Goal: Find contact information: Find contact information

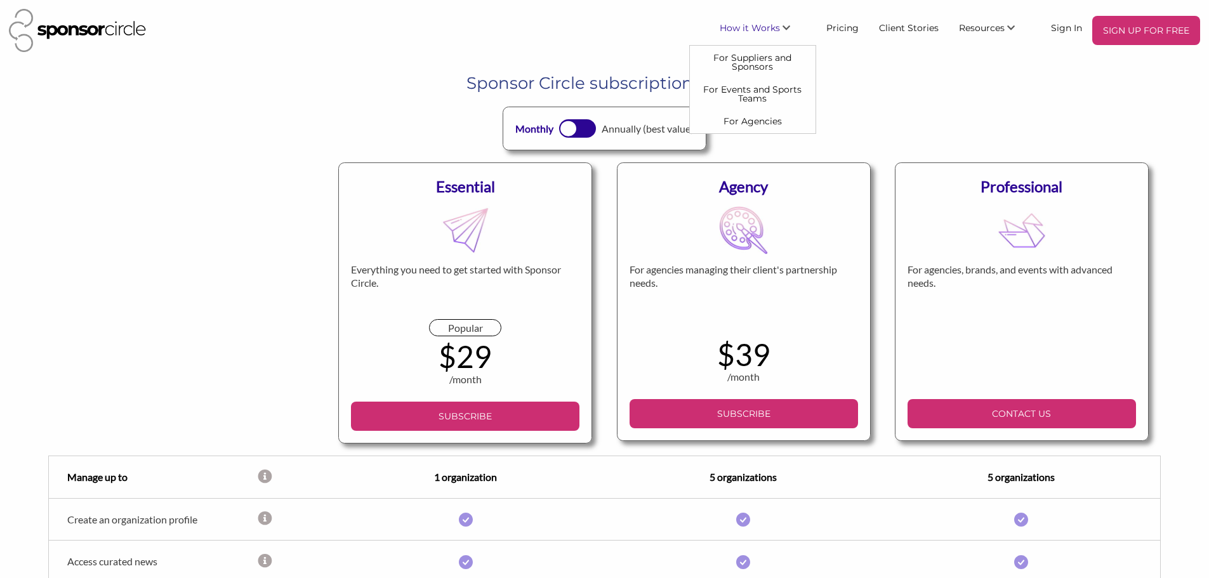
click at [909, 54] on div "How it Works For Suppliers and Sponsors For Events and Sports Teams For Agencie…" at bounding box center [604, 30] width 1200 height 53
click at [1059, 28] on link "Sign In" at bounding box center [1066, 27] width 51 height 23
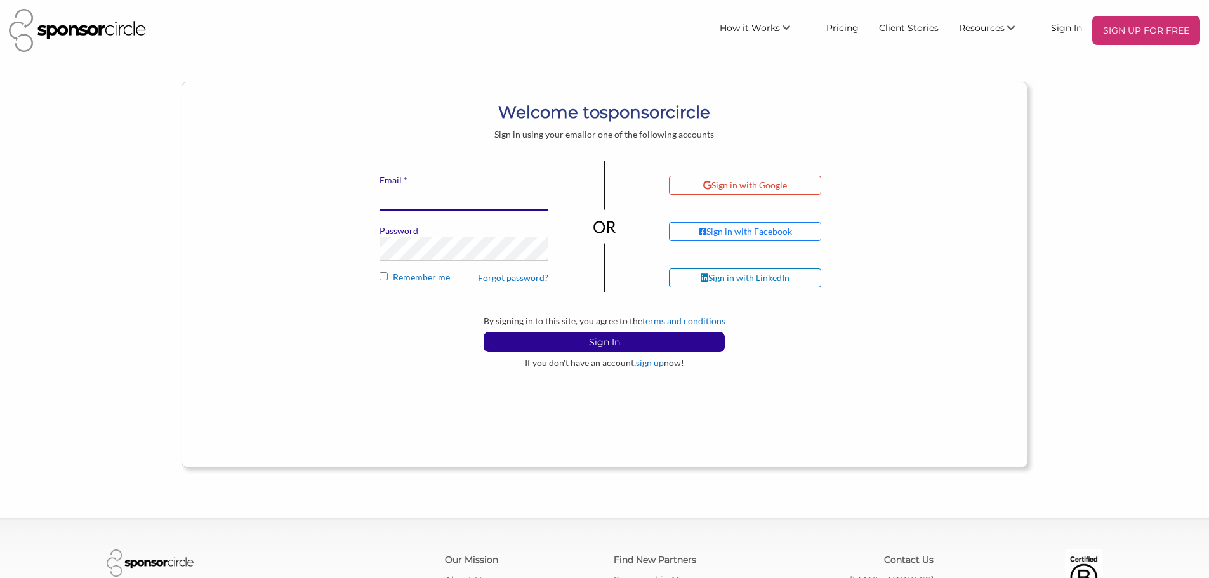
click at [461, 205] on input "* Email" at bounding box center [463, 198] width 169 height 25
type input "[EMAIL_ADDRESS][DOMAIN_NAME]"
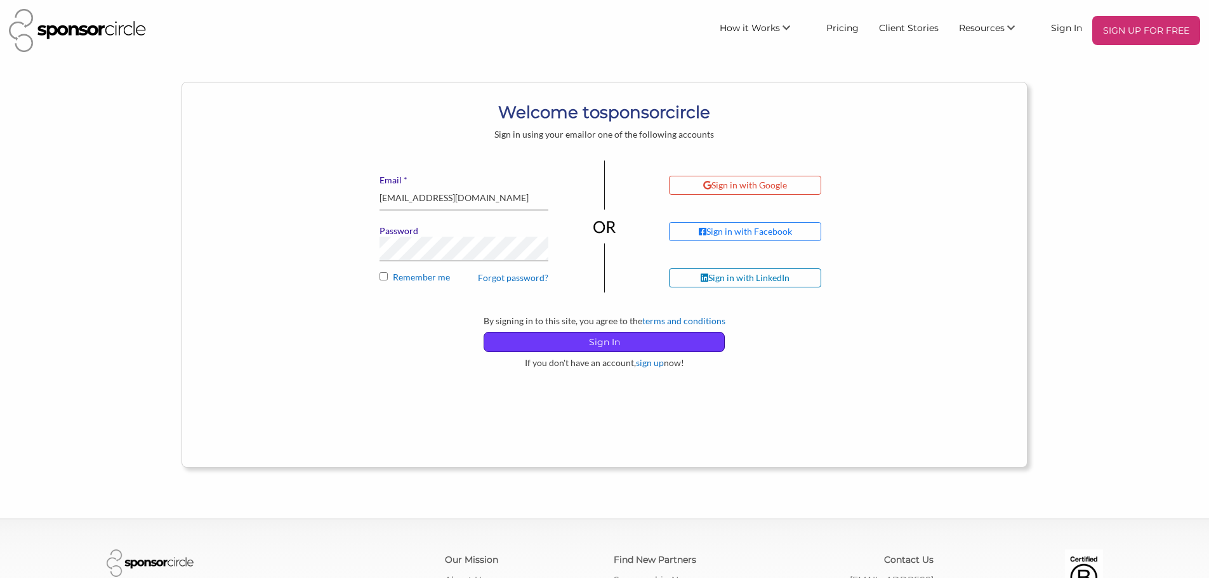
click at [620, 336] on p "Sign In" at bounding box center [604, 341] width 240 height 19
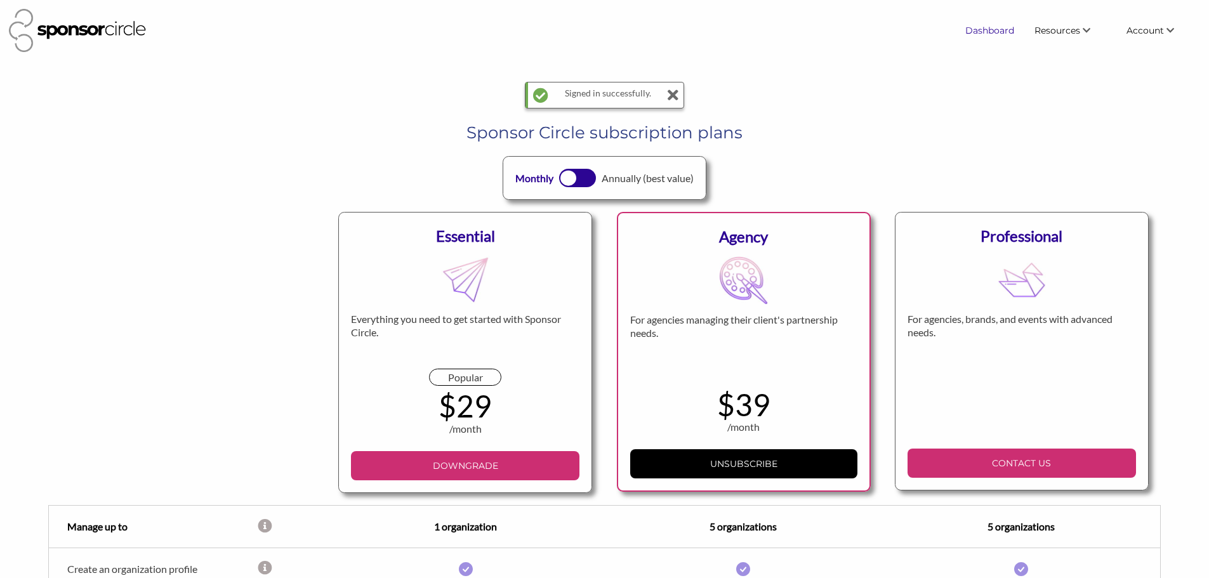
click at [1003, 31] on link "Dashboard" at bounding box center [989, 30] width 69 height 23
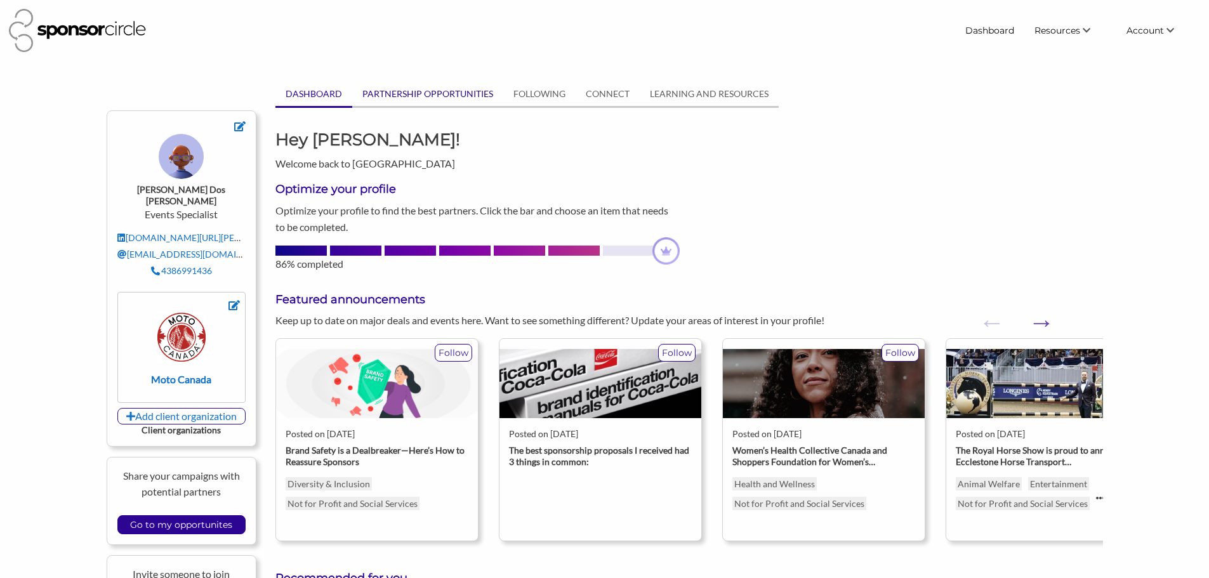
click at [465, 96] on link "PARTNERSHIP OPPORTUNITIES" at bounding box center [427, 94] width 151 height 24
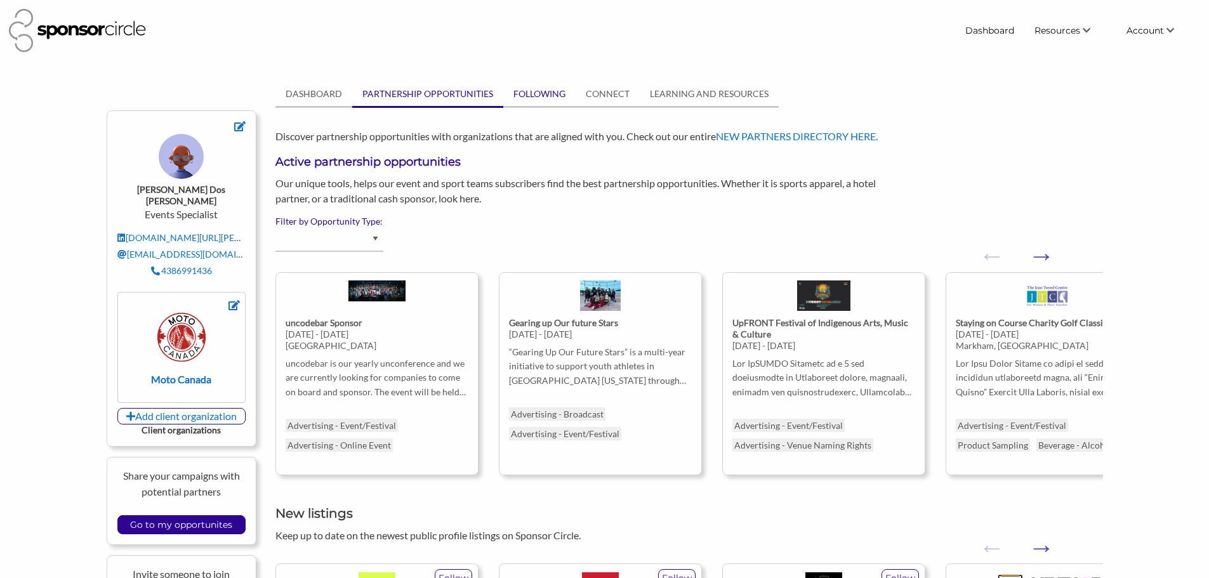
click at [549, 100] on link "FOLLOWING" at bounding box center [539, 94] width 72 height 24
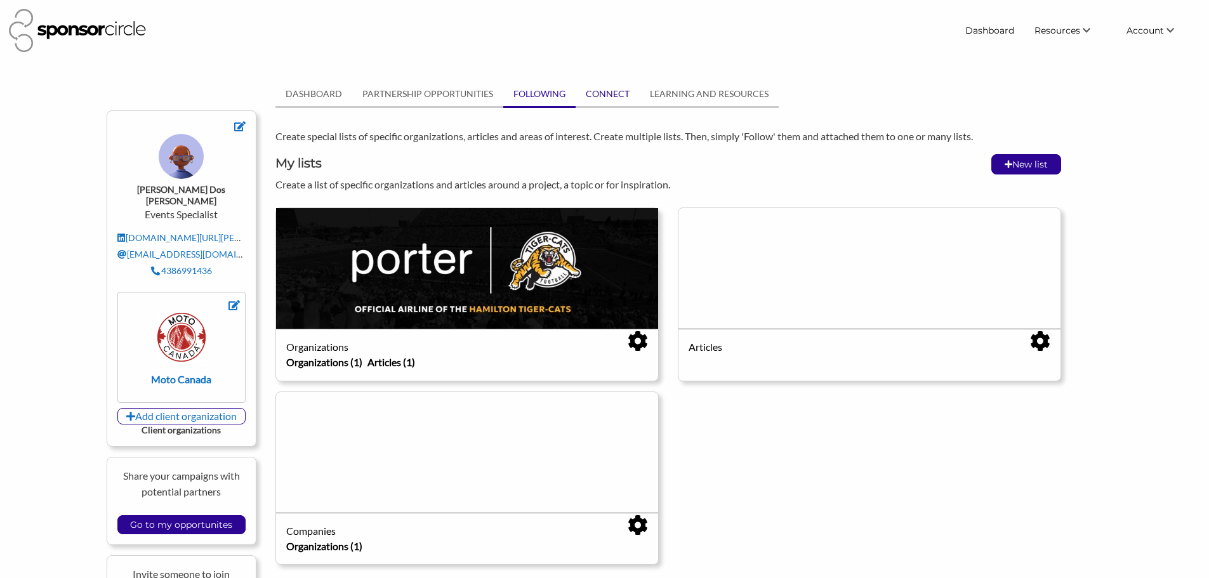
click at [593, 97] on link "CONNECT" at bounding box center [607, 94] width 64 height 24
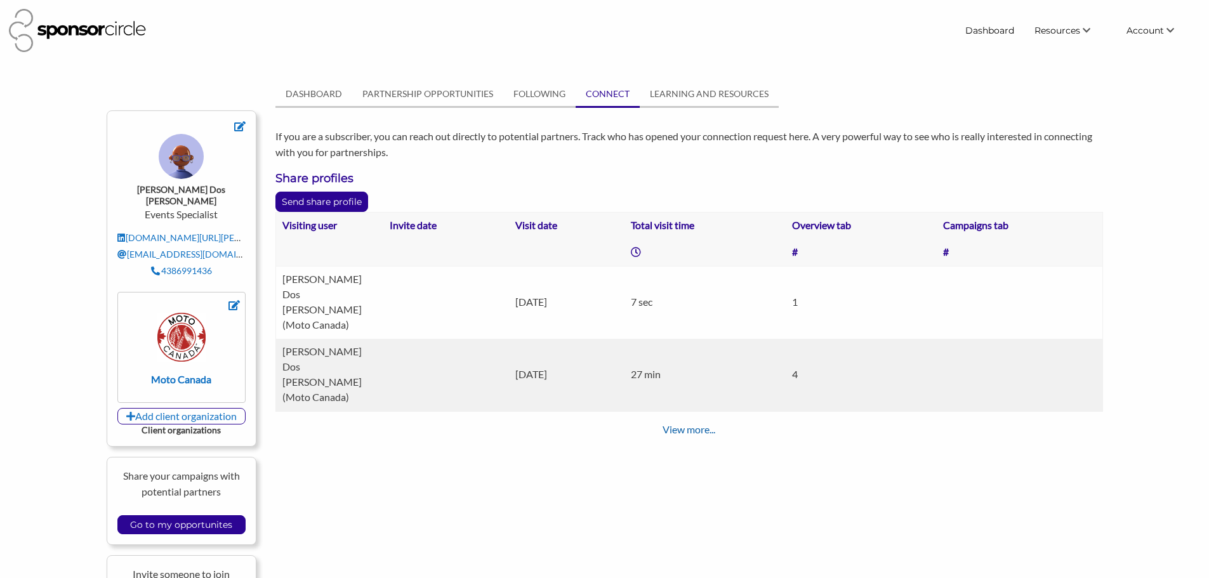
click at [700, 423] on link "View more..." at bounding box center [688, 429] width 53 height 12
click at [688, 287] on td "7 sec" at bounding box center [704, 302] width 161 height 73
click at [704, 98] on link "LEARNING AND RESOURCES" at bounding box center [709, 94] width 139 height 24
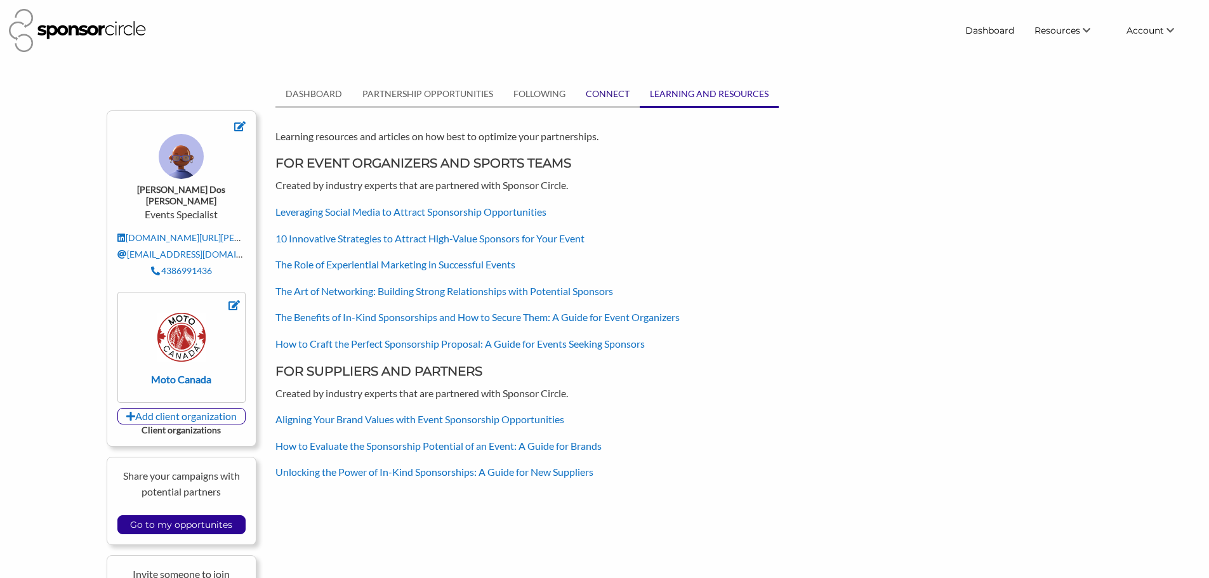
click at [612, 97] on link "CONNECT" at bounding box center [607, 94] width 64 height 24
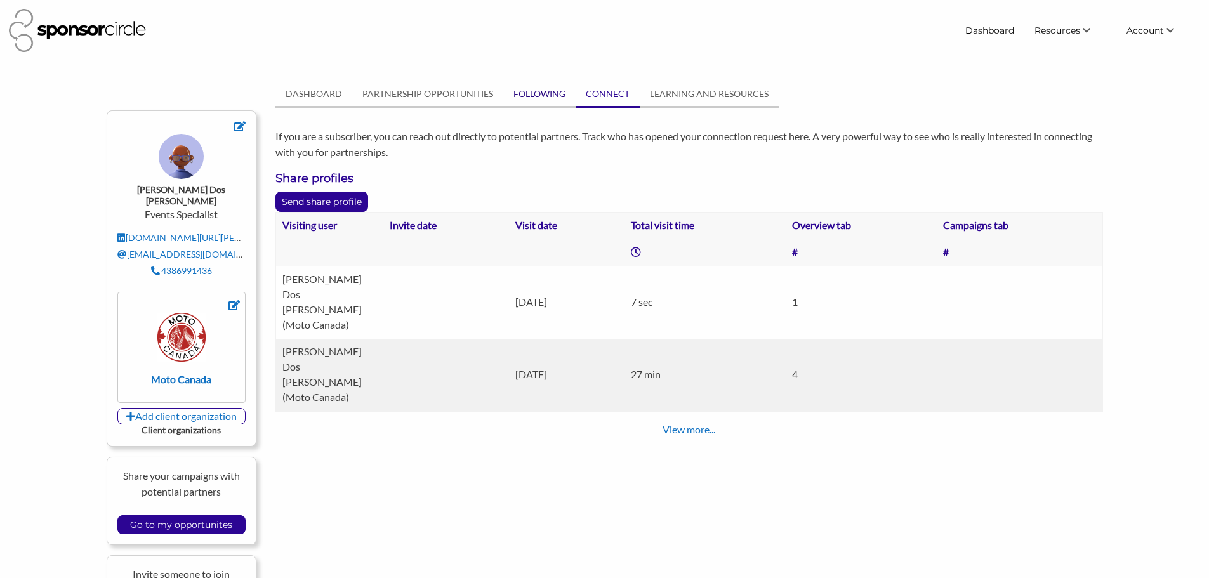
click at [539, 96] on link "FOLLOWING" at bounding box center [539, 94] width 72 height 24
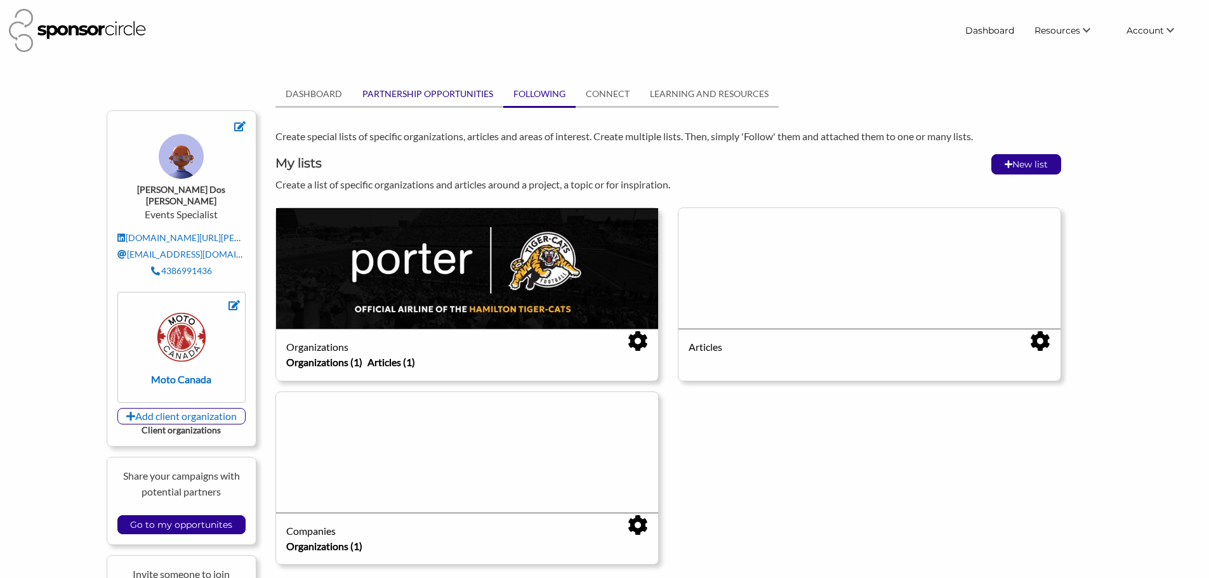
click at [396, 96] on link "PARTNERSHIP OPPORTUNITIES" at bounding box center [427, 94] width 151 height 24
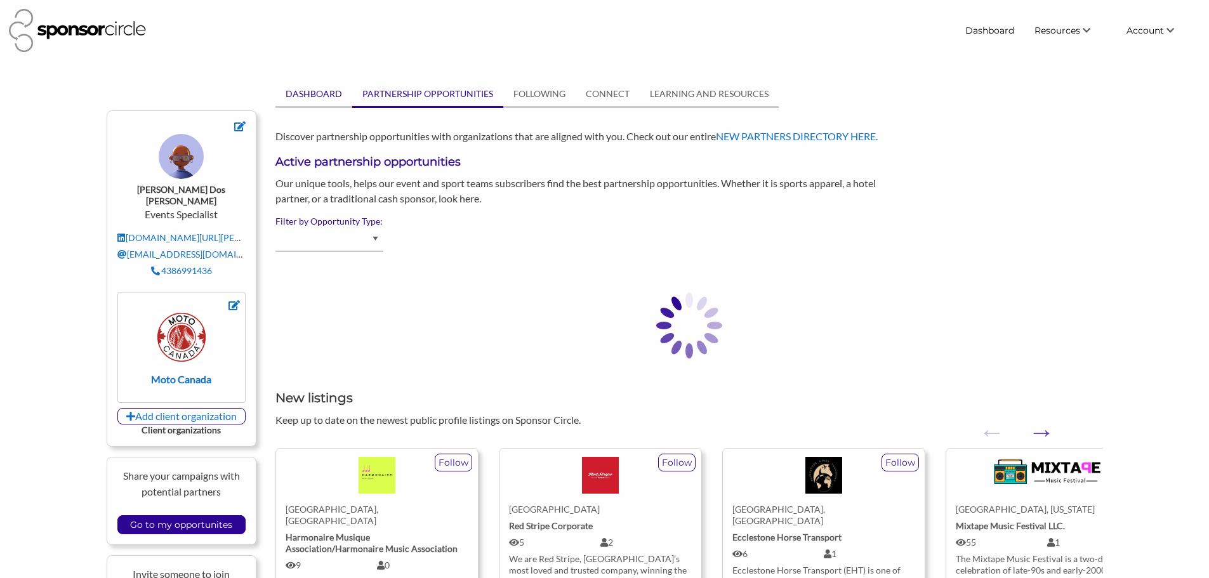
click at [320, 86] on link "DASHBOARD" at bounding box center [313, 94] width 77 height 24
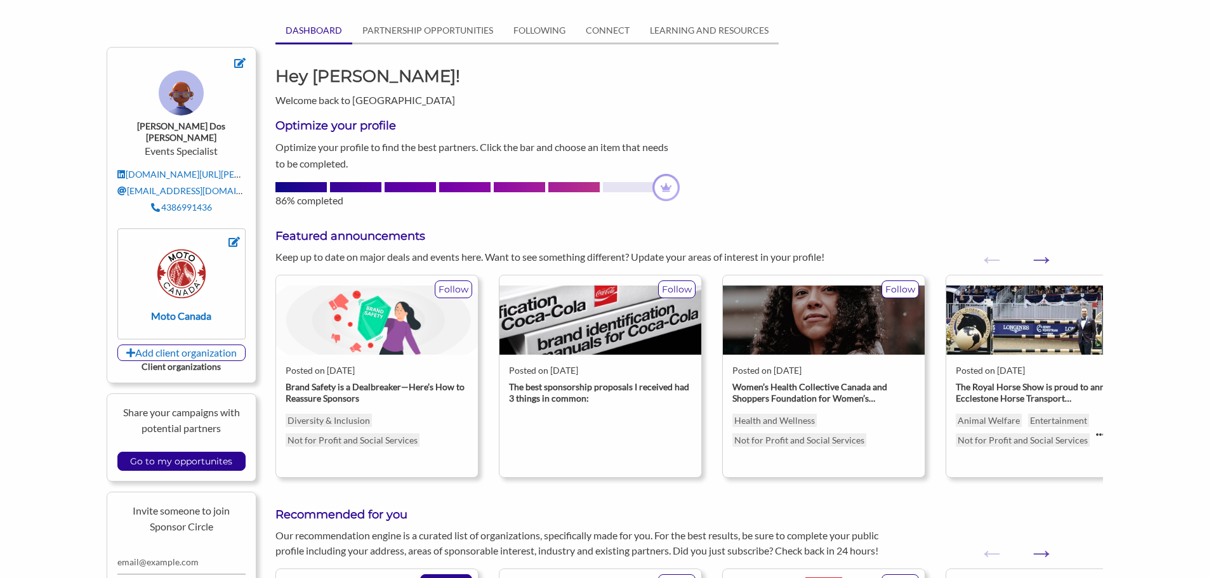
scroll to position [127, 0]
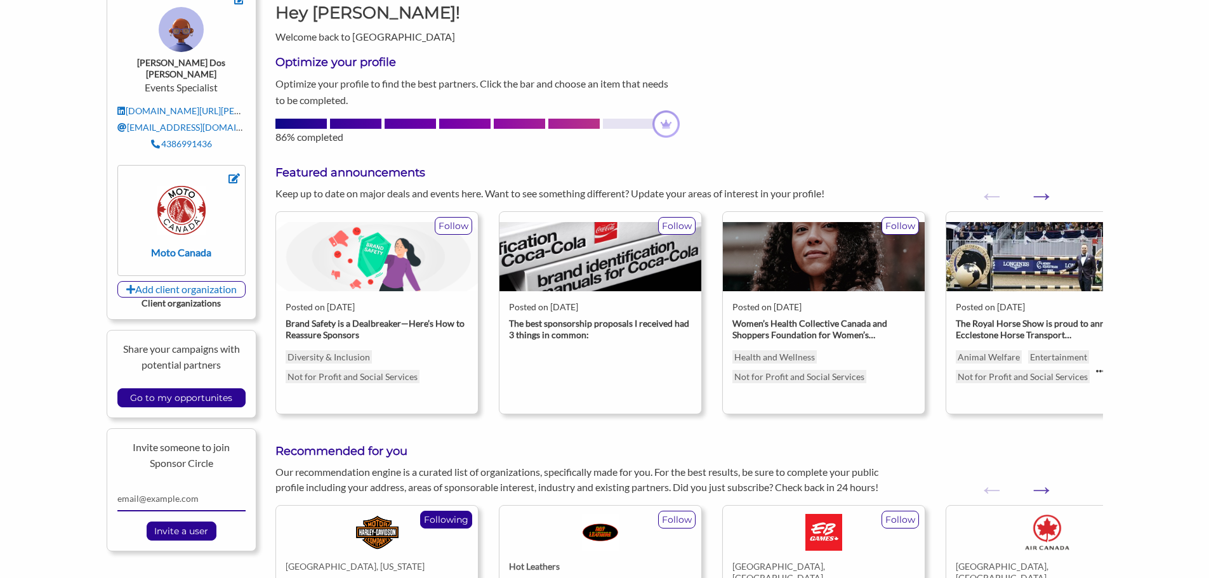
click at [185, 487] on input "email" at bounding box center [181, 499] width 129 height 25
click at [54, 458] on div "Miguel Dos Santos Events Specialist www.linkedin.com/in/miguel-dos-santos finan…" at bounding box center [604, 346] width 1209 height 783
click at [158, 389] on input "Go to my opportunites" at bounding box center [181, 398] width 115 height 18
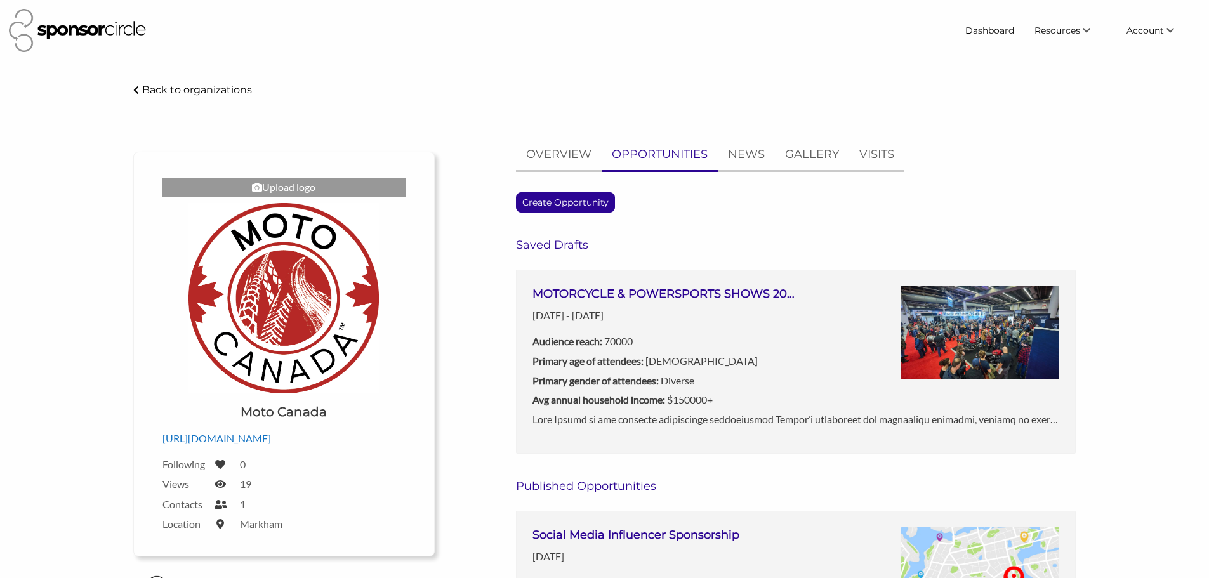
click at [611, 291] on h3 "MOTORCYCLE & POWERSPORTS SHOWS 2026 ([GEOGRAPHIC_DATA], [GEOGRAPHIC_DATA], [GEO…" at bounding box center [663, 294] width 263 height 16
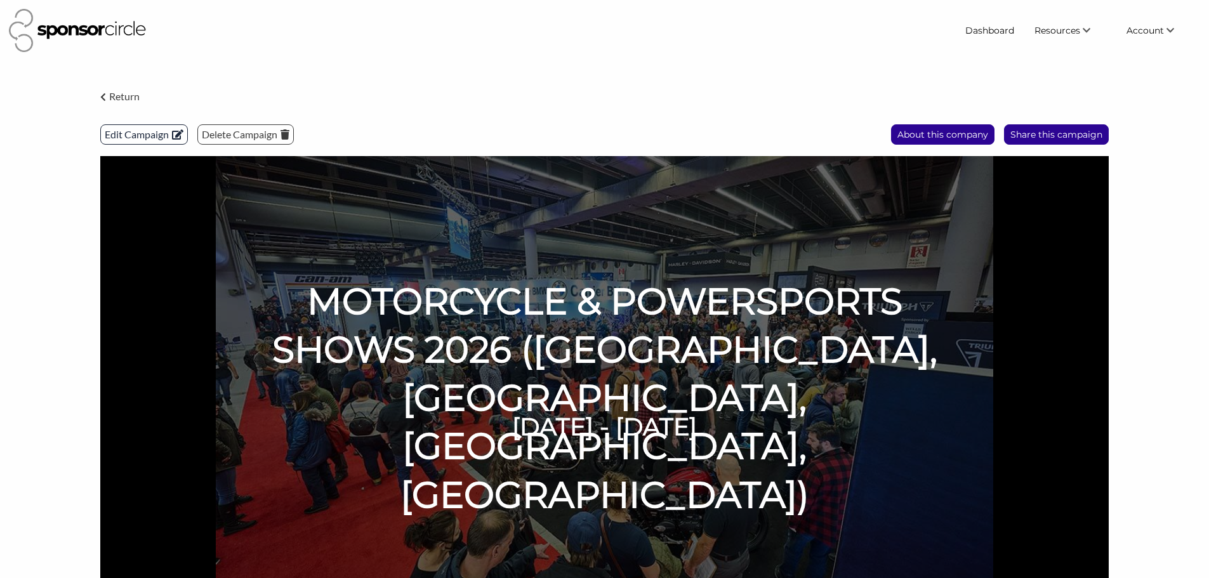
click at [155, 139] on p "Edit Campaign" at bounding box center [144, 134] width 86 height 19
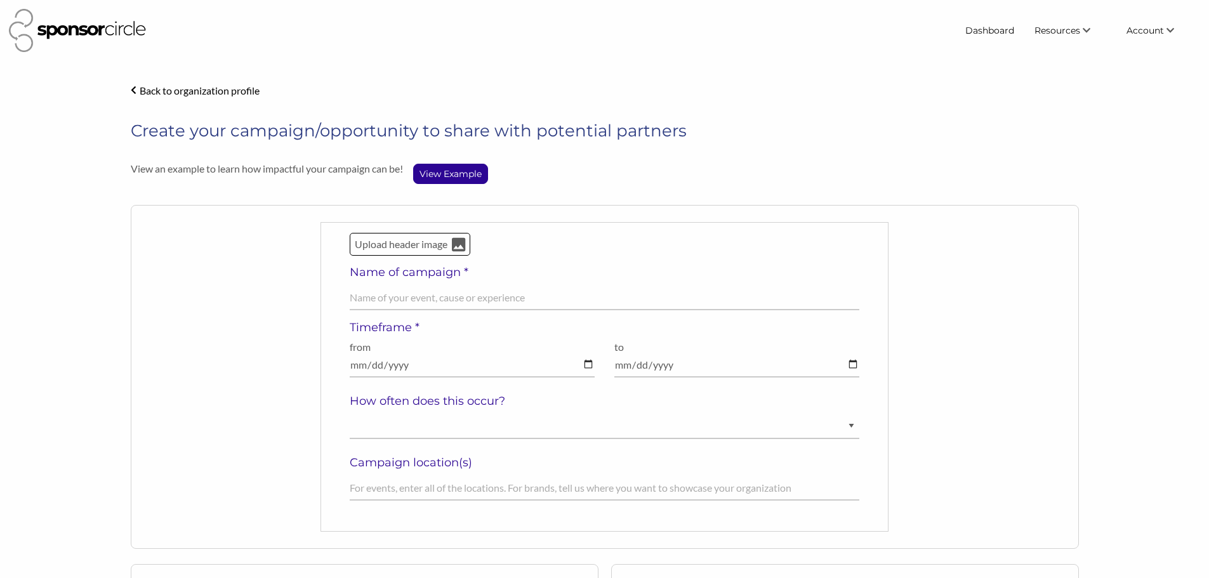
select select "[DEMOGRAPHIC_DATA]"
select select "25-30 years old"
select select "Diverse"
select select "$150000+"
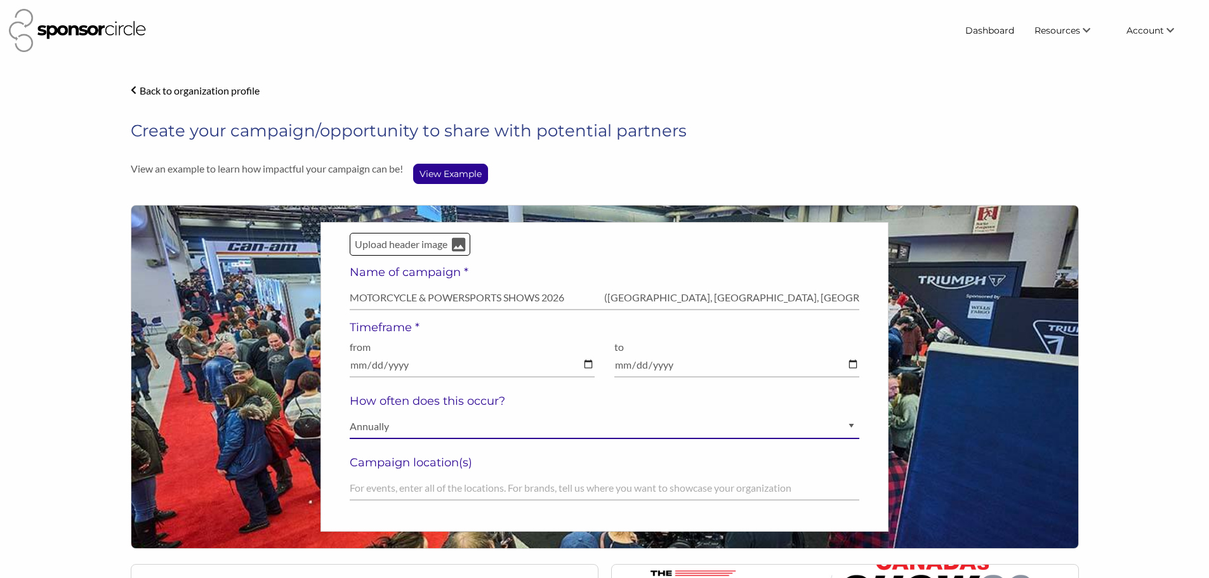
click at [435, 426] on select "Ongoing Annually Semi-Annually Monthly Weekly Once" at bounding box center [605, 426] width 510 height 25
click at [471, 421] on select "Ongoing Annually Semi-Annually Monthly Weekly Once" at bounding box center [605, 426] width 510 height 25
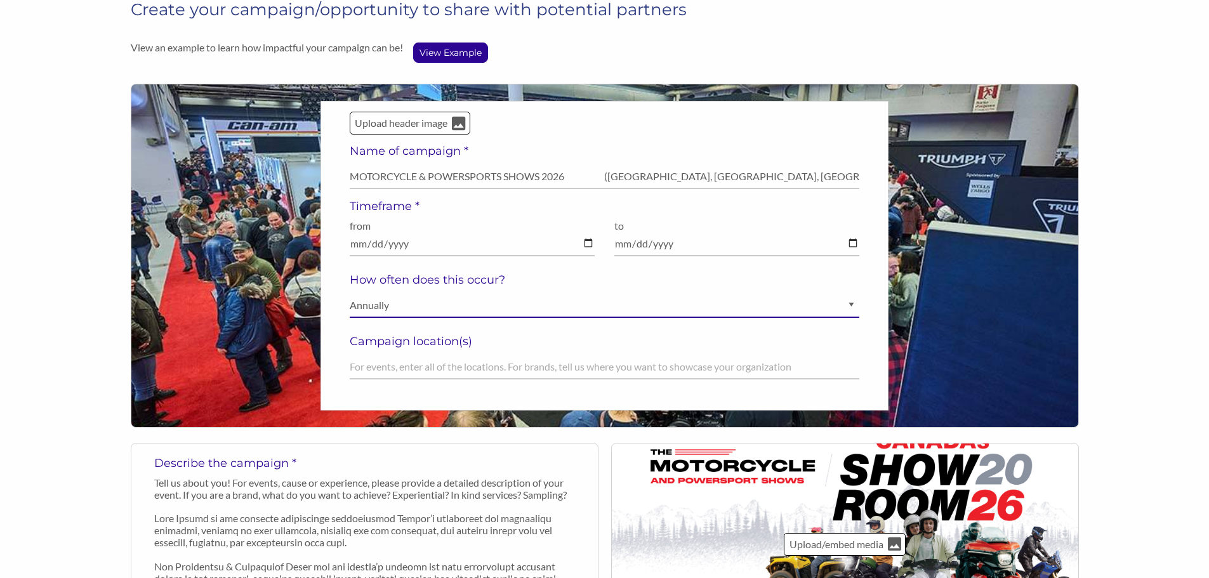
scroll to position [127, 0]
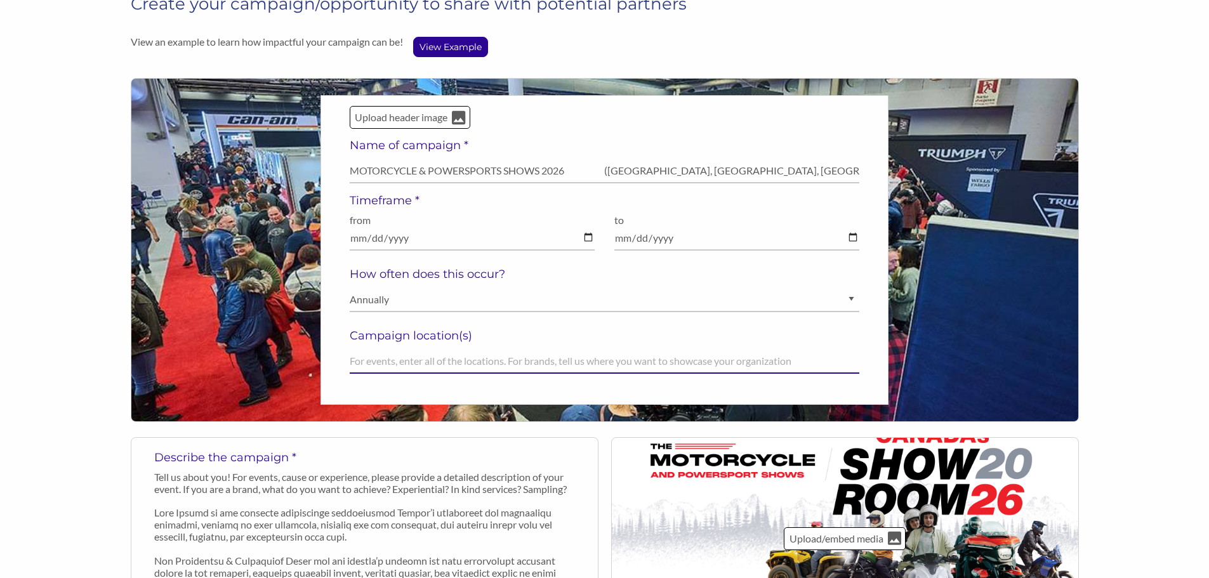
click at [425, 355] on input "text" at bounding box center [605, 361] width 510 height 25
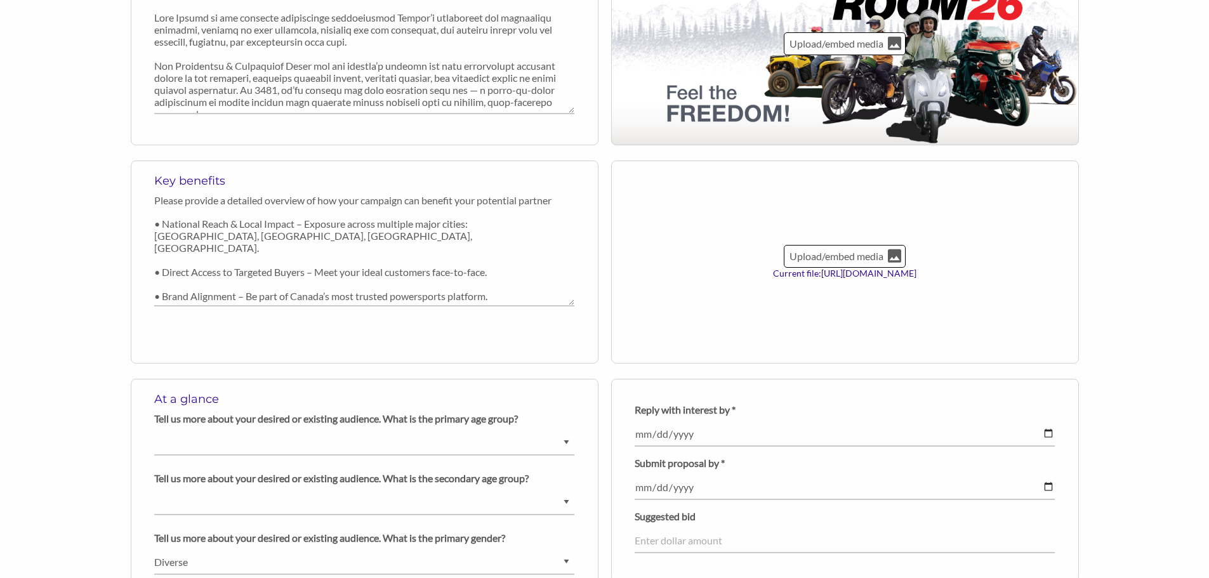
scroll to position [761, 0]
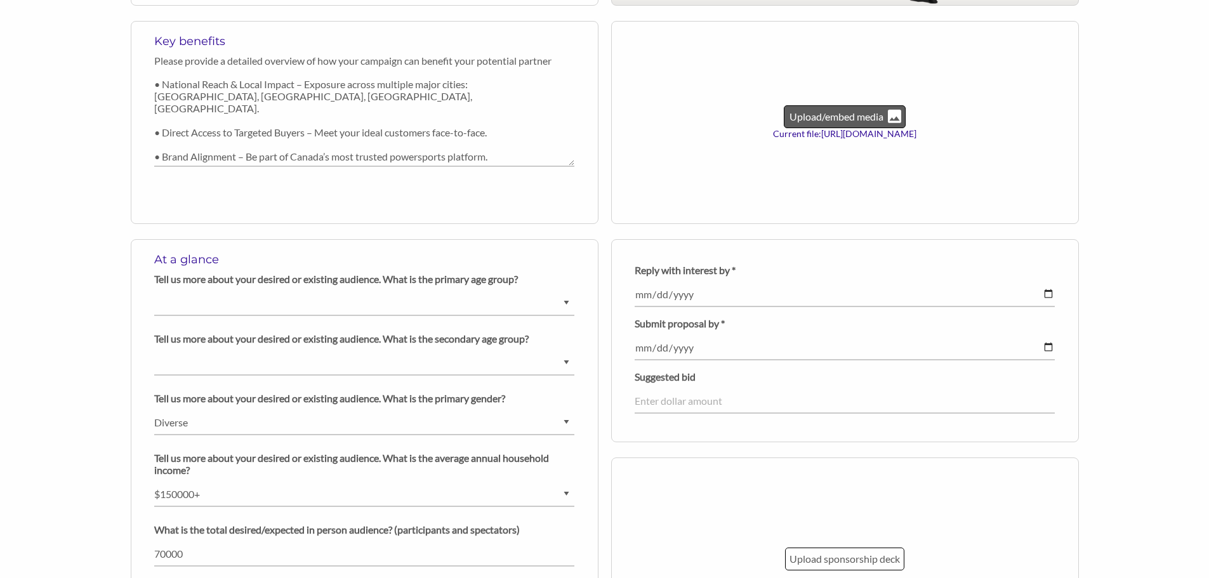
click at [830, 114] on p "Upload/embed media" at bounding box center [836, 117] width 96 height 16
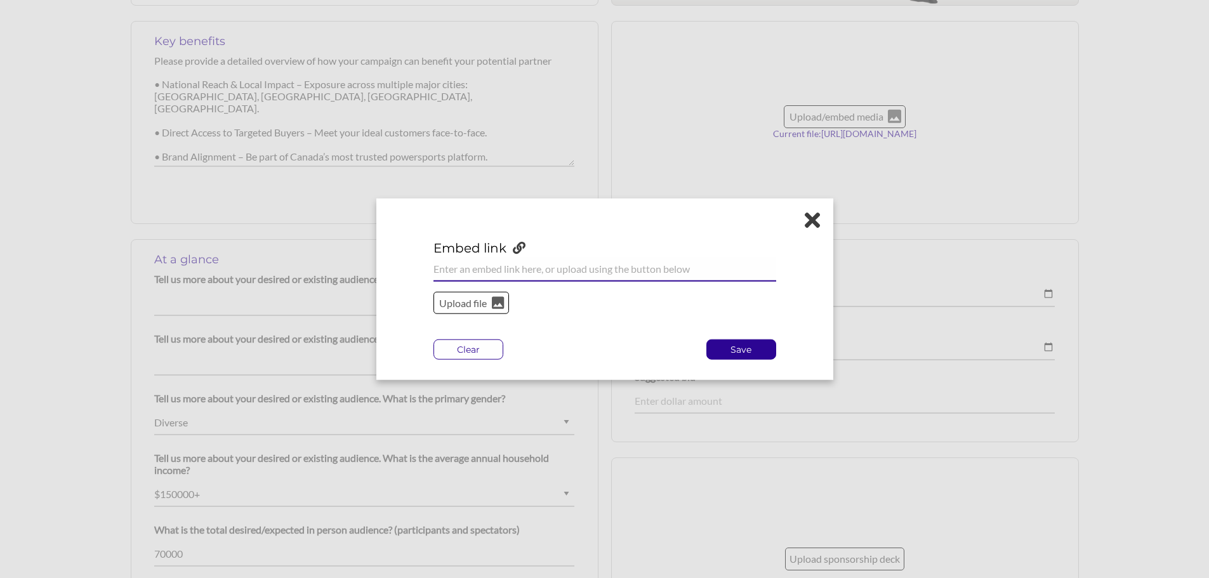
click at [522, 266] on input "url" at bounding box center [604, 268] width 343 height 25
click at [465, 308] on p "Upload file" at bounding box center [463, 302] width 51 height 16
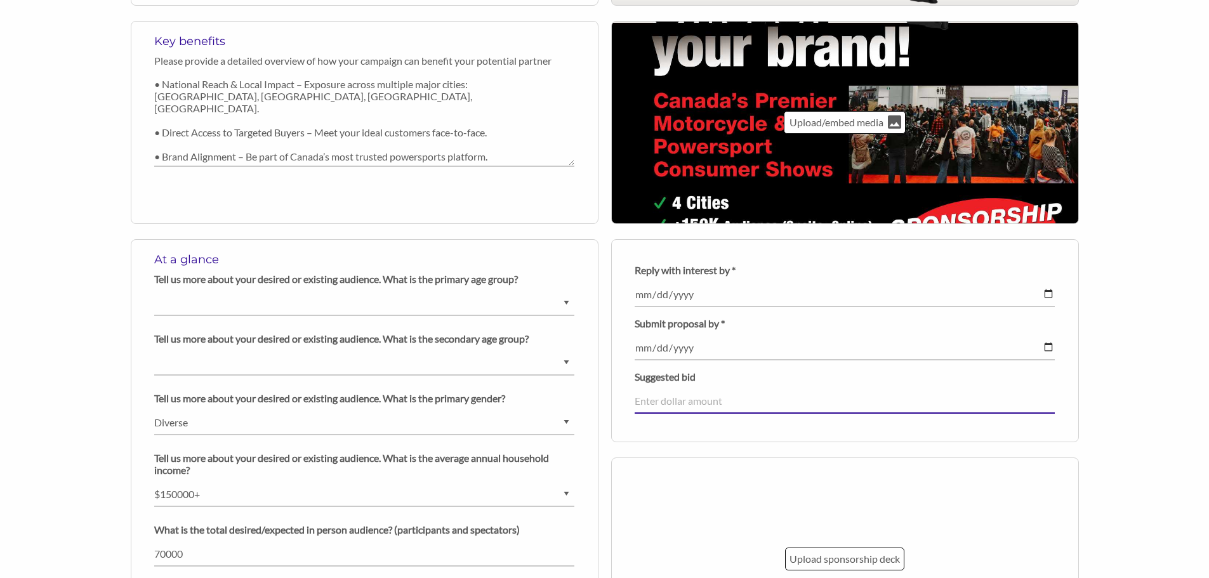
click at [690, 397] on input "number" at bounding box center [845, 401] width 420 height 25
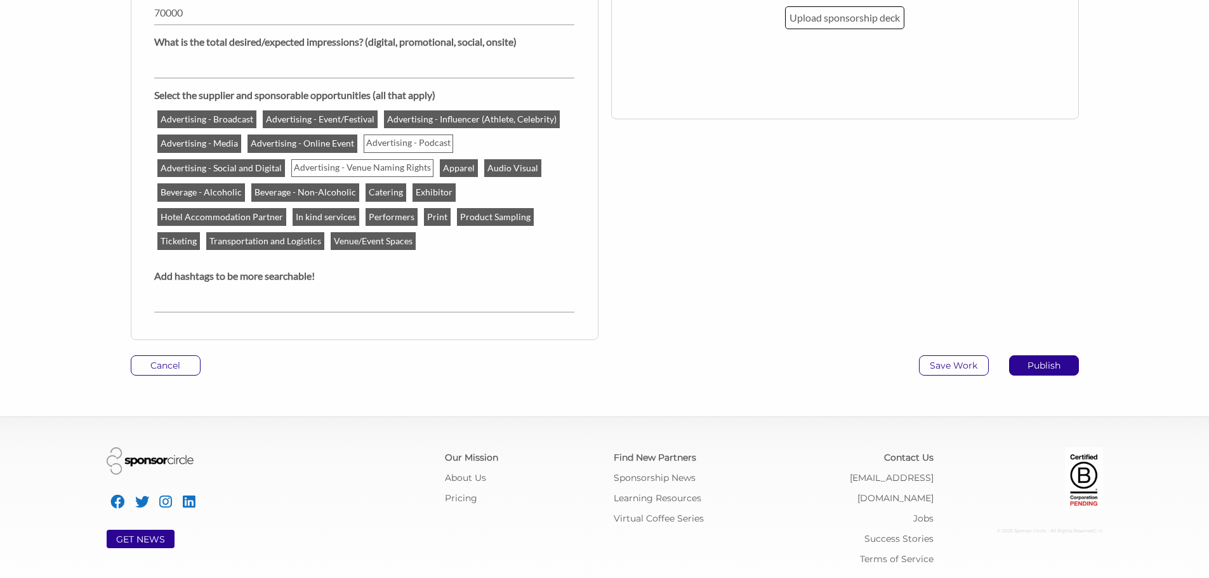
scroll to position [1303, 0]
type input "1"
click at [934, 365] on p "Save Work" at bounding box center [953, 364] width 69 height 19
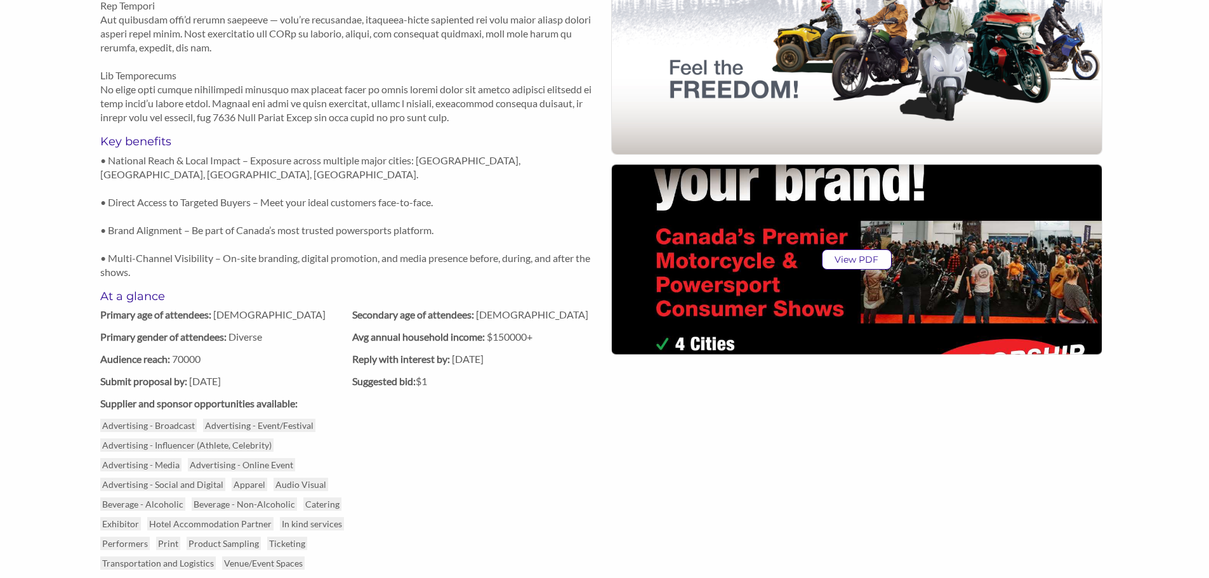
scroll to position [760, 0]
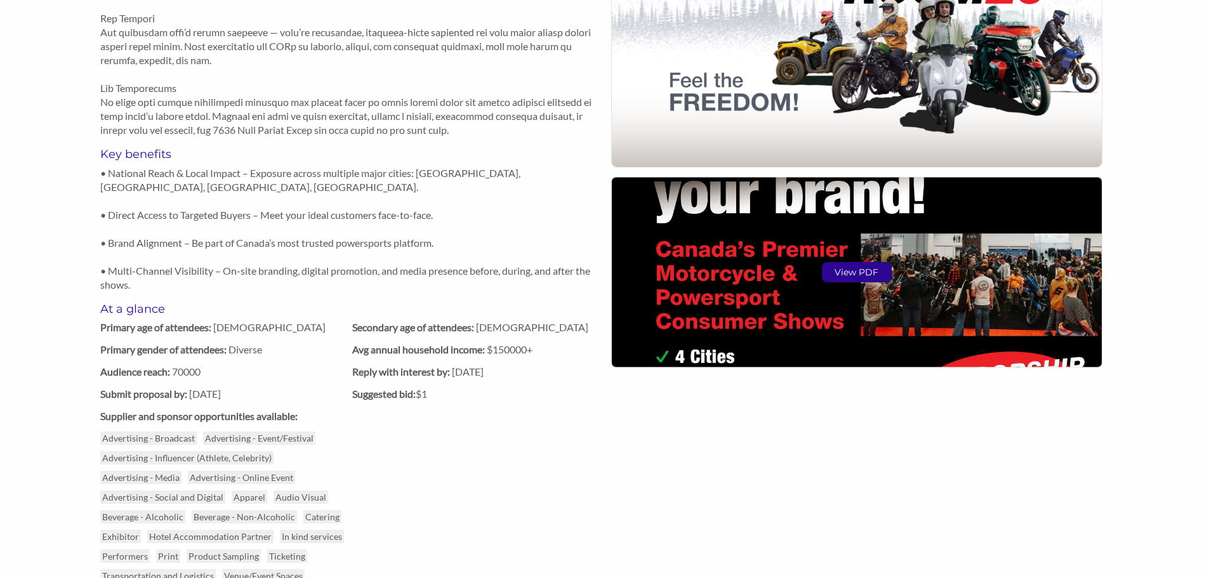
click at [848, 277] on p "View PDF" at bounding box center [856, 272] width 69 height 19
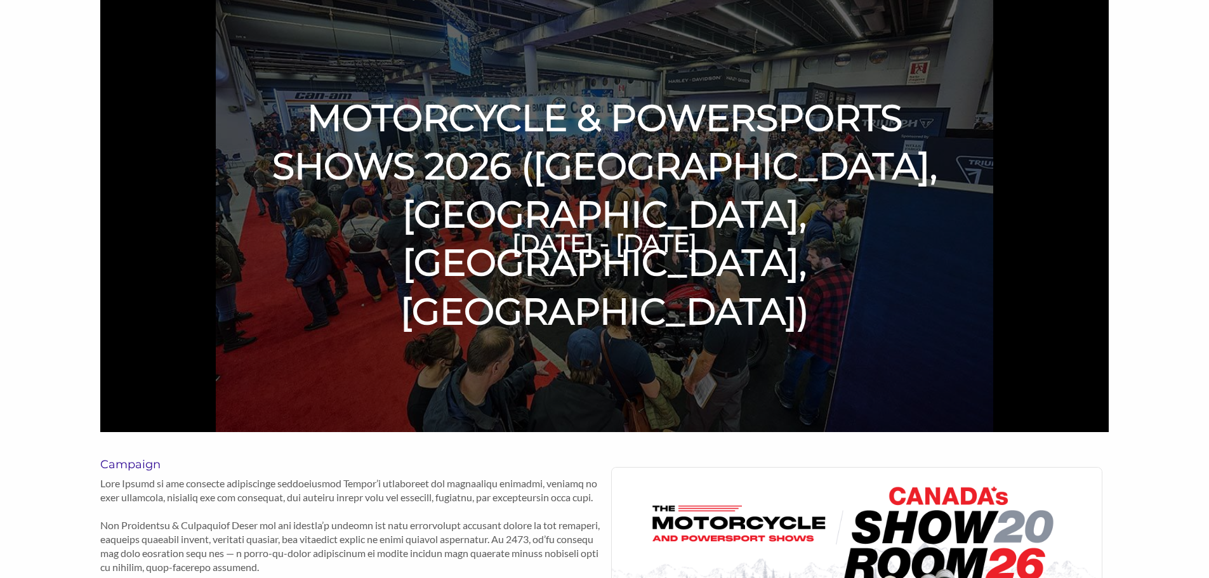
scroll to position [125, 0]
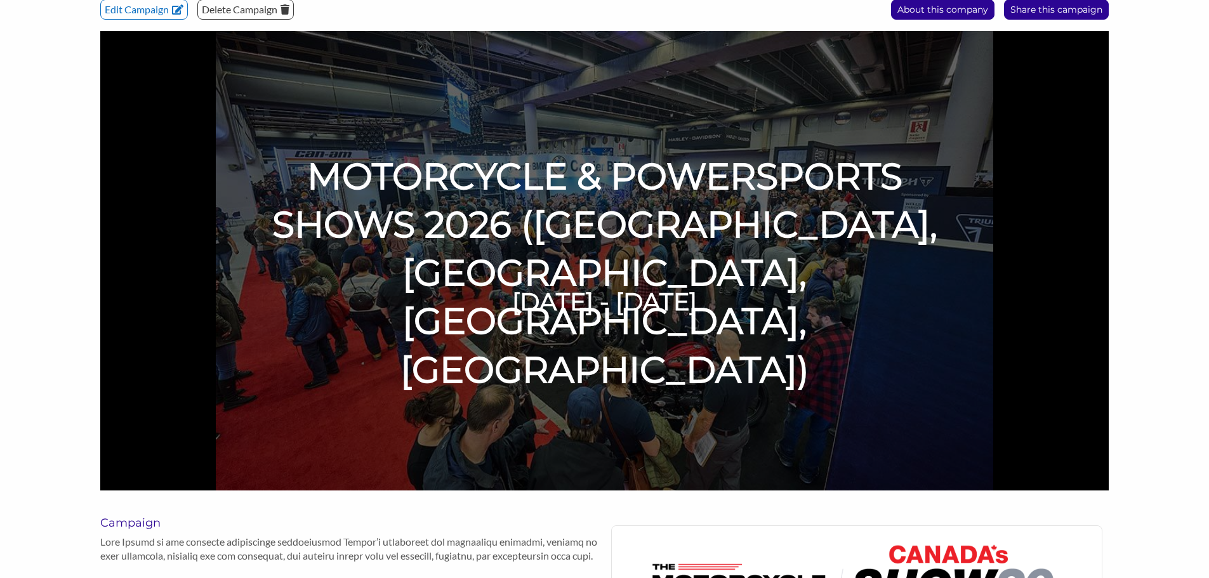
click at [551, 280] on h1 "MOTORCYCLE & POWERSPORTS SHOWS 2026 ([GEOGRAPHIC_DATA], [GEOGRAPHIC_DATA], [GEO…" at bounding box center [604, 273] width 725 height 242
drag, startPoint x: 737, startPoint y: 294, endPoint x: 557, endPoint y: 290, distance: 179.6
click at [469, 290] on h6 "[DATE] - [DATE]" at bounding box center [604, 302] width 483 height 34
click at [615, 291] on h6 "Jan 16, 2026 - Mar 01, 2026" at bounding box center [604, 302] width 483 height 34
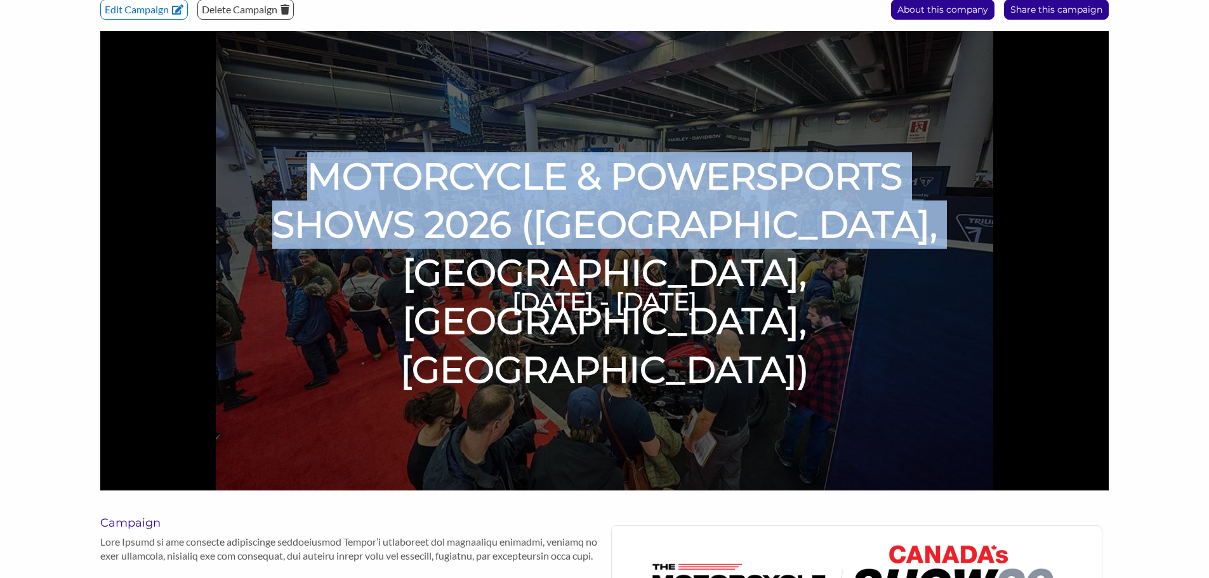
drag, startPoint x: 310, startPoint y: 170, endPoint x: 927, endPoint y: 240, distance: 620.7
click at [927, 240] on h1 "MOTORCYCLE & POWERSPORTS SHOWS 2026 ([GEOGRAPHIC_DATA], [GEOGRAPHIC_DATA], [GEO…" at bounding box center [604, 273] width 725 height 242
click at [598, 228] on h1 "MOTORCYCLE & POWERSPORTS SHOWS 2026 (Vancouver, Calgary, Toronto, Montréal)" at bounding box center [604, 273] width 725 height 242
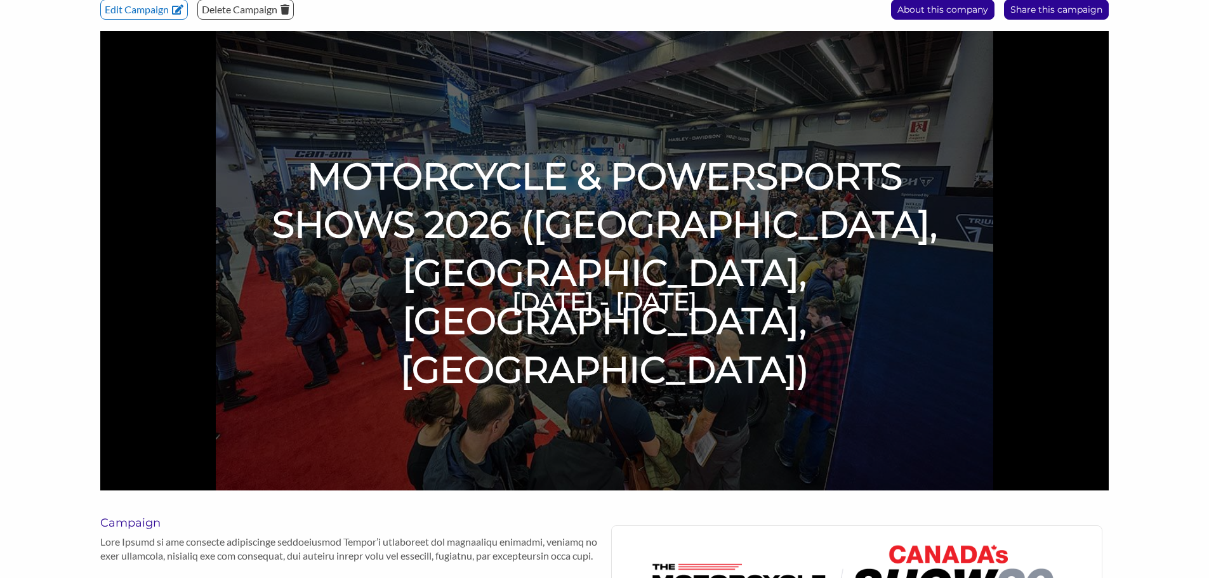
click at [544, 228] on h1 "MOTORCYCLE & POWERSPORTS SHOWS 2026 (Vancouver, Calgary, Toronto, Montréal)" at bounding box center [604, 273] width 725 height 242
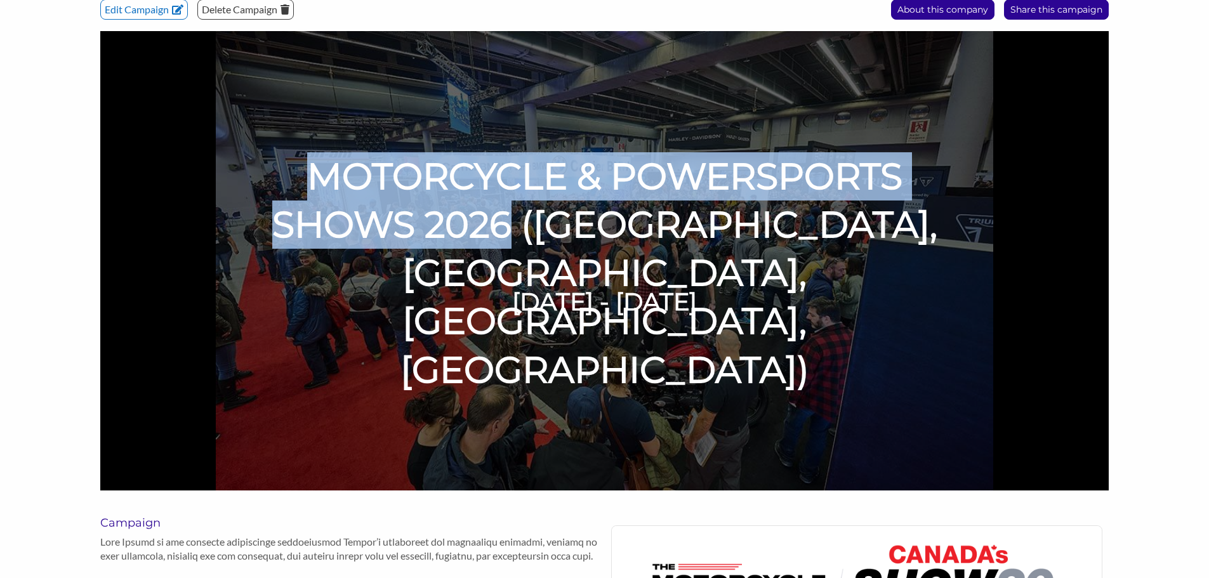
drag, startPoint x: 532, startPoint y: 221, endPoint x: 294, endPoint y: 190, distance: 240.0
click at [294, 190] on h1 "MOTORCYCLE & POWERSPORTS SHOWS 2026 ([GEOGRAPHIC_DATA], [GEOGRAPHIC_DATA], [GEO…" at bounding box center [604, 273] width 725 height 242
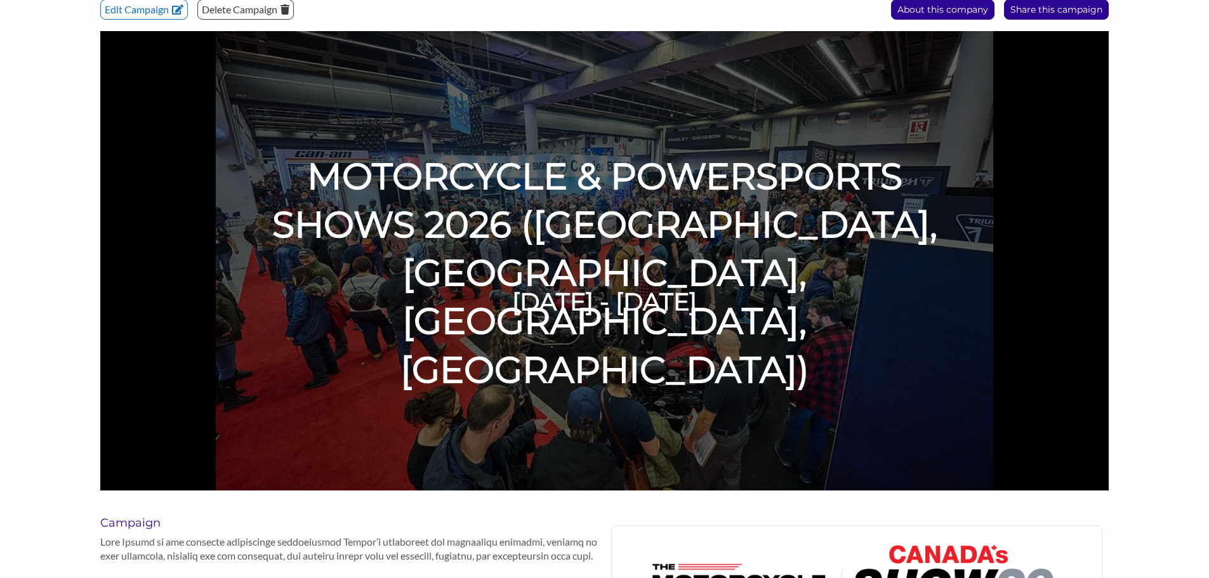
click at [702, 221] on h1 "MOTORCYCLE & POWERSPORTS SHOWS 2026 (Vancouver, Calgary, Toronto, Montréal)" at bounding box center [604, 273] width 725 height 242
click at [548, 227] on h1 "MOTORCYCLE & POWERSPORTS SHOWS 2026 (Vancouver, Calgary, Toronto, Montréal)" at bounding box center [604, 273] width 725 height 242
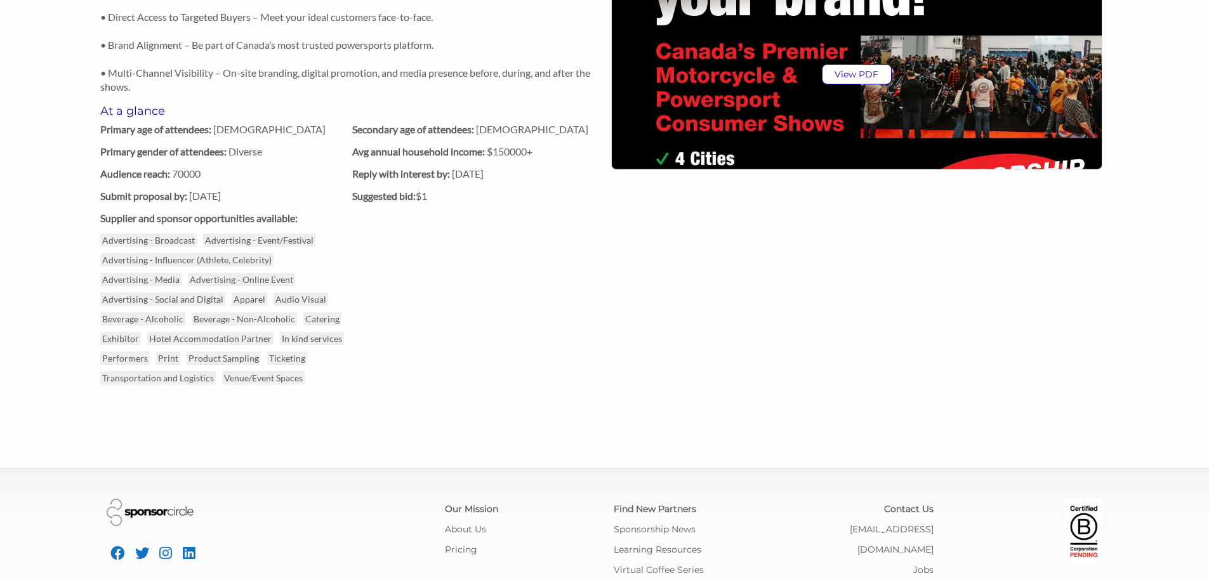
scroll to position [824, 0]
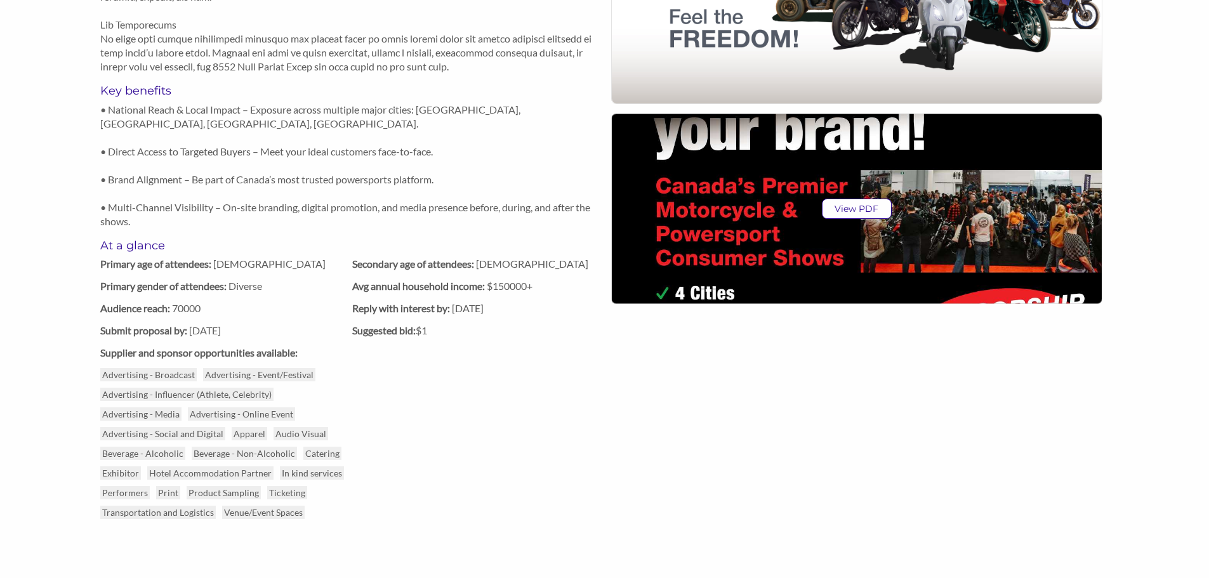
click at [508, 284] on label "Avg annual household income: $150000+" at bounding box center [478, 286] width 252 height 12
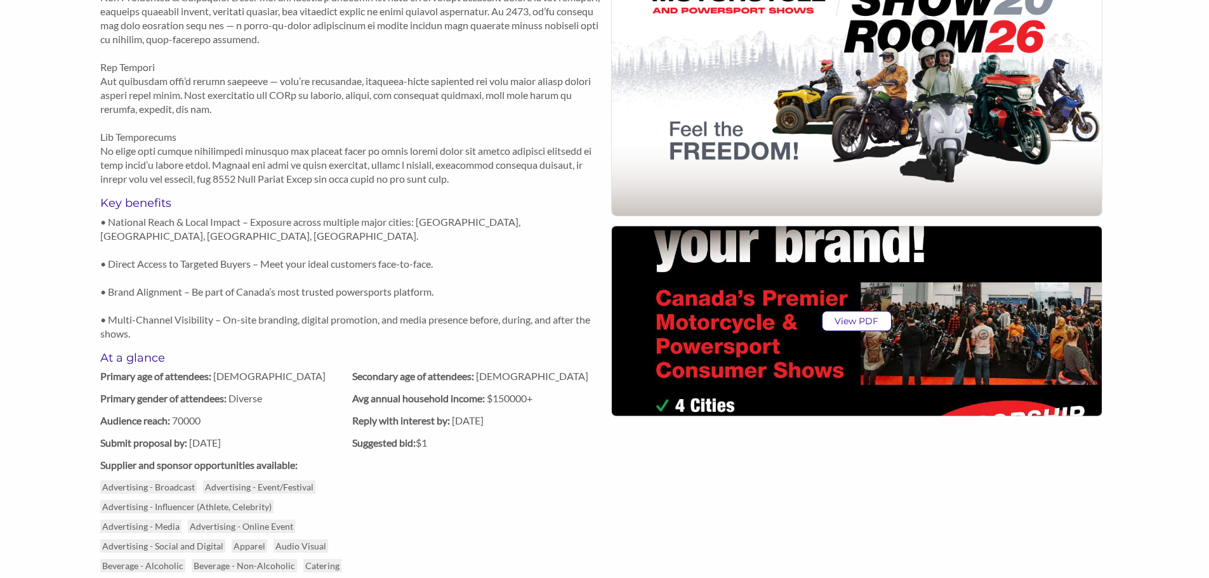
scroll to position [887, 0]
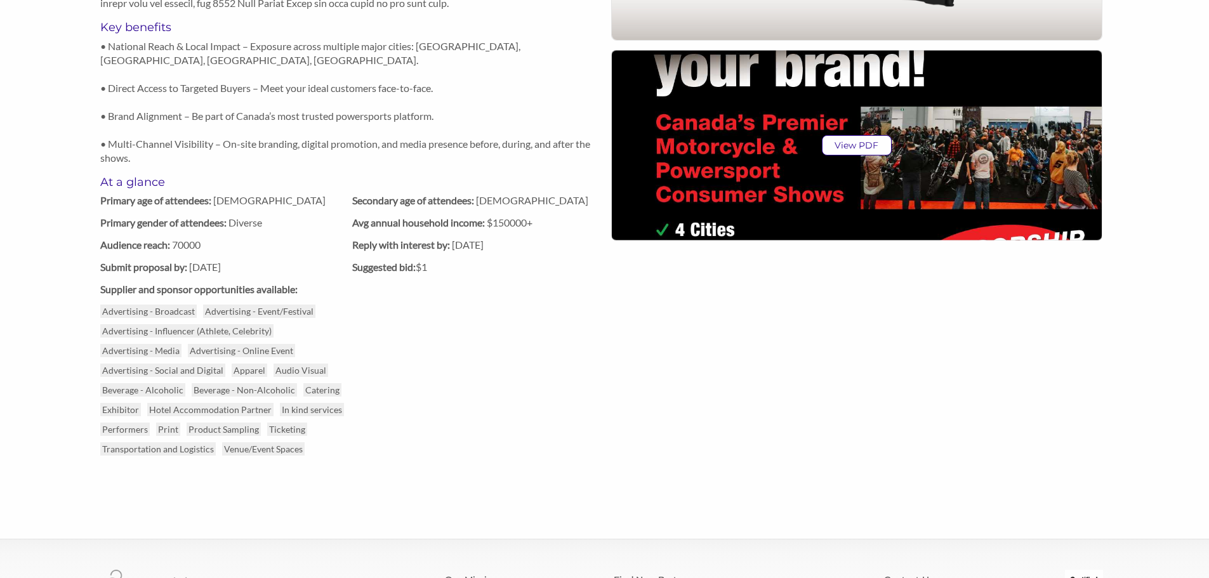
click at [411, 273] on strong "Suggested bid:" at bounding box center [383, 267] width 63 height 12
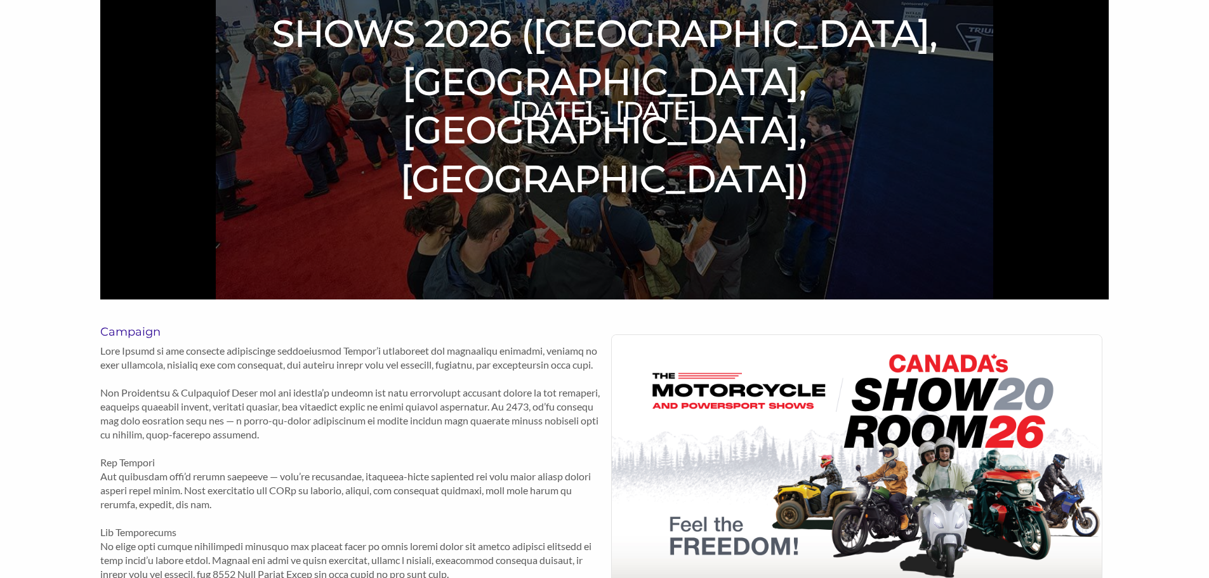
scroll to position [0, 0]
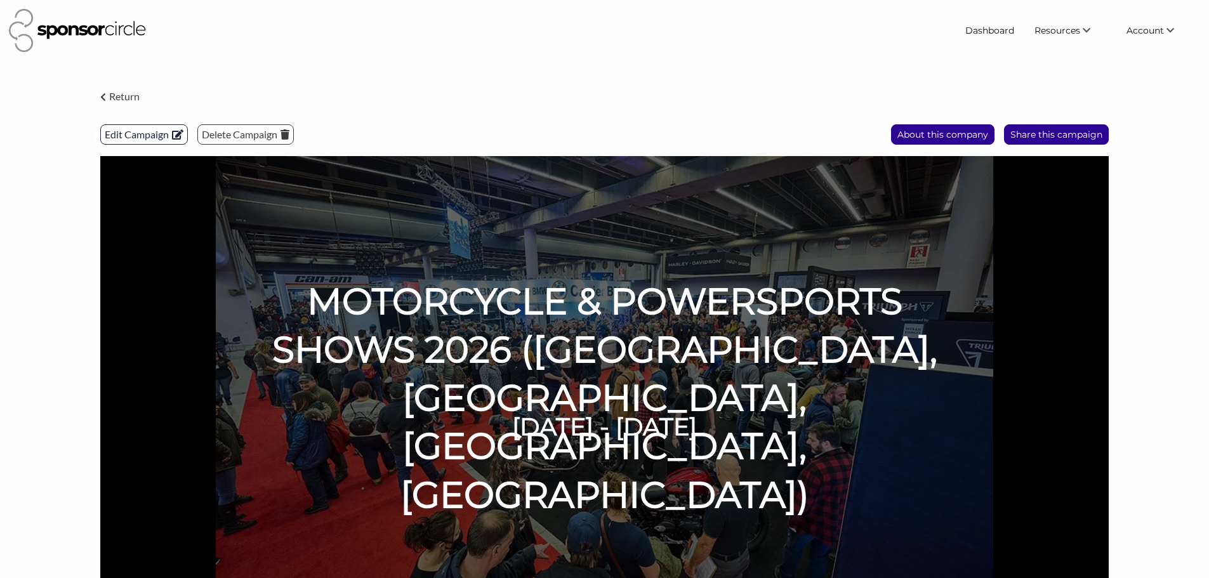
click at [140, 136] on p "Edit Campaign" at bounding box center [144, 134] width 86 height 19
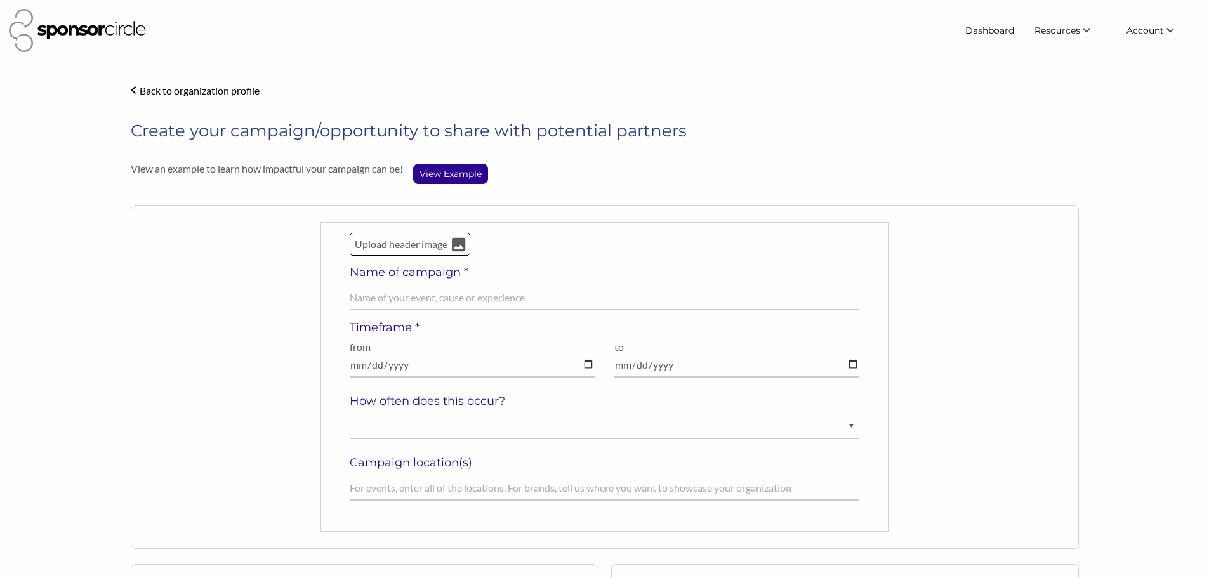
select select "[DEMOGRAPHIC_DATA]"
select select "Diverse"
select select "$150000+"
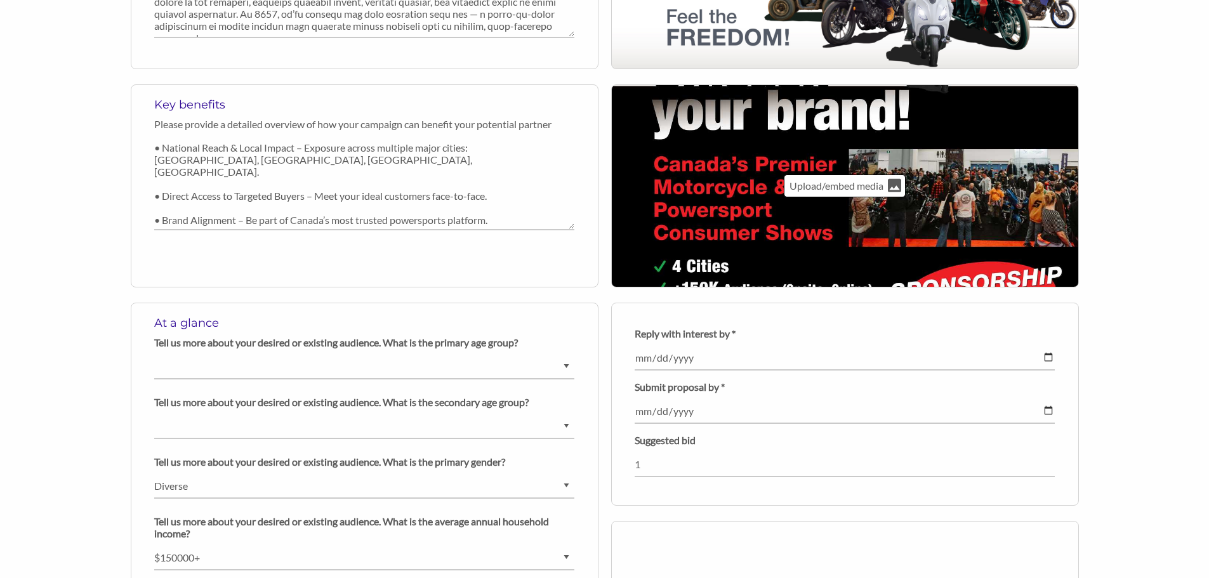
scroll to position [1015, 0]
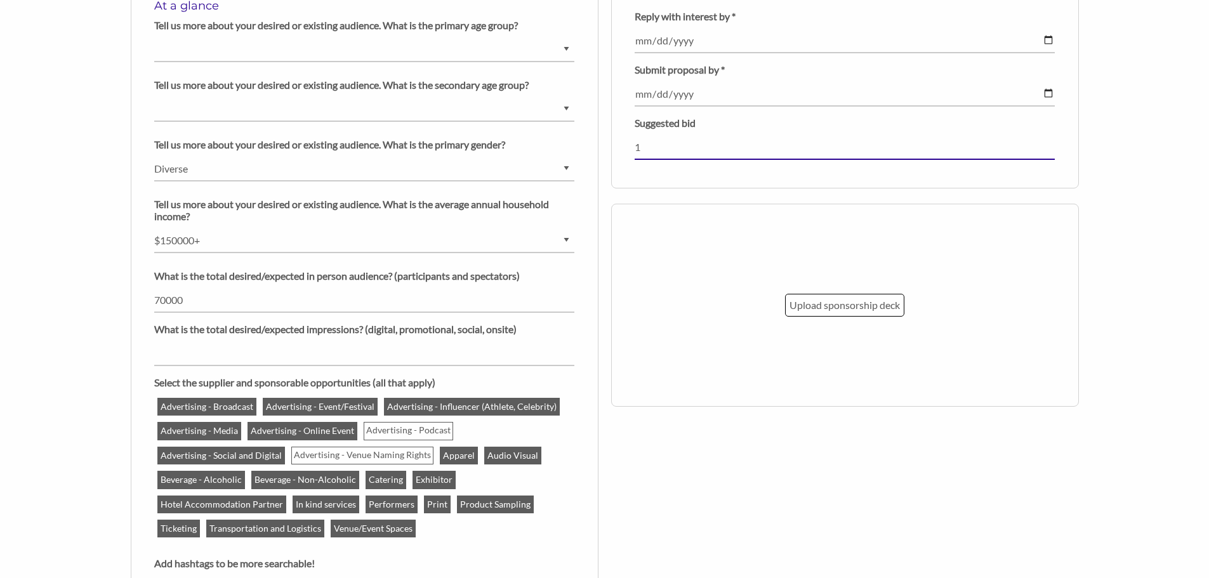
click at [694, 138] on input "1" at bounding box center [845, 147] width 420 height 25
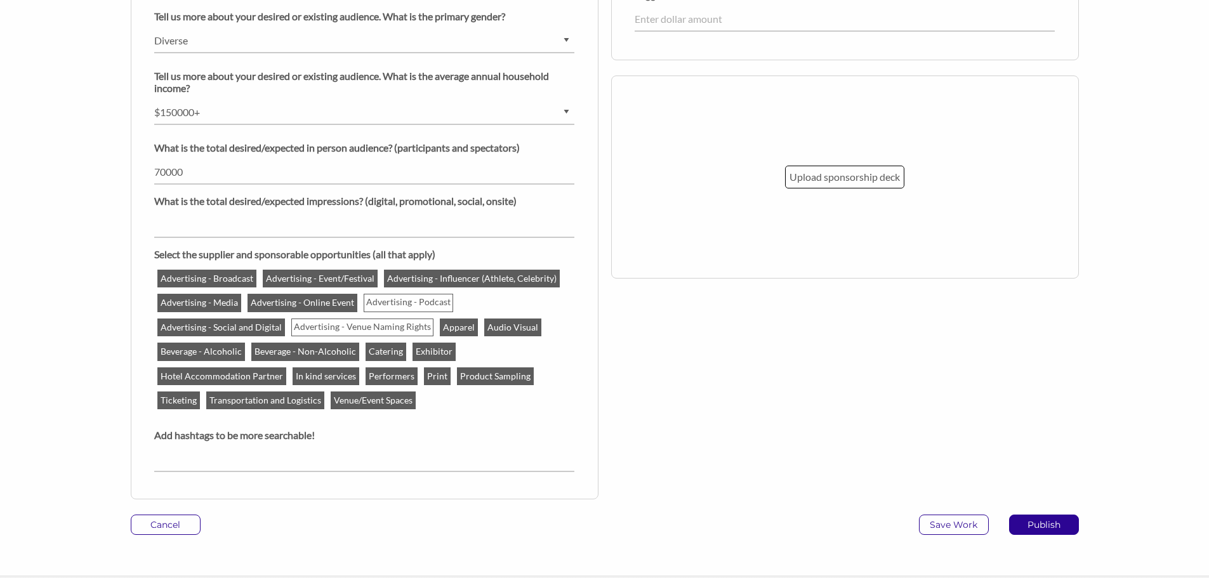
scroll to position [1303, 0]
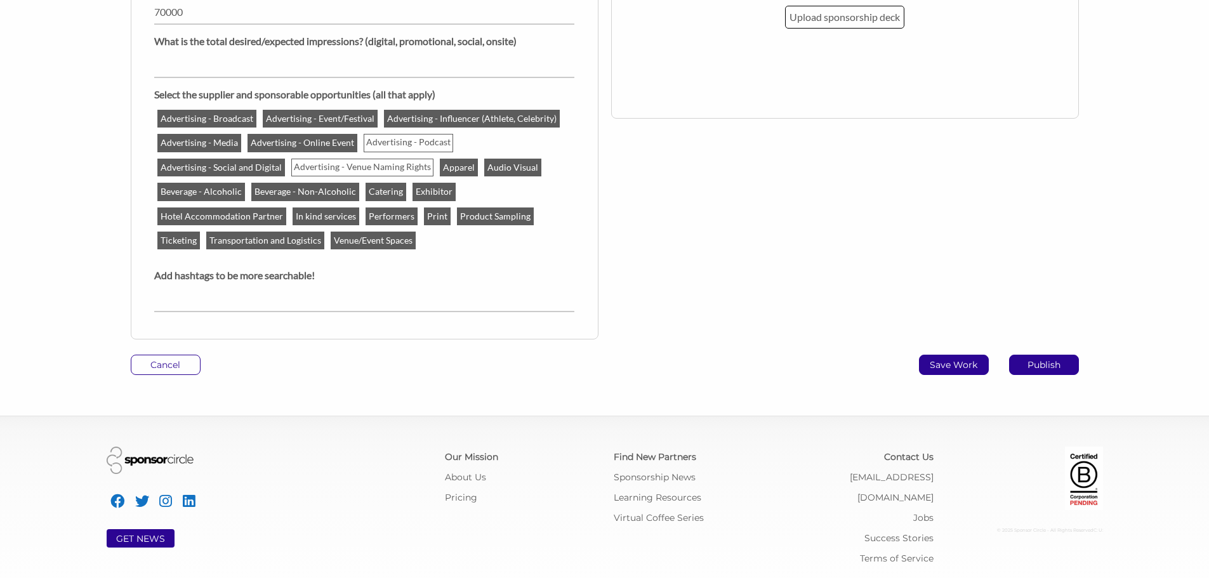
click at [958, 361] on p "Save Work" at bounding box center [953, 364] width 69 height 19
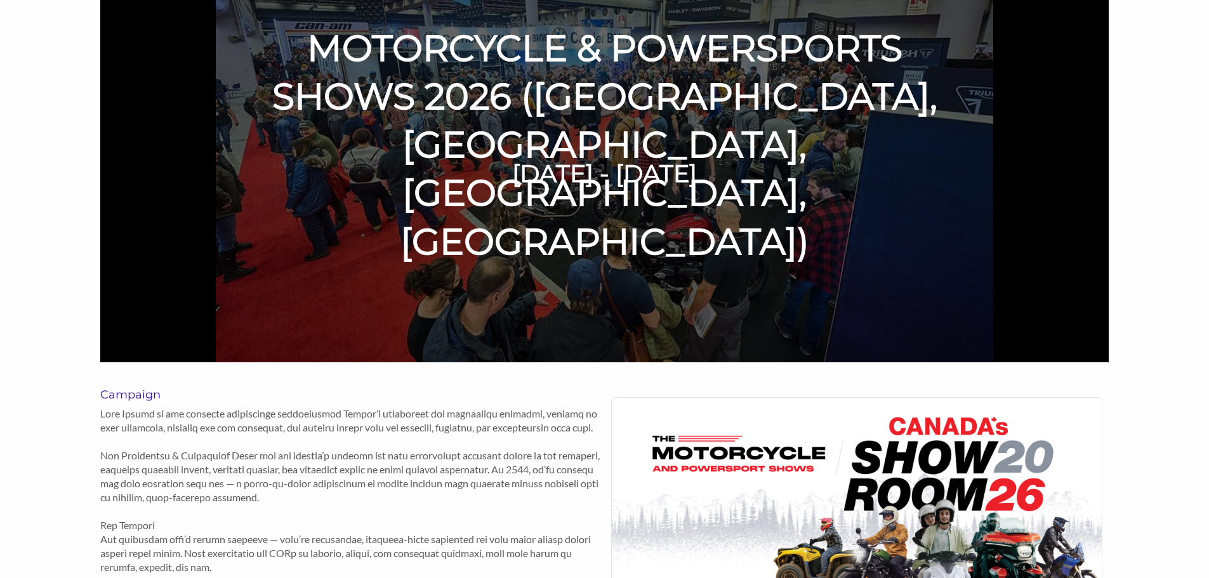
scroll to position [63, 0]
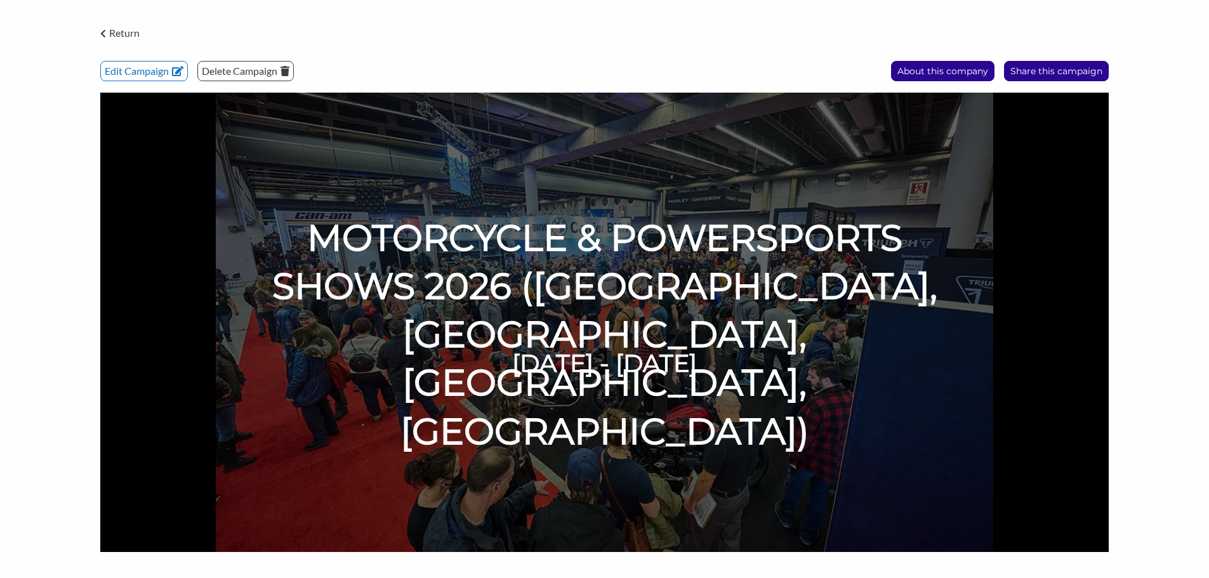
click at [1159, 11] on body "Dashboard Resources Find New Partners Virtual Coffee Series Sponsorship News Jo…" at bounding box center [604, 226] width 1209 height 578
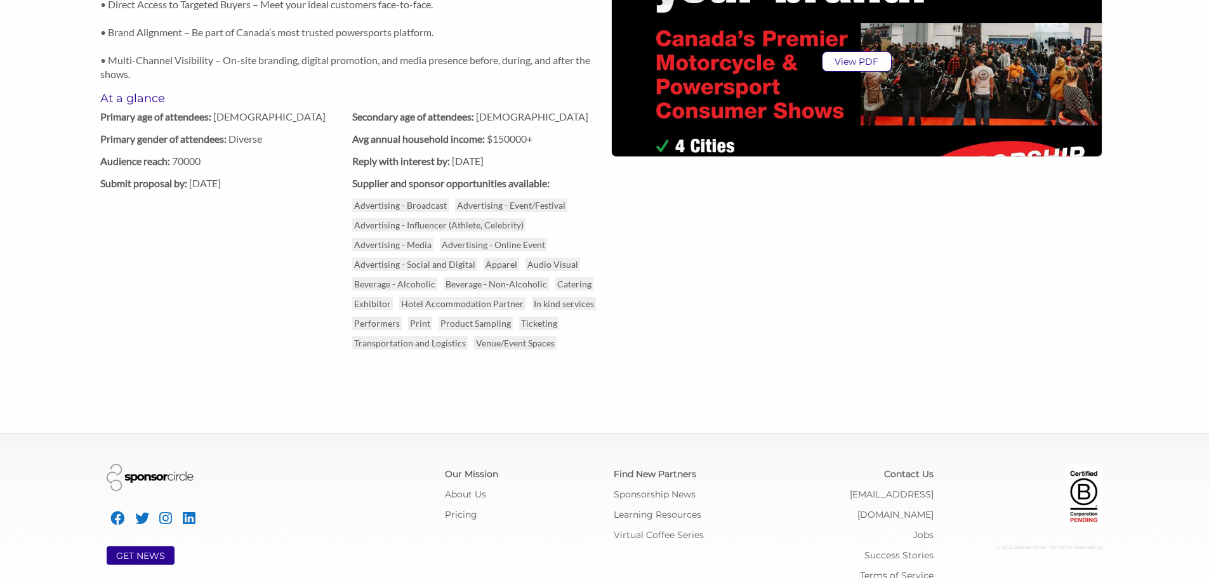
scroll to position [992, 0]
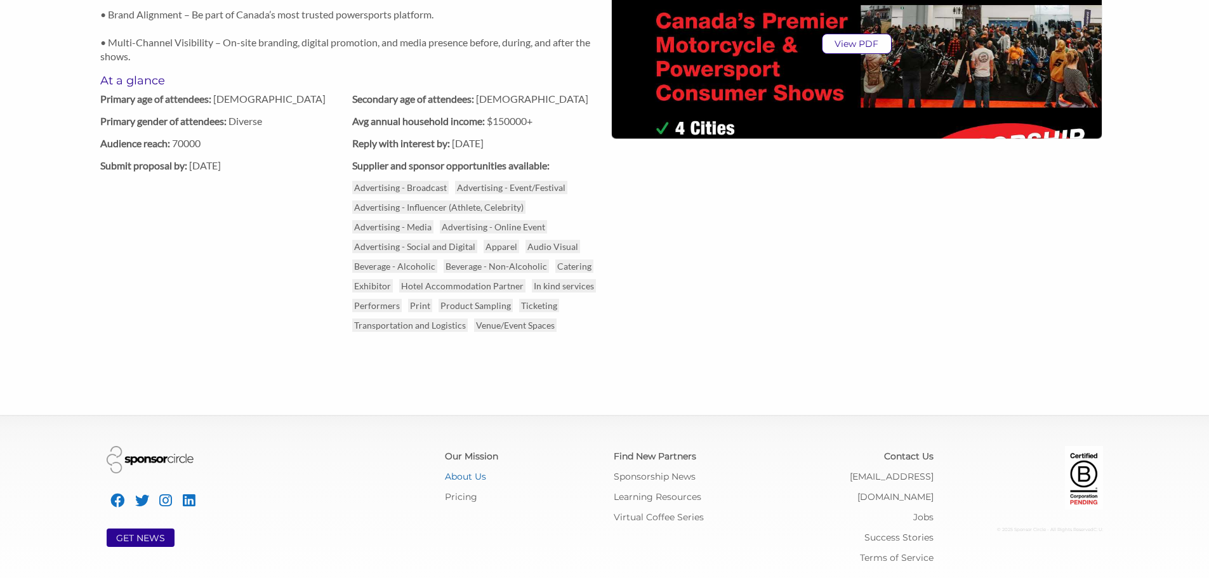
click at [475, 480] on link "About Us" at bounding box center [465, 476] width 41 height 11
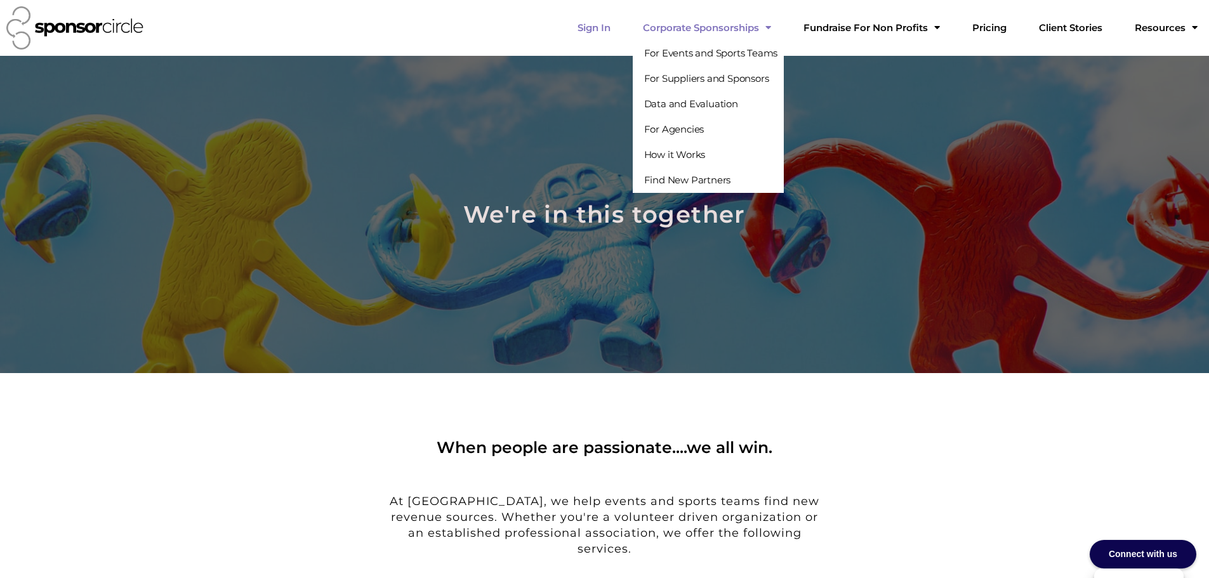
click at [621, 25] on link "Sign In" at bounding box center [593, 27] width 53 height 25
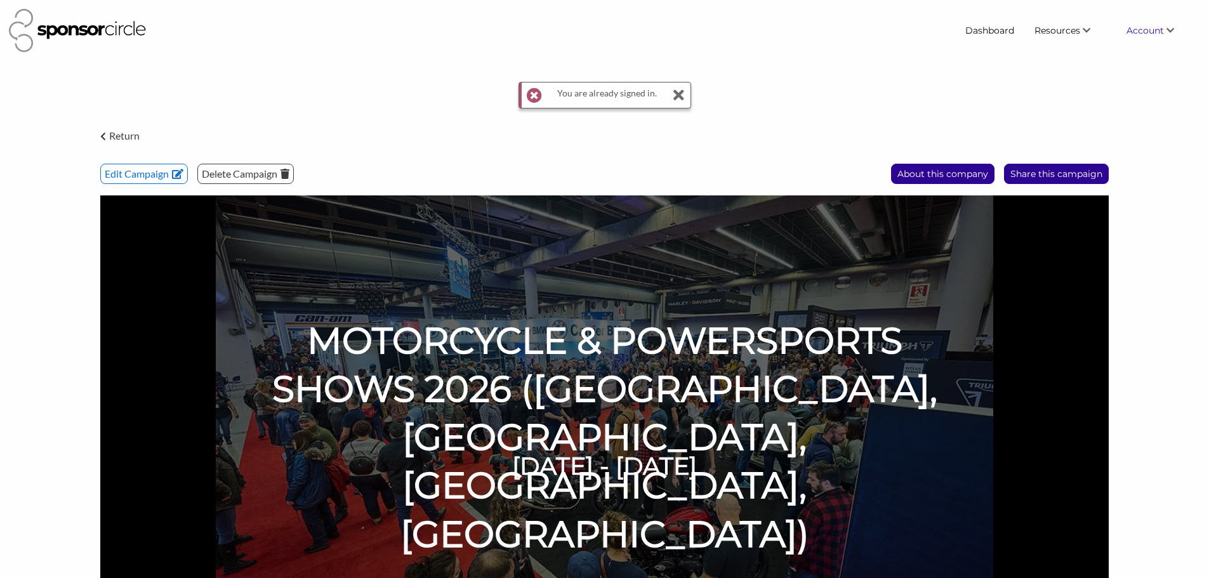
click at [1163, 27] on span "Account" at bounding box center [1144, 30] width 37 height 11
click at [1124, 148] on link "Sign out" at bounding box center [1137, 146] width 126 height 23
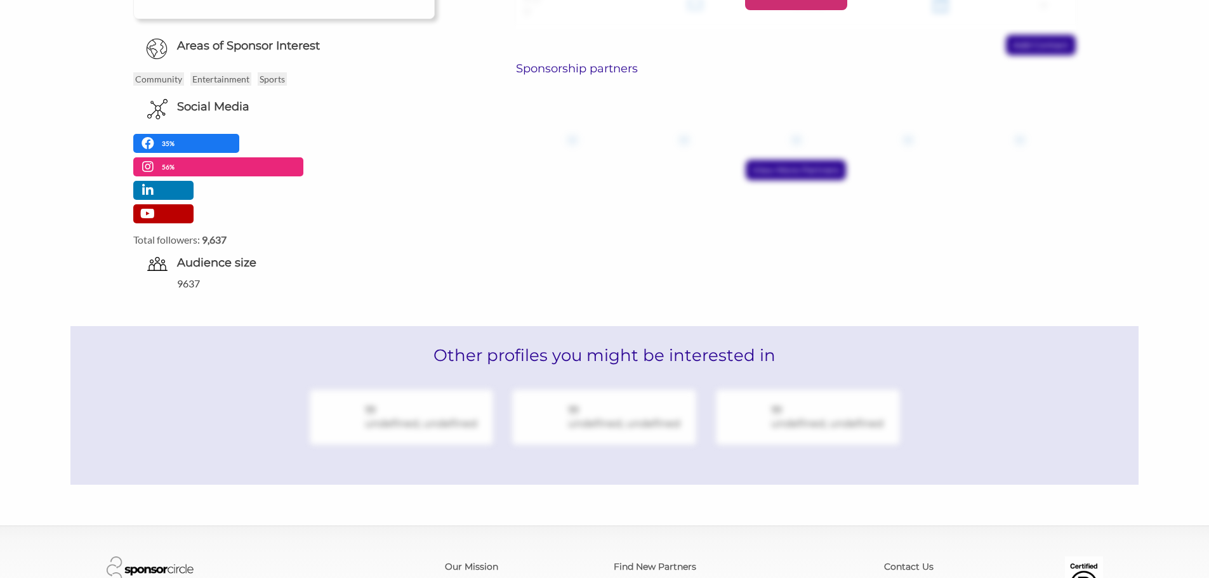
scroll to position [508, 0]
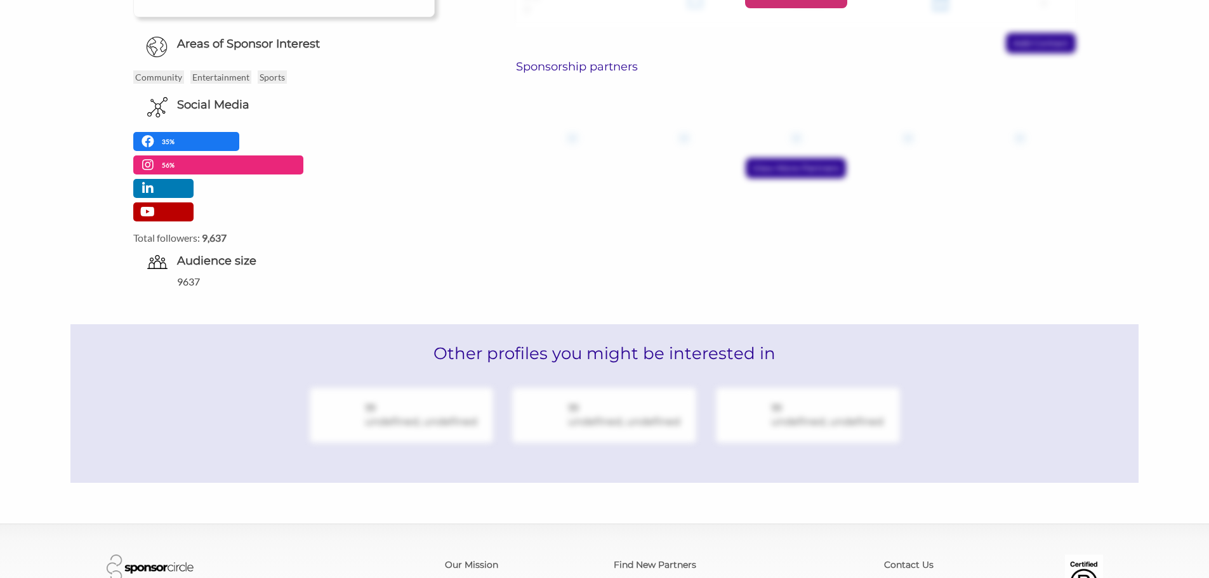
click at [567, 65] on h6 "Sponsorship partners" at bounding box center [796, 67] width 560 height 14
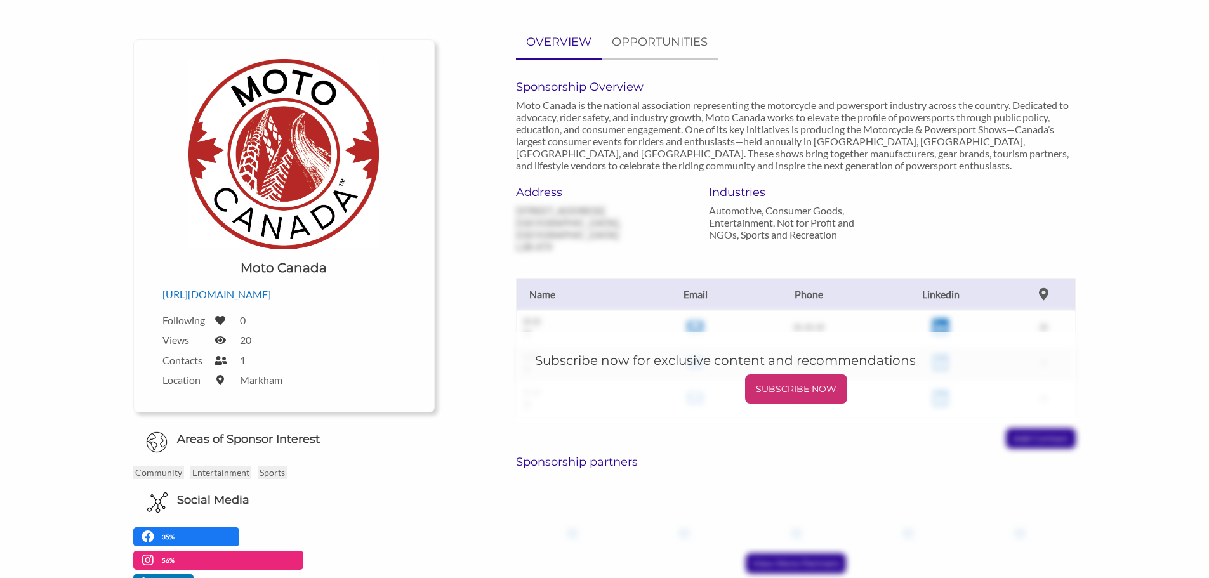
scroll to position [0, 0]
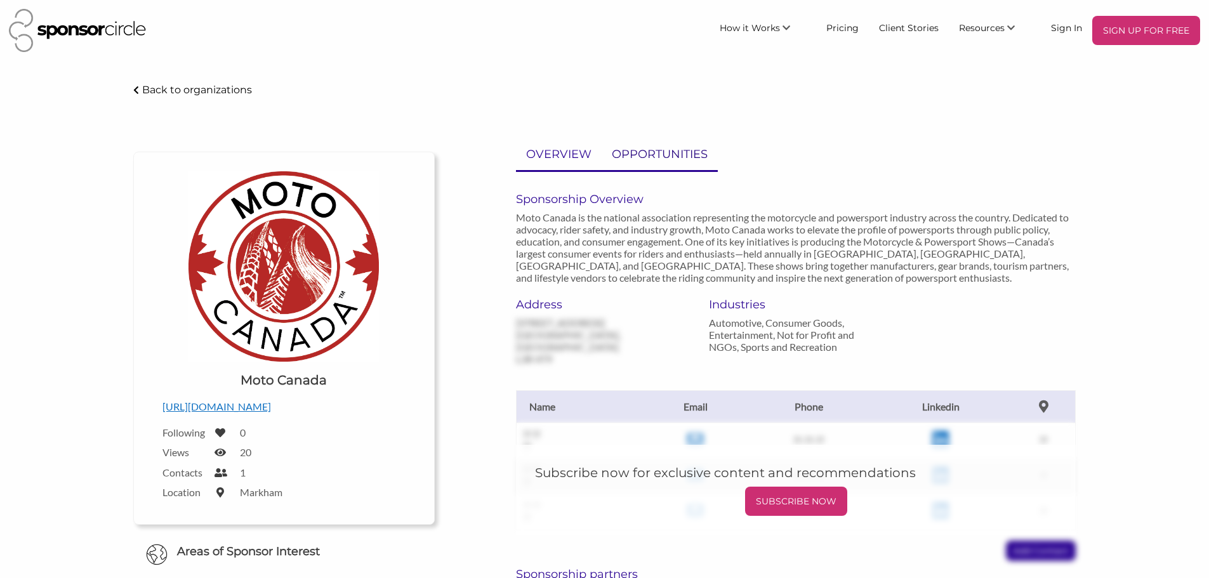
click at [655, 159] on p "OPPORTUNITIES" at bounding box center [660, 154] width 96 height 18
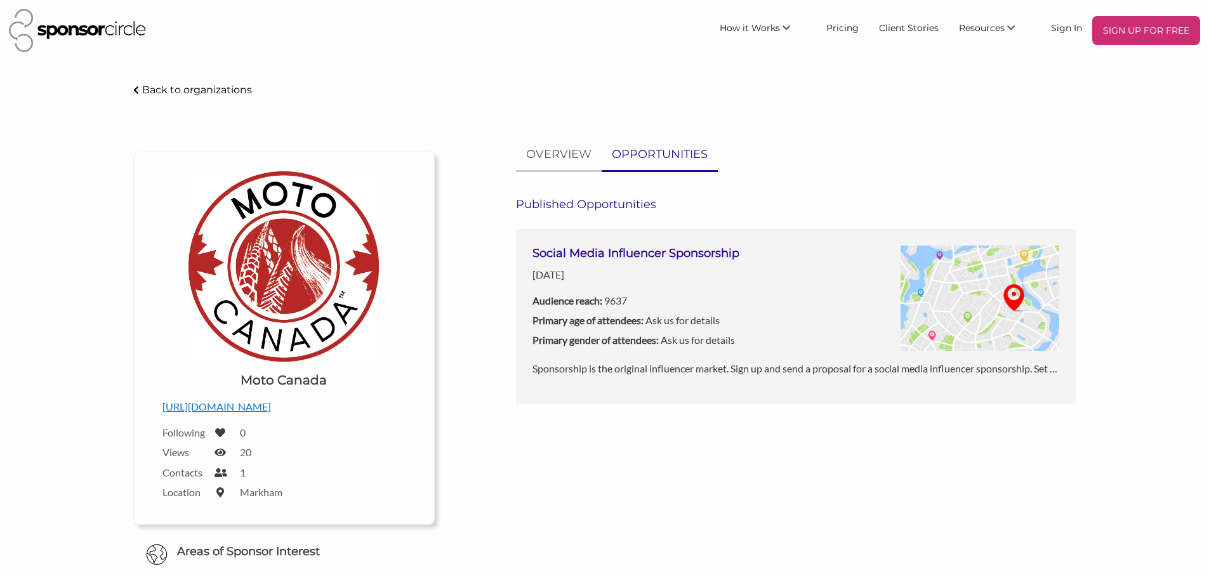
click at [1003, 286] on img at bounding box center [979, 299] width 159 height 106
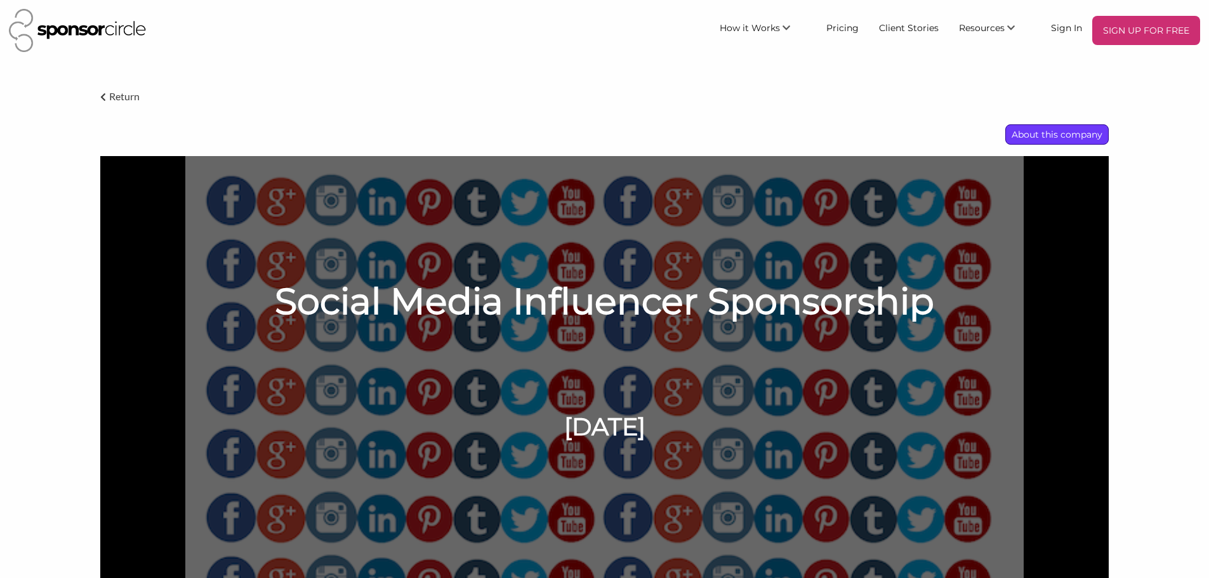
click at [1053, 129] on p "About this company" at bounding box center [1057, 134] width 102 height 19
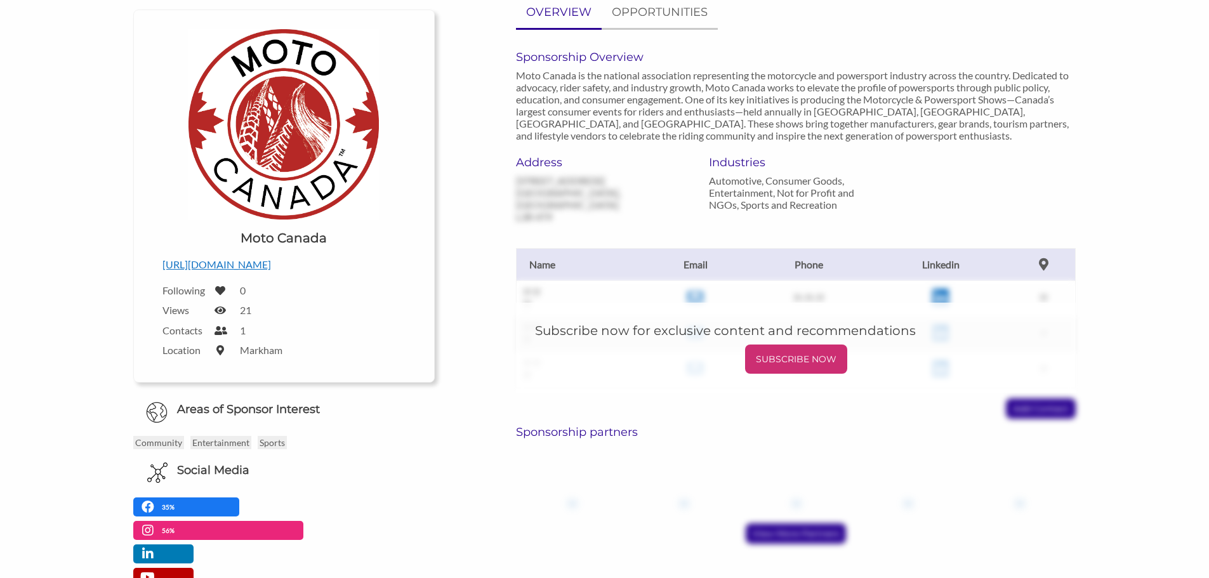
scroll to position [127, 0]
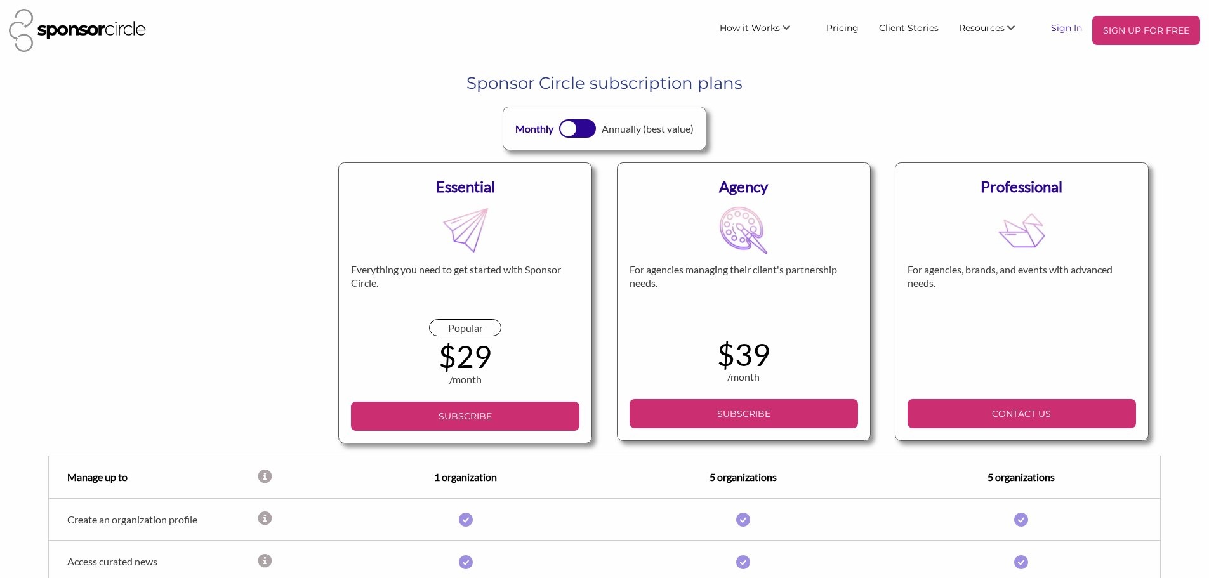
click at [1066, 29] on link "Sign In" at bounding box center [1066, 27] width 51 height 23
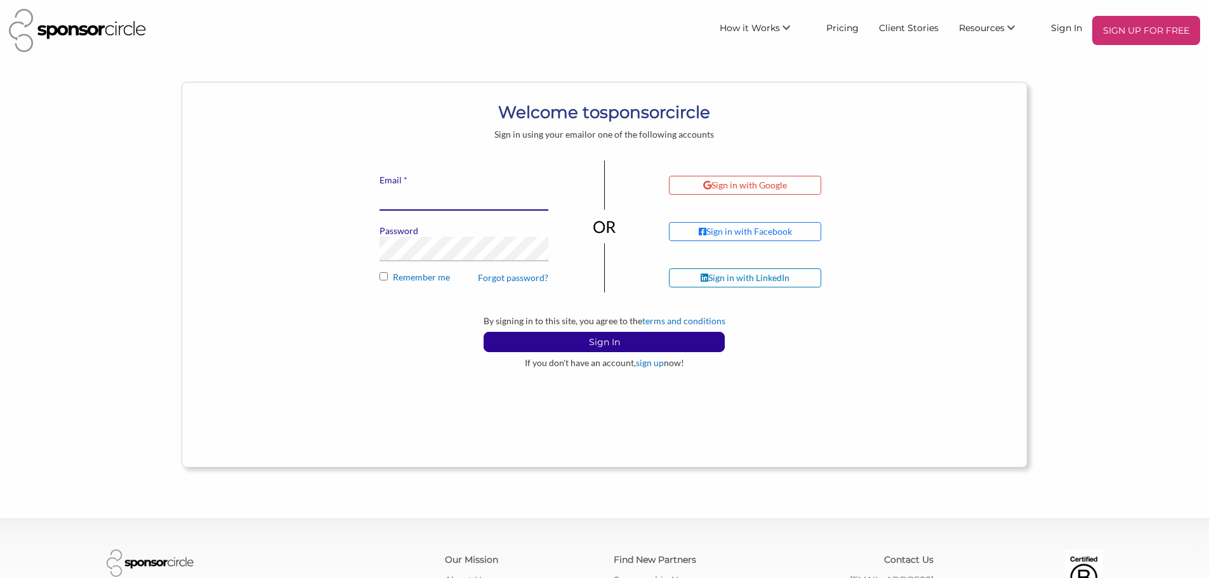
click at [457, 192] on input "* Email" at bounding box center [463, 198] width 169 height 25
type input "[EMAIL_ADDRESS][DOMAIN_NAME]"
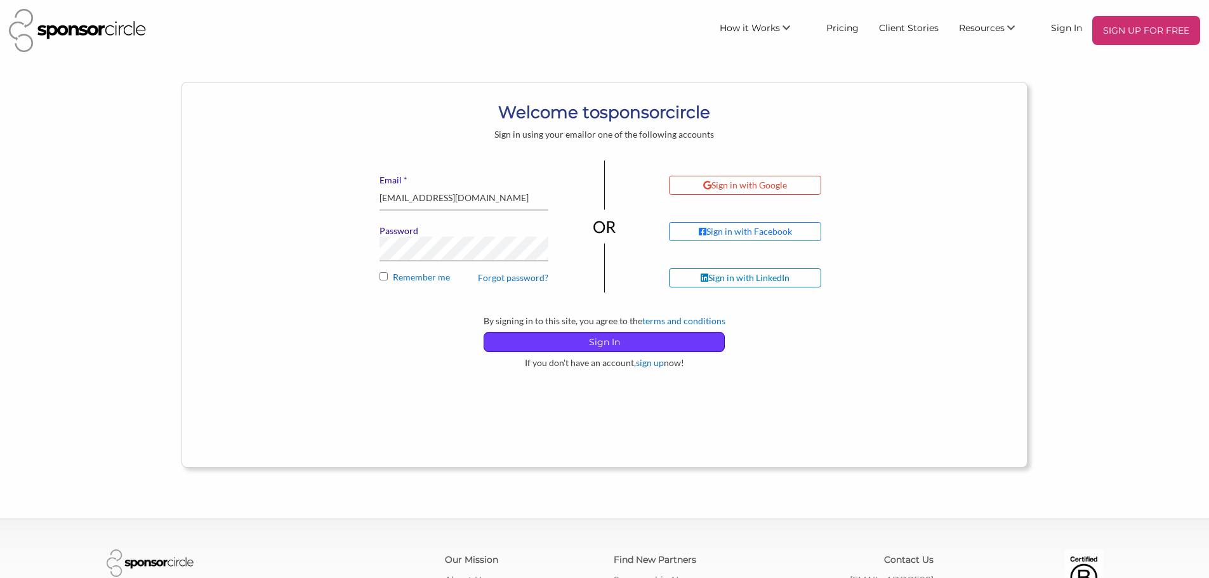
click at [624, 348] on p "Sign In" at bounding box center [604, 341] width 240 height 19
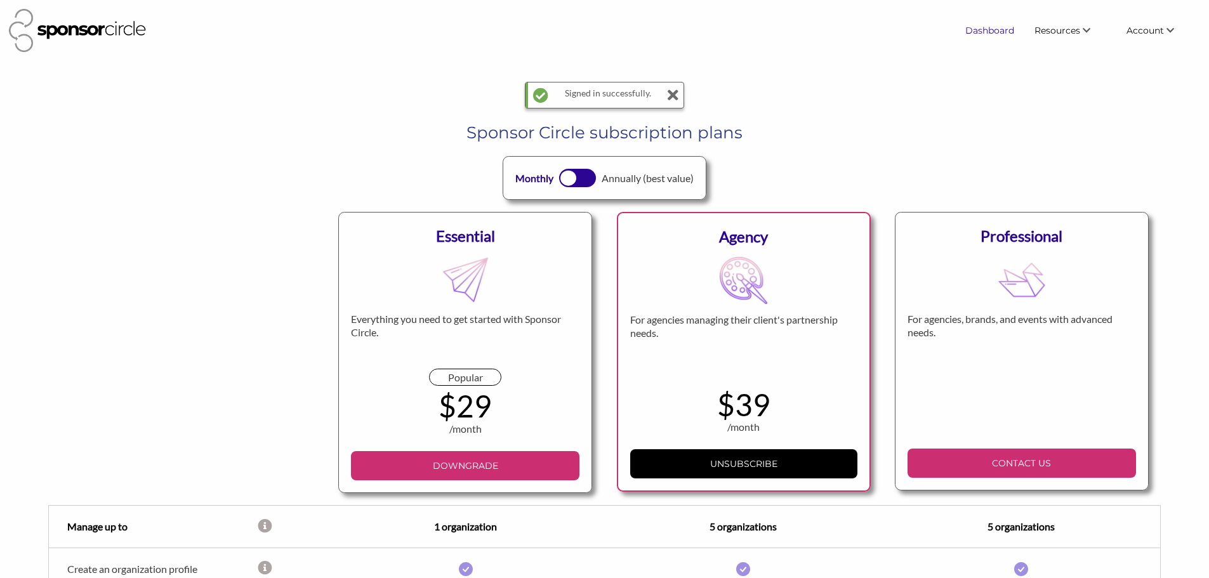
click at [1007, 29] on link "Dashboard" at bounding box center [989, 30] width 69 height 23
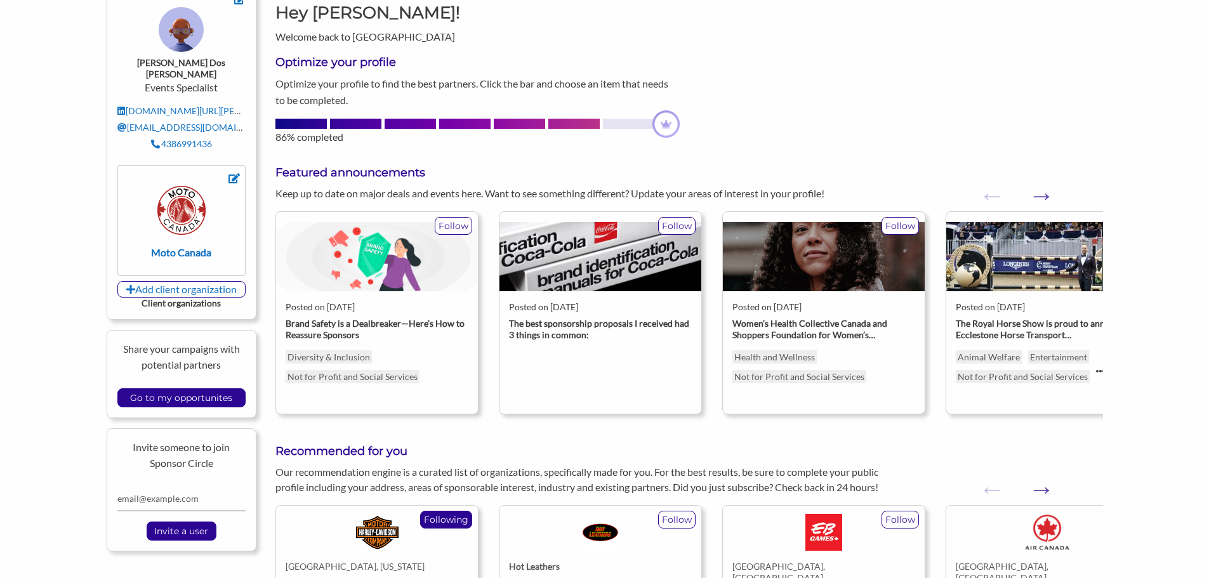
scroll to position [317, 0]
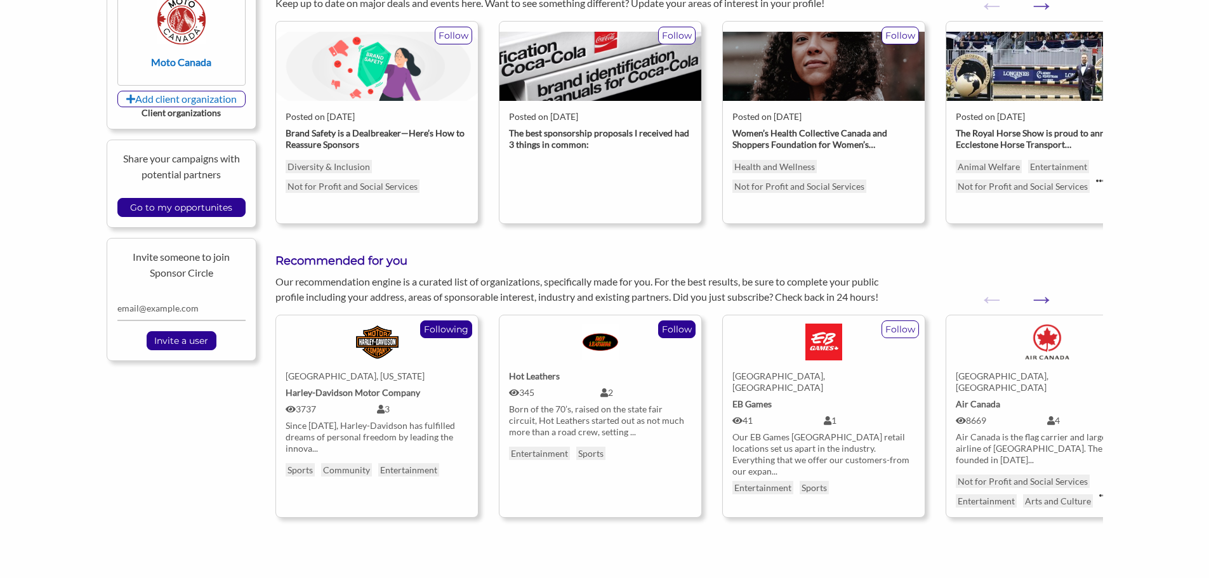
click at [678, 331] on p "Follow" at bounding box center [677, 329] width 36 height 16
click at [802, 398] on div "EB Games" at bounding box center [823, 403] width 183 height 11
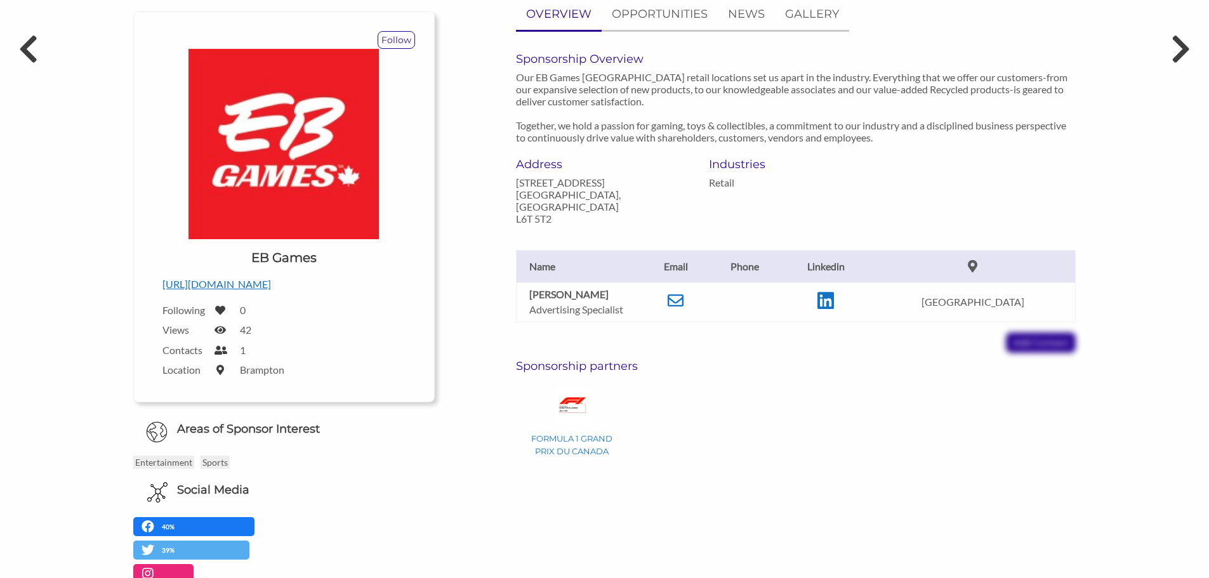
scroll to position [190, 0]
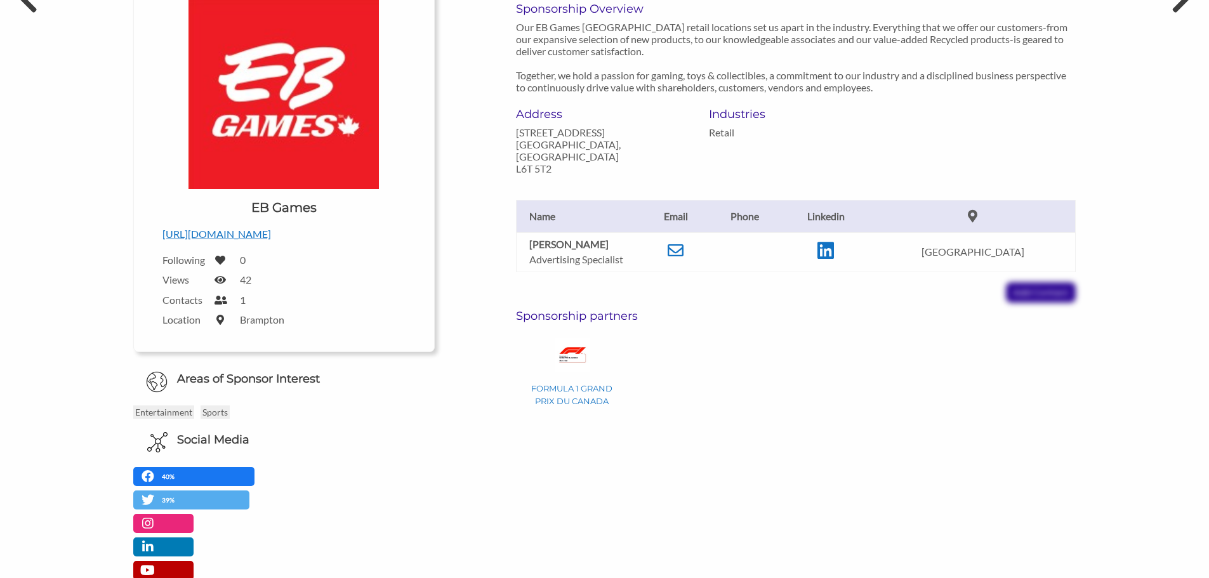
click at [247, 236] on p "[URL][DOMAIN_NAME]" at bounding box center [283, 234] width 243 height 16
click at [680, 242] on td at bounding box center [675, 251] width 65 height 39
click at [683, 242] on icon at bounding box center [675, 250] width 16 height 16
click at [1053, 281] on div "Russell Asciukiewicz Advertising Specialist Email russellasciukiewicz@ebgames.c…" at bounding box center [795, 238] width 579 height 128
click at [581, 383] on p "FORMULA 1 GRAND PRIX DU CANADA" at bounding box center [572, 394] width 101 height 25
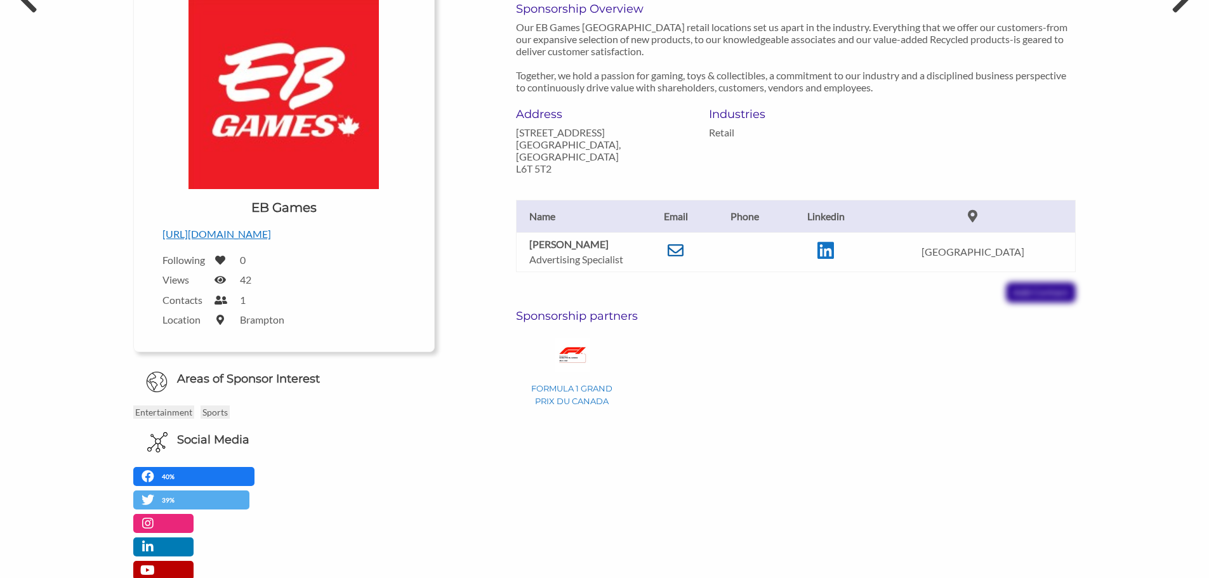
click at [683, 242] on icon at bounding box center [675, 250] width 16 height 16
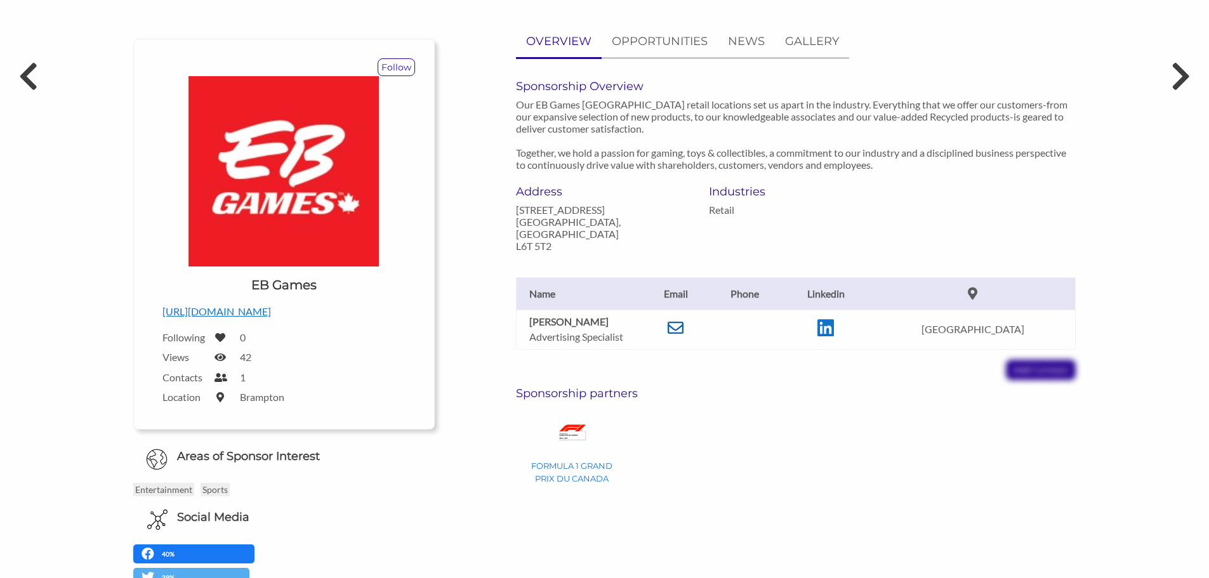
scroll to position [0, 0]
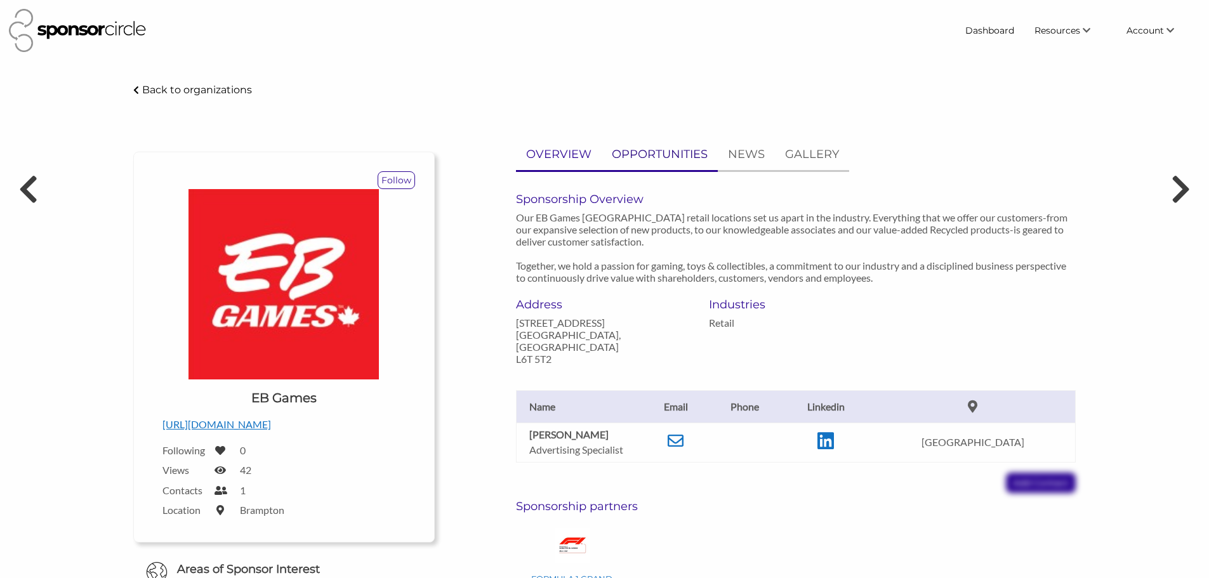
click at [702, 157] on p "OPPORTUNITIES" at bounding box center [660, 154] width 96 height 18
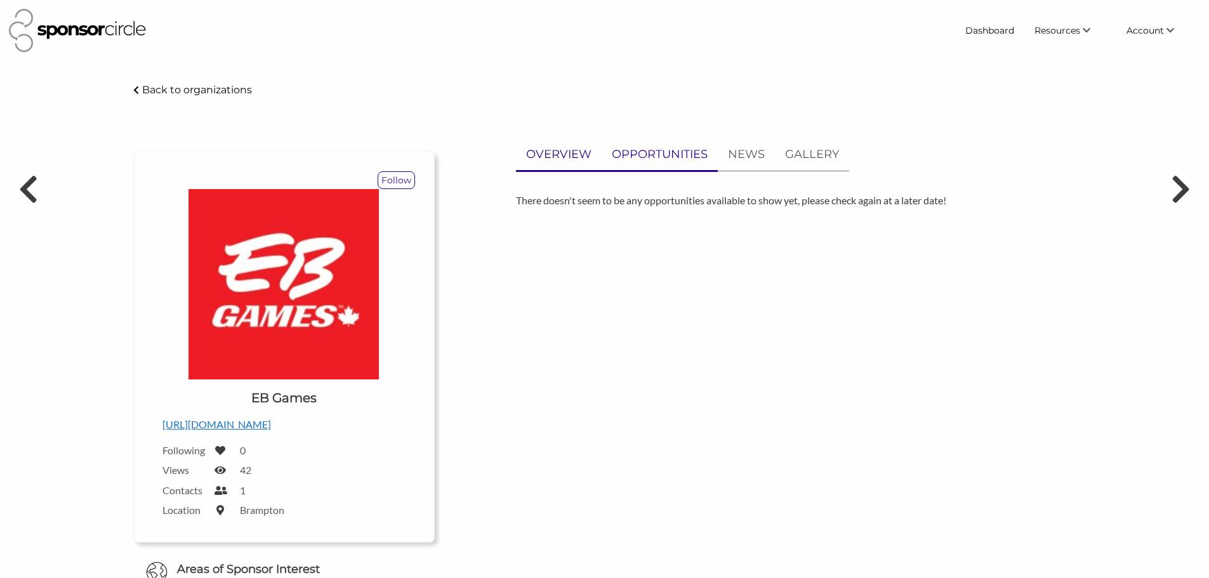
click at [586, 154] on p "OVERVIEW" at bounding box center [558, 154] width 65 height 18
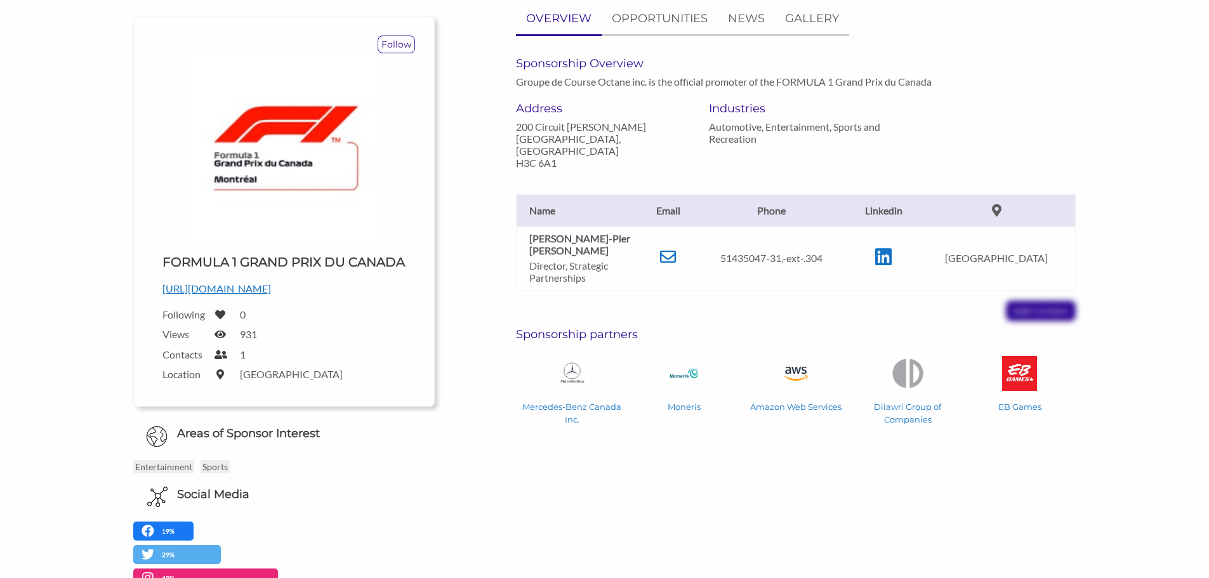
scroll to position [127, 0]
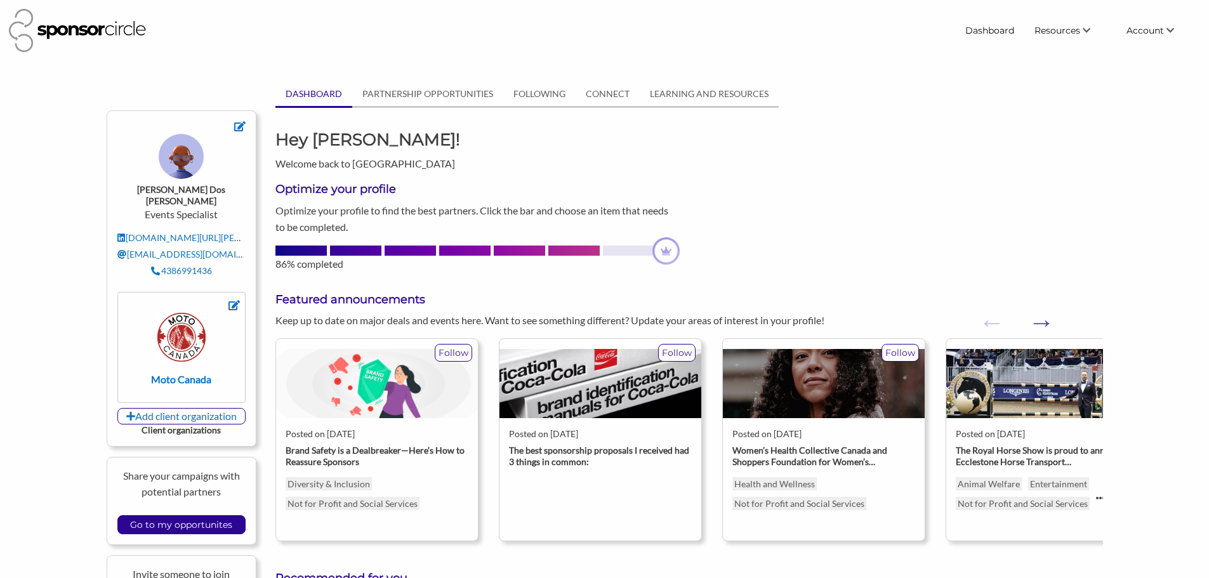
scroll to position [360, 0]
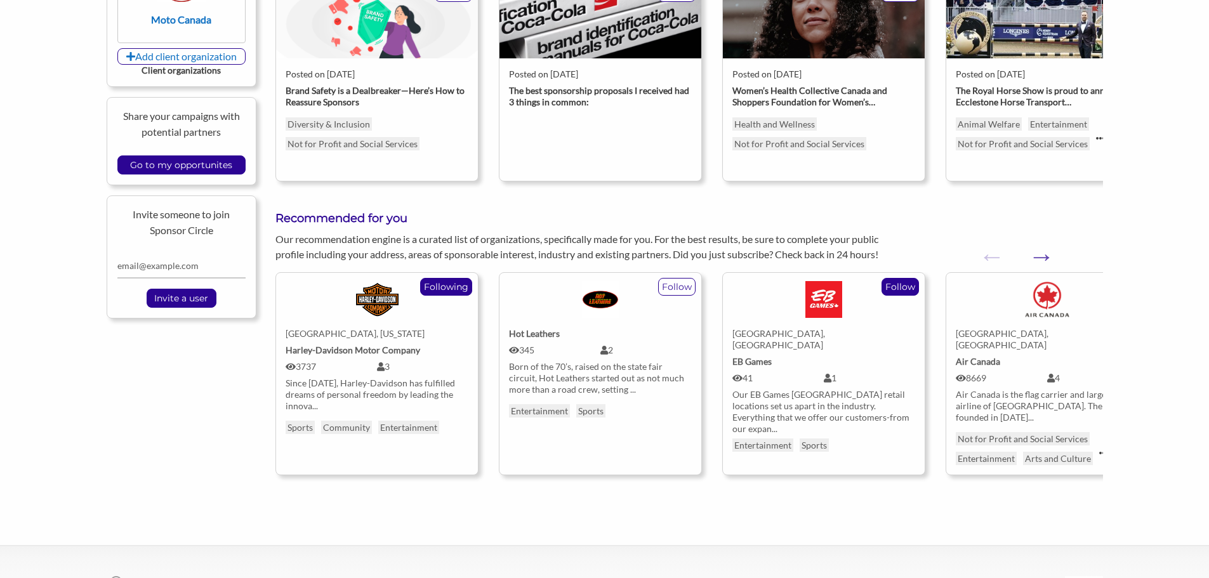
click at [909, 286] on p "Follow" at bounding box center [900, 287] width 36 height 16
click at [680, 289] on p "Follow" at bounding box center [677, 287] width 36 height 16
click at [904, 287] on p "Follow" at bounding box center [900, 287] width 36 height 16
click at [909, 287] on p "Follow" at bounding box center [900, 287] width 36 height 16
click at [663, 283] on p "Follow" at bounding box center [677, 287] width 36 height 16
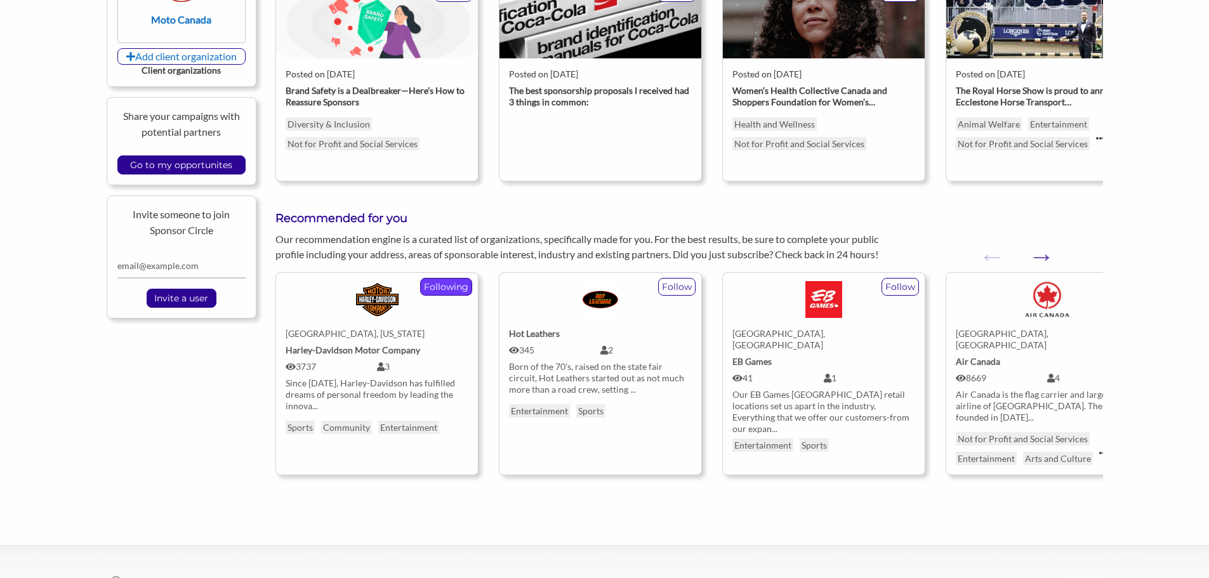
click at [446, 289] on p "Following" at bounding box center [446, 287] width 51 height 16
click at [374, 291] on img at bounding box center [377, 299] width 55 height 37
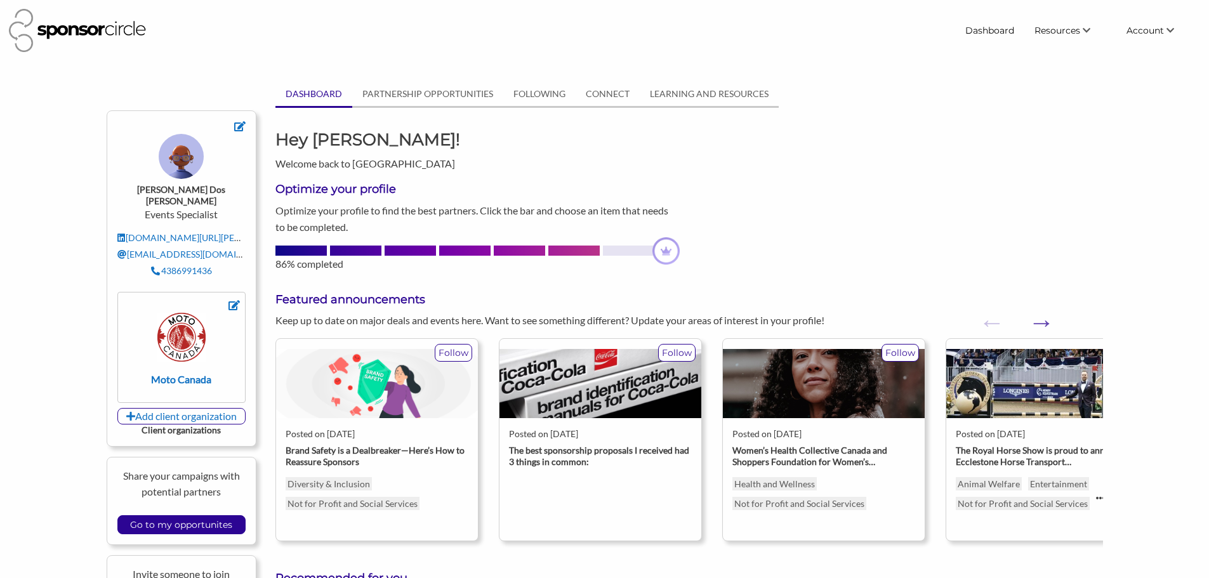
scroll to position [360, 0]
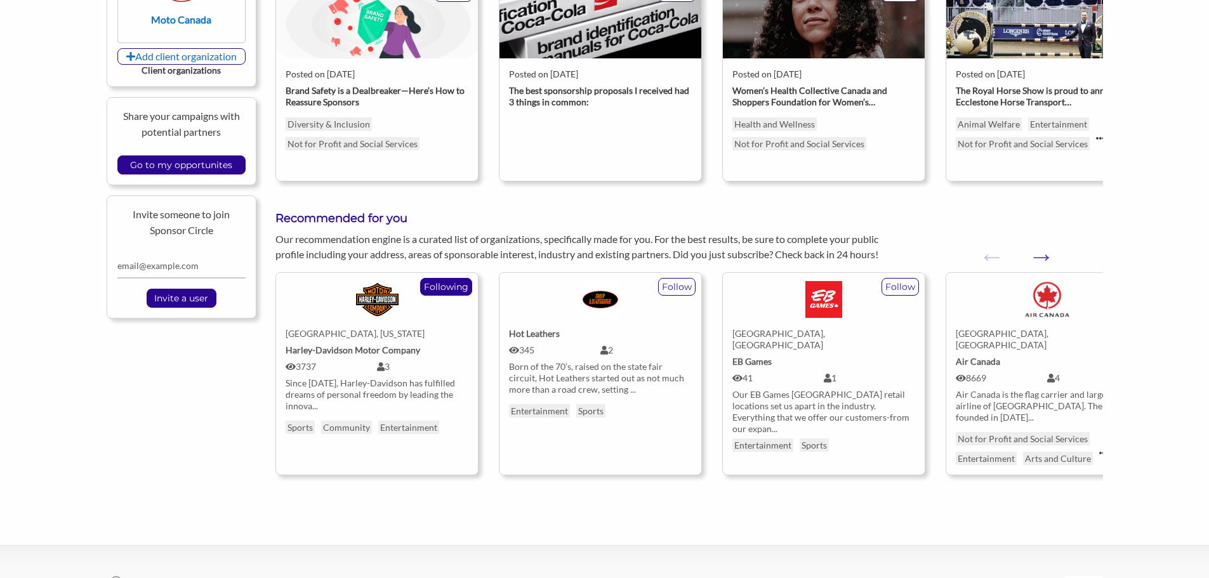
click at [667, 332] on div "Hot Leathers" at bounding box center [600, 333] width 183 height 11
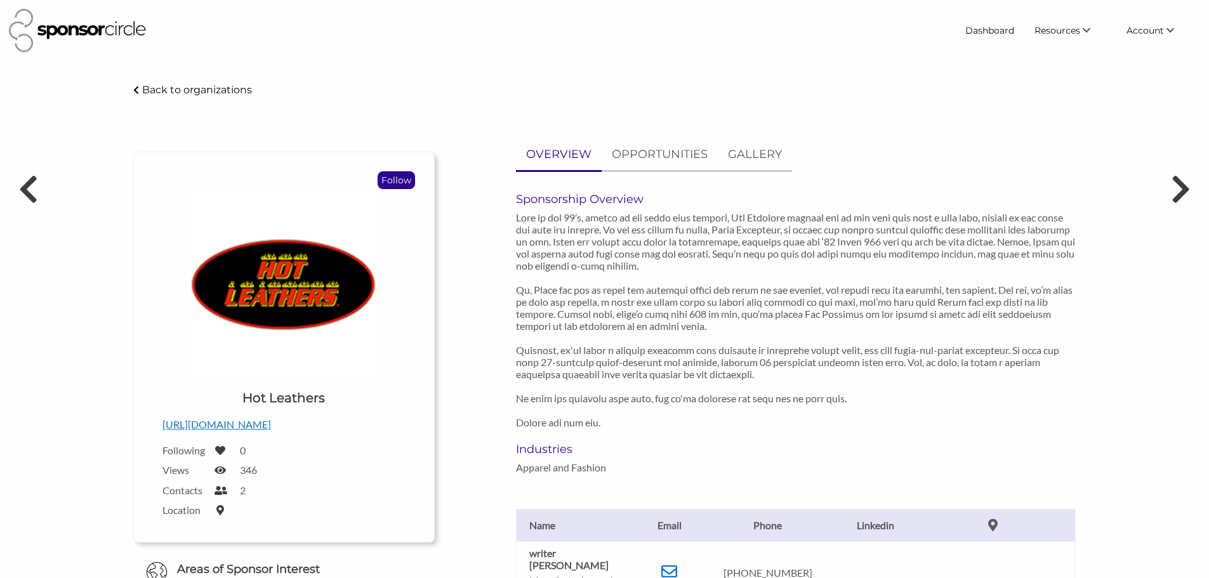
click at [393, 181] on p "Follow" at bounding box center [396, 180] width 36 height 16
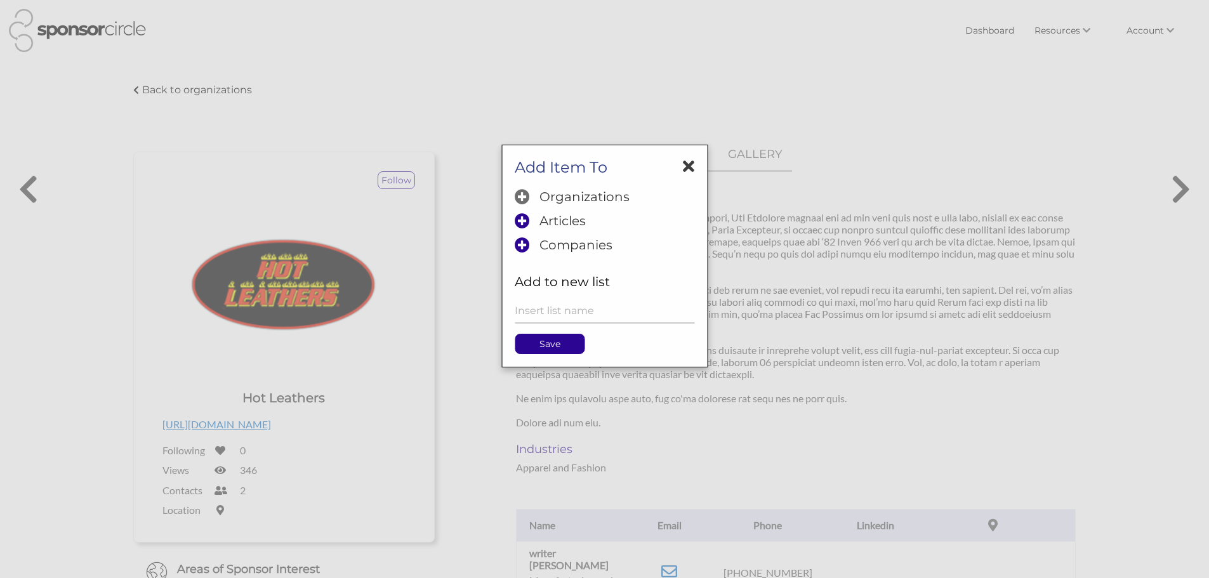
click at [598, 198] on p "Organizations" at bounding box center [584, 196] width 90 height 15
click at [570, 341] on p "Save" at bounding box center [549, 343] width 69 height 19
click at [551, 313] on input "text" at bounding box center [605, 311] width 180 height 25
click at [548, 350] on p "Save" at bounding box center [549, 343] width 69 height 19
click at [552, 318] on input "text" at bounding box center [605, 311] width 180 height 25
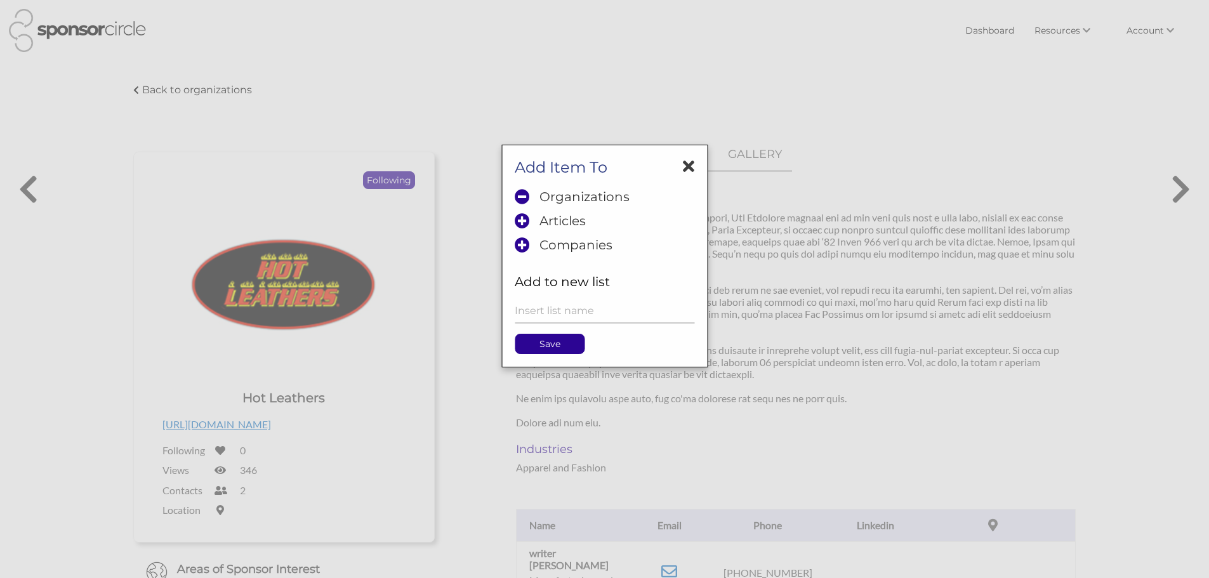
click at [685, 166] on icon at bounding box center [688, 166] width 11 height 16
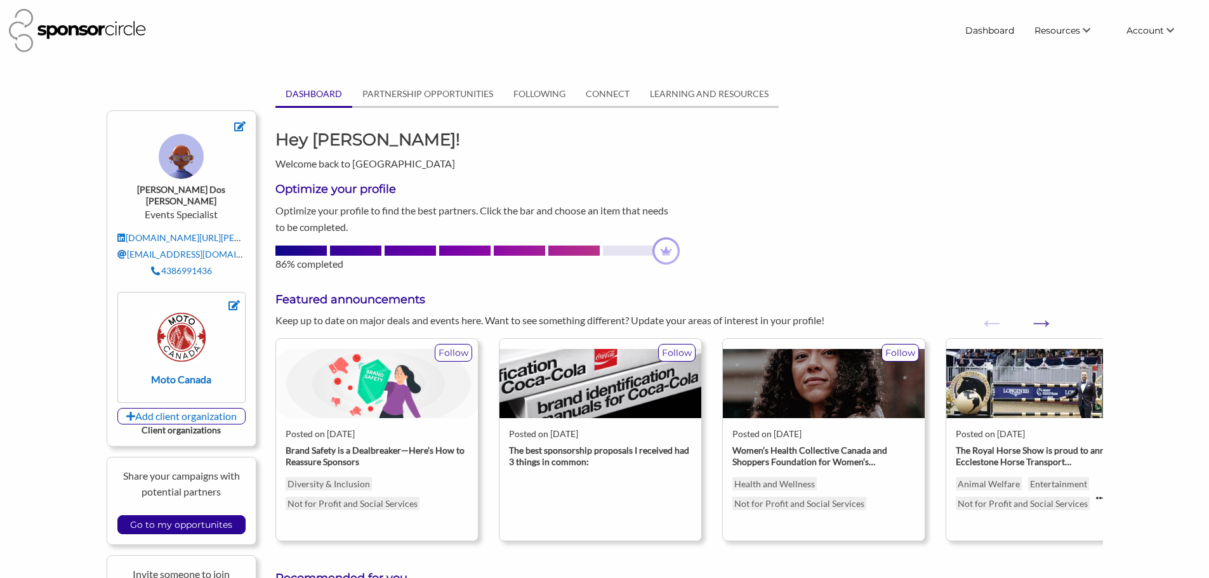
scroll to position [360, 0]
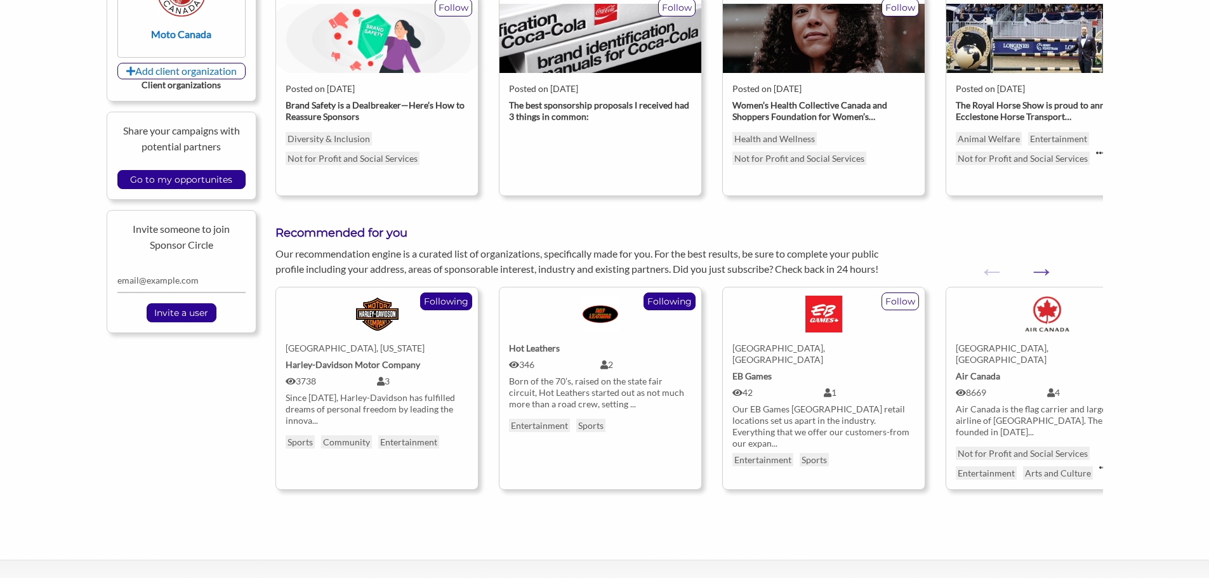
scroll to position [490, 0]
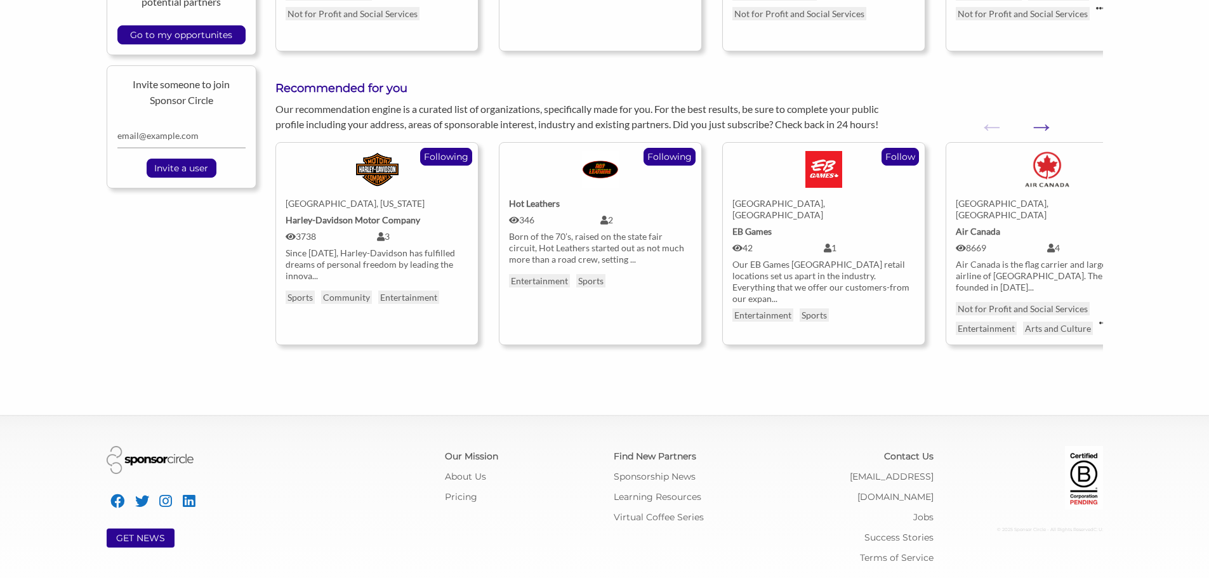
click at [895, 159] on p "Follow" at bounding box center [900, 156] width 36 height 16
click at [905, 157] on p "Follow" at bounding box center [900, 156] width 36 height 16
click at [904, 157] on p "Follow" at bounding box center [900, 156] width 36 height 16
click at [896, 159] on p "Follow" at bounding box center [900, 156] width 36 height 16
click at [843, 226] on div "EB Games" at bounding box center [823, 231] width 183 height 11
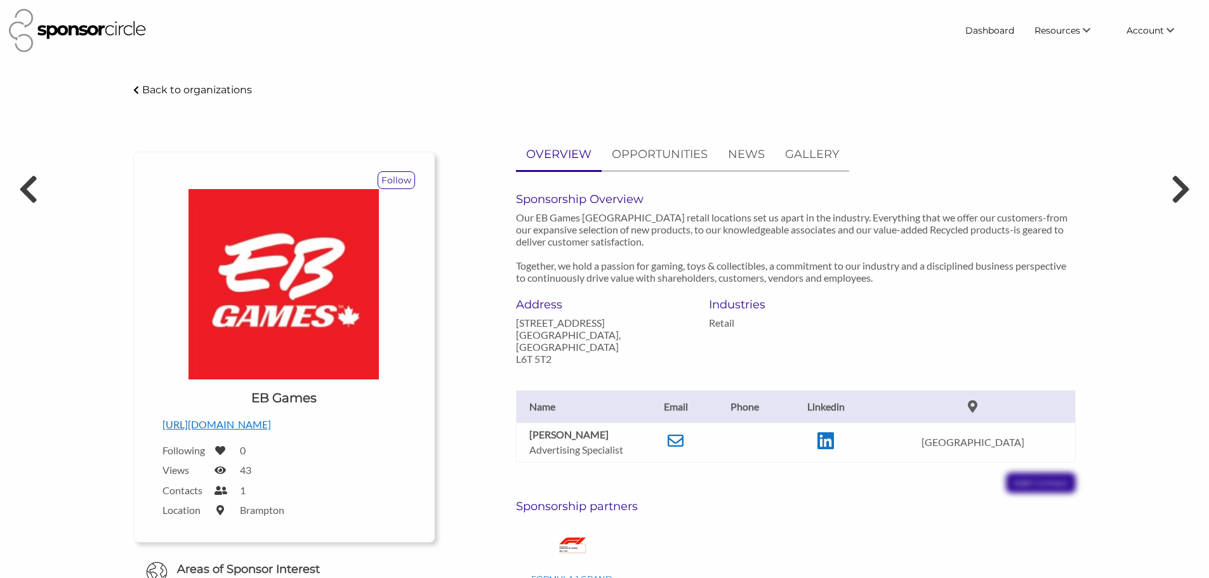
click at [402, 170] on div "Follow Upload a logo for your organization Choose EB Games [URL][DOMAIN_NAME] F…" at bounding box center [283, 347] width 301 height 391
click at [401, 176] on p "Follow" at bounding box center [396, 180] width 36 height 16
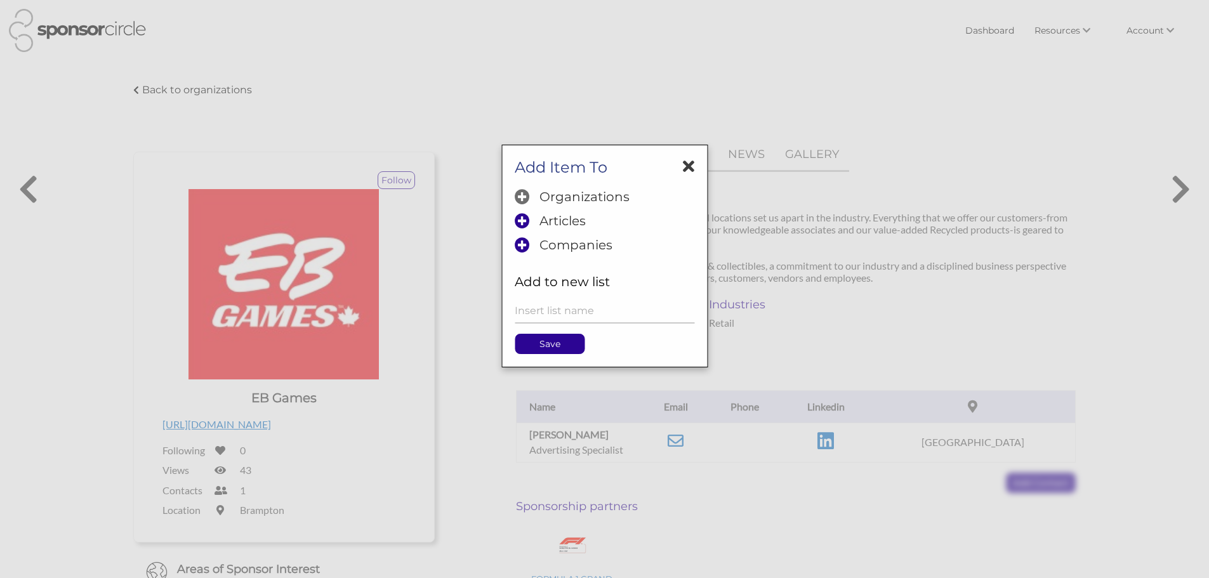
click at [595, 199] on p "Organizations" at bounding box center [584, 196] width 90 height 15
click at [565, 346] on p "Save" at bounding box center [549, 343] width 69 height 19
click at [691, 168] on icon at bounding box center [688, 166] width 11 height 16
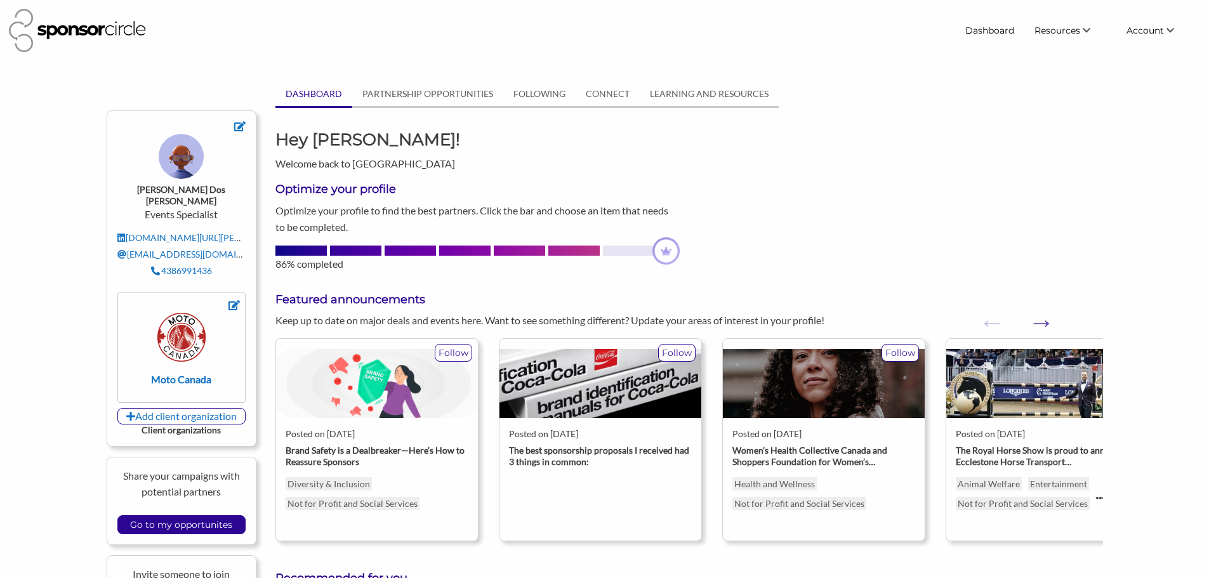
scroll to position [490, 0]
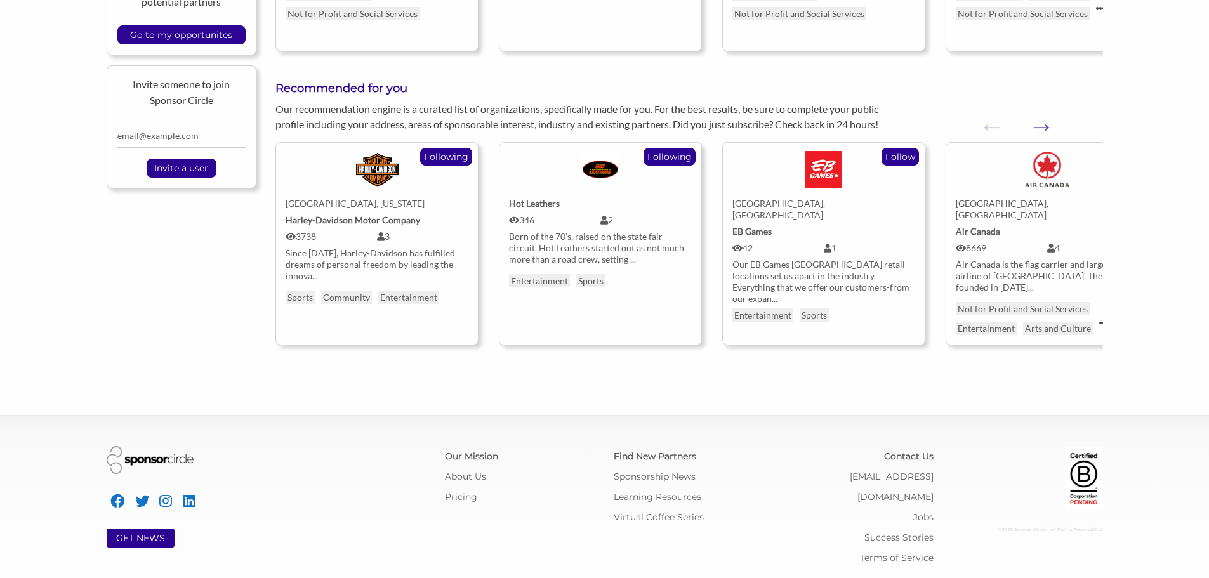
click at [898, 157] on p "Follow" at bounding box center [900, 156] width 36 height 16
click at [836, 169] on img at bounding box center [823, 169] width 37 height 37
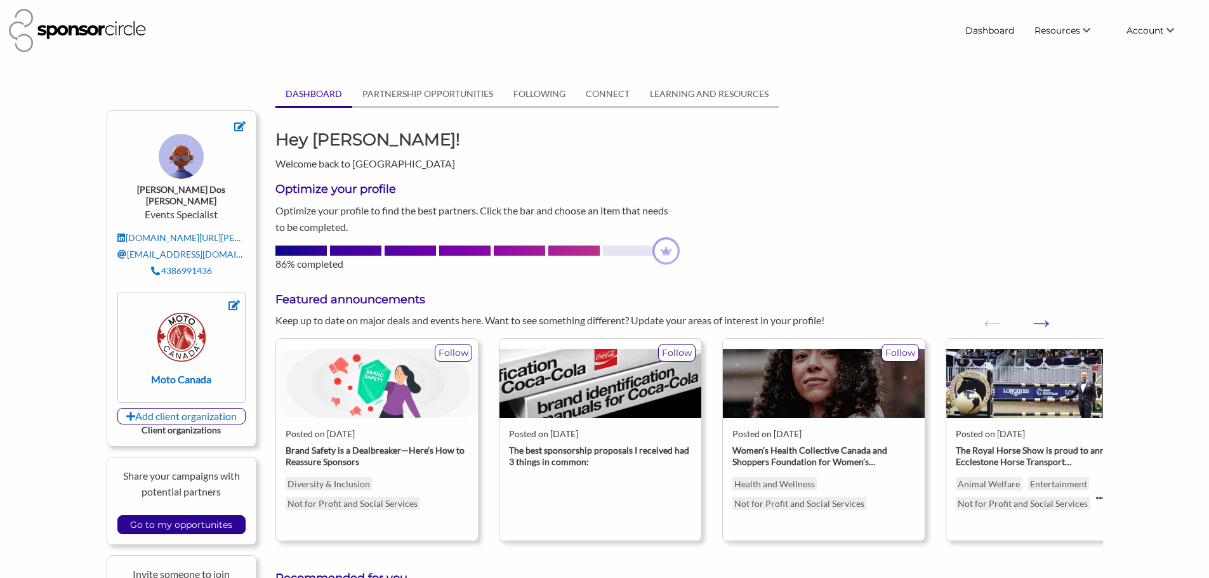
scroll to position [490, 0]
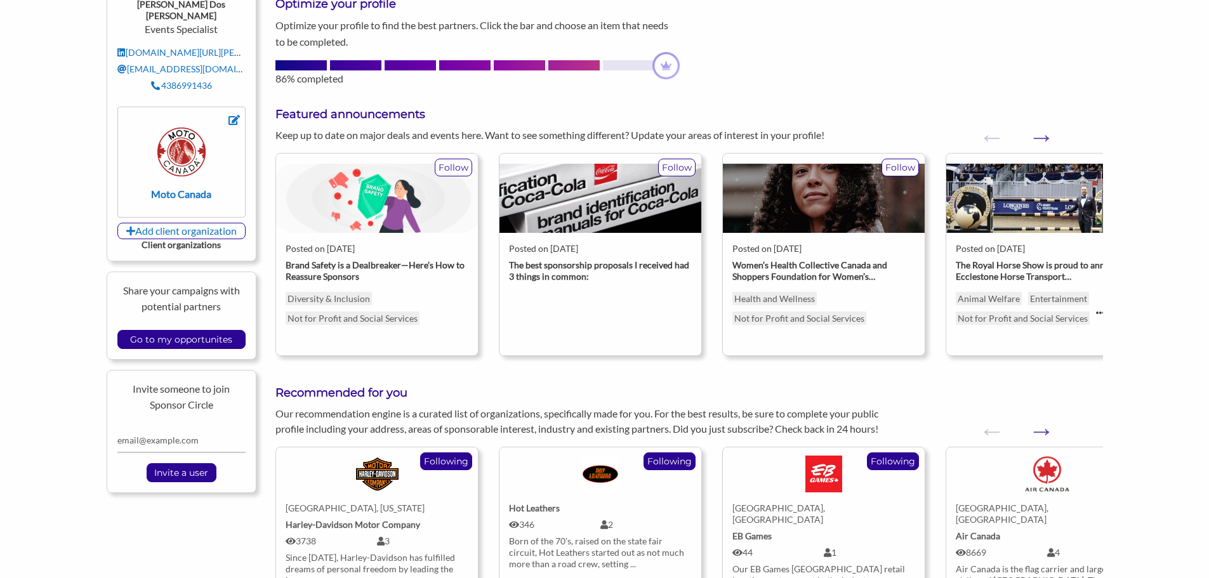
scroll to position [317, 0]
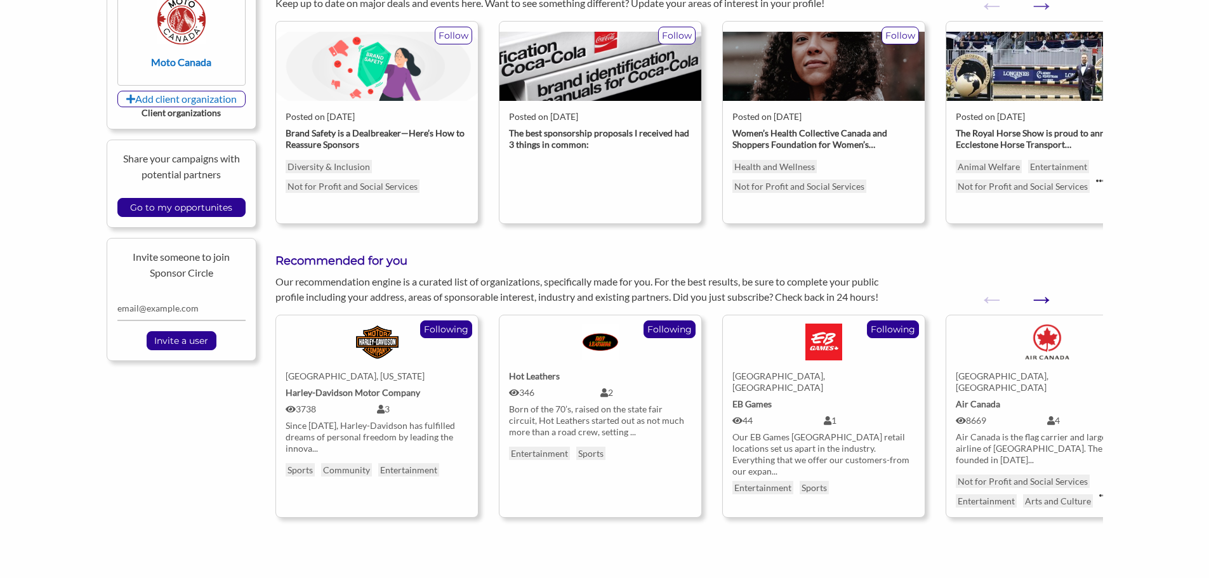
click at [1041, 299] on button "Next" at bounding box center [1034, 292] width 13 height 13
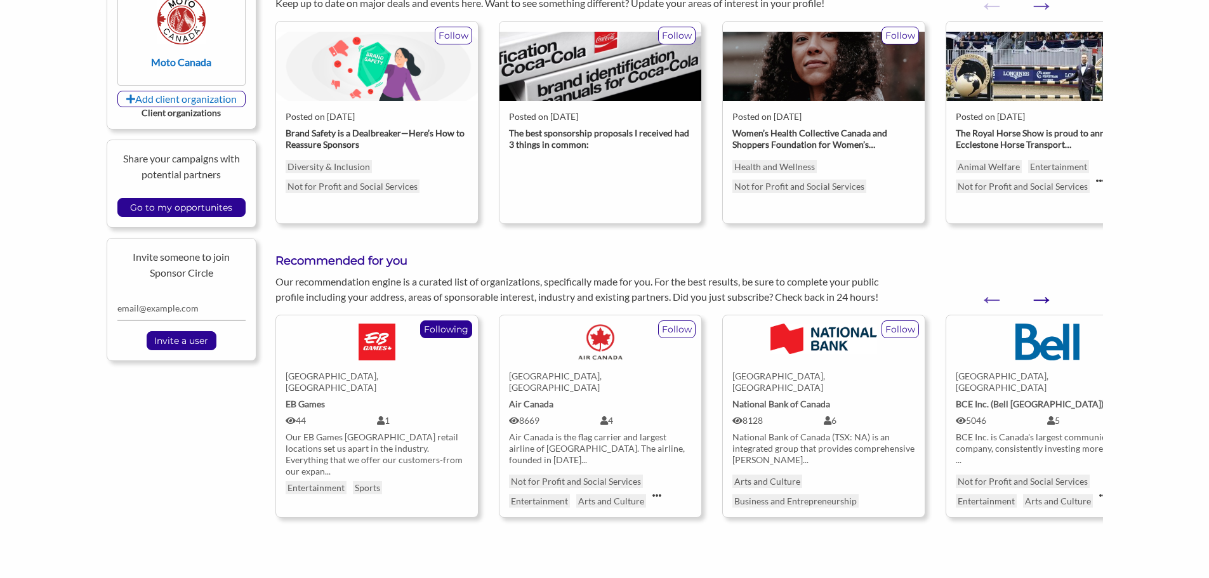
click at [1041, 299] on button "Next" at bounding box center [1034, 292] width 13 height 13
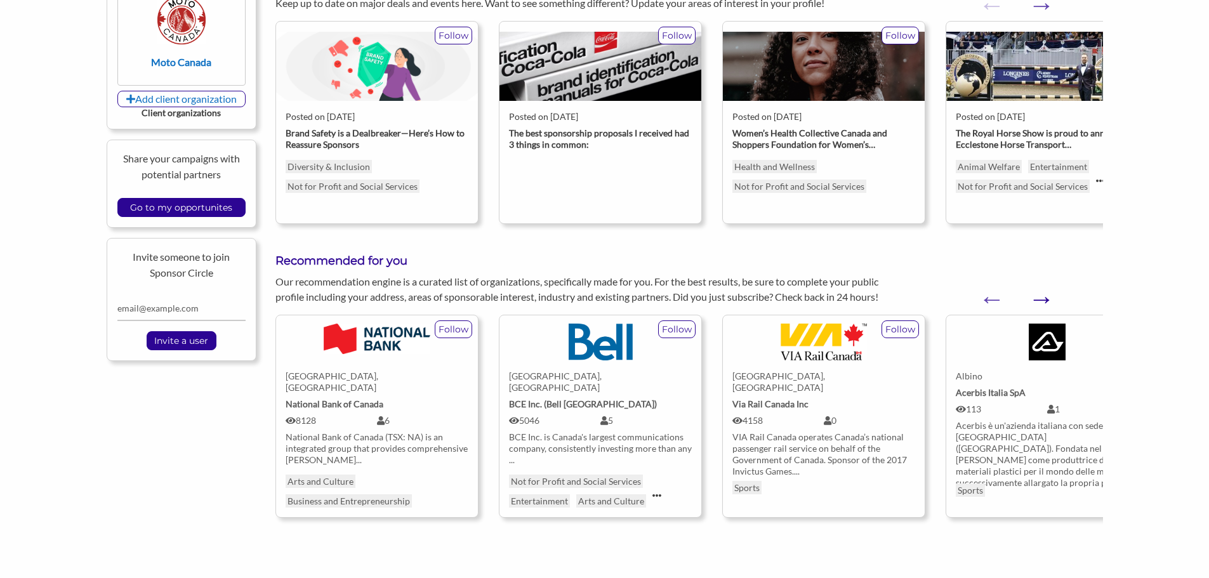
scroll to position [63, 0]
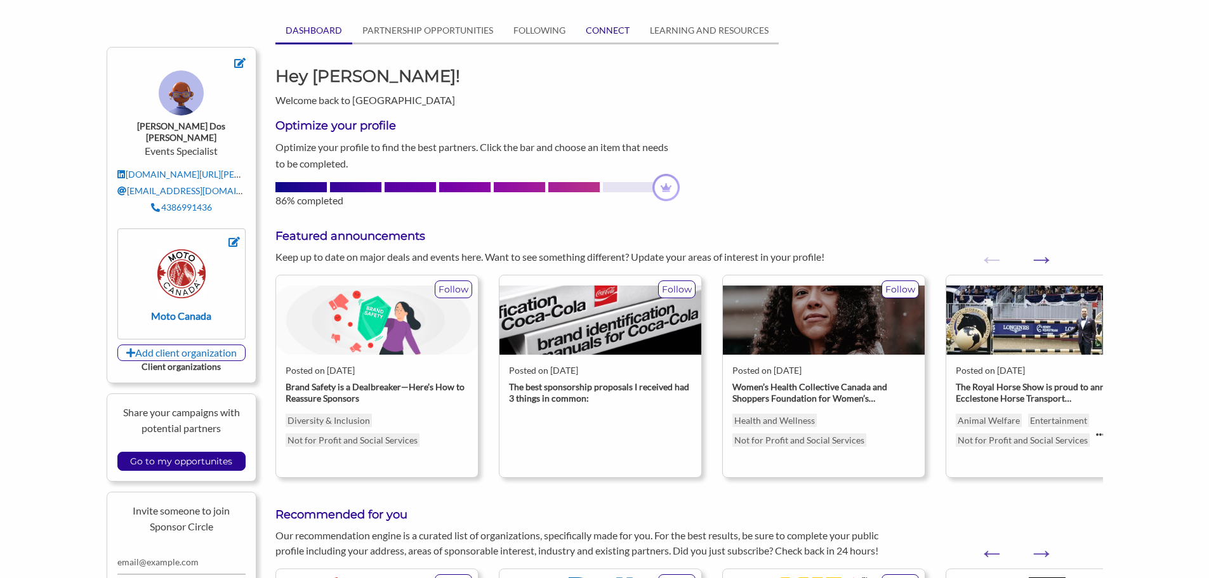
click at [602, 31] on link "CONNECT" at bounding box center [607, 30] width 64 height 24
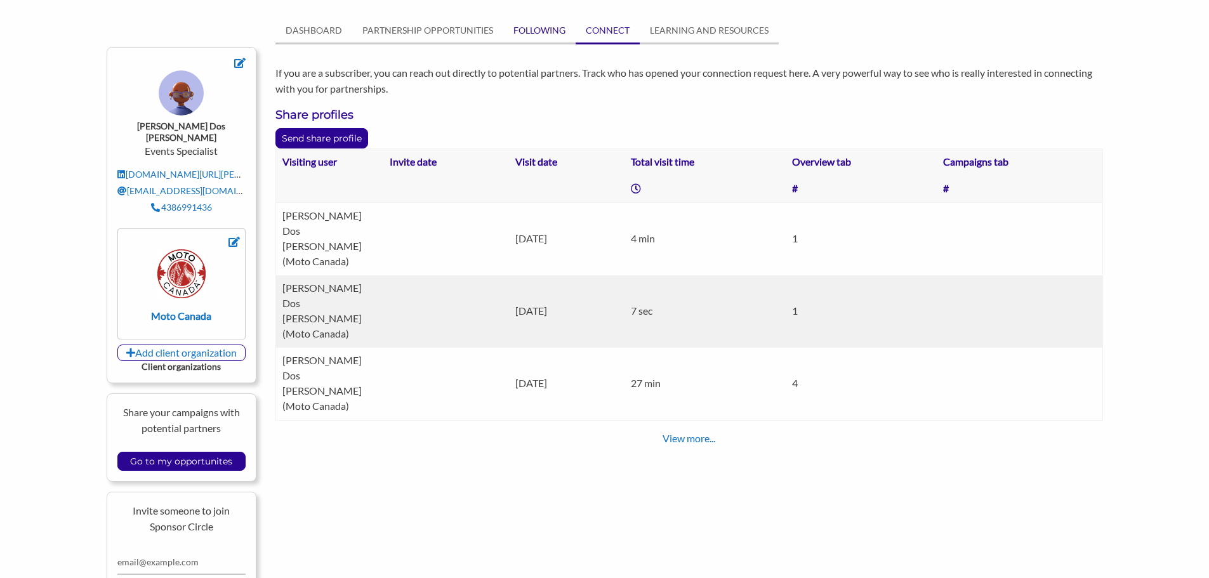
click at [540, 34] on link "FOLLOWING" at bounding box center [539, 30] width 72 height 24
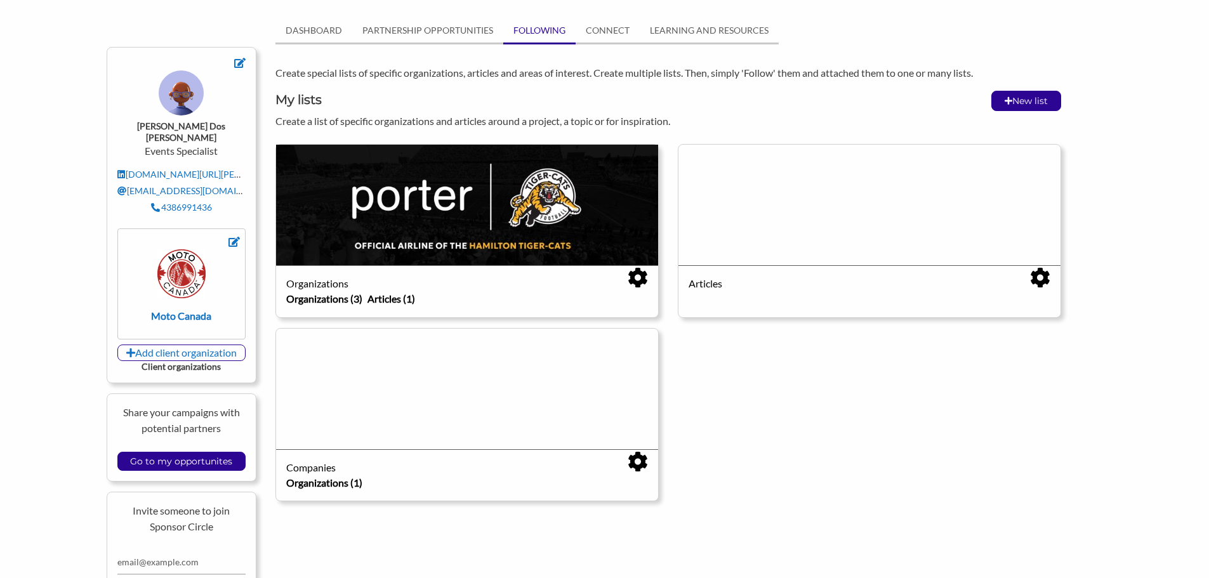
click at [747, 343] on div "Organizations Organizations (3) Articles (1) Edit list Delete list Articles Edi…" at bounding box center [668, 327] width 805 height 367
click at [447, 23] on link "PARTNERSHIP OPPORTUNITIES" at bounding box center [427, 30] width 151 height 24
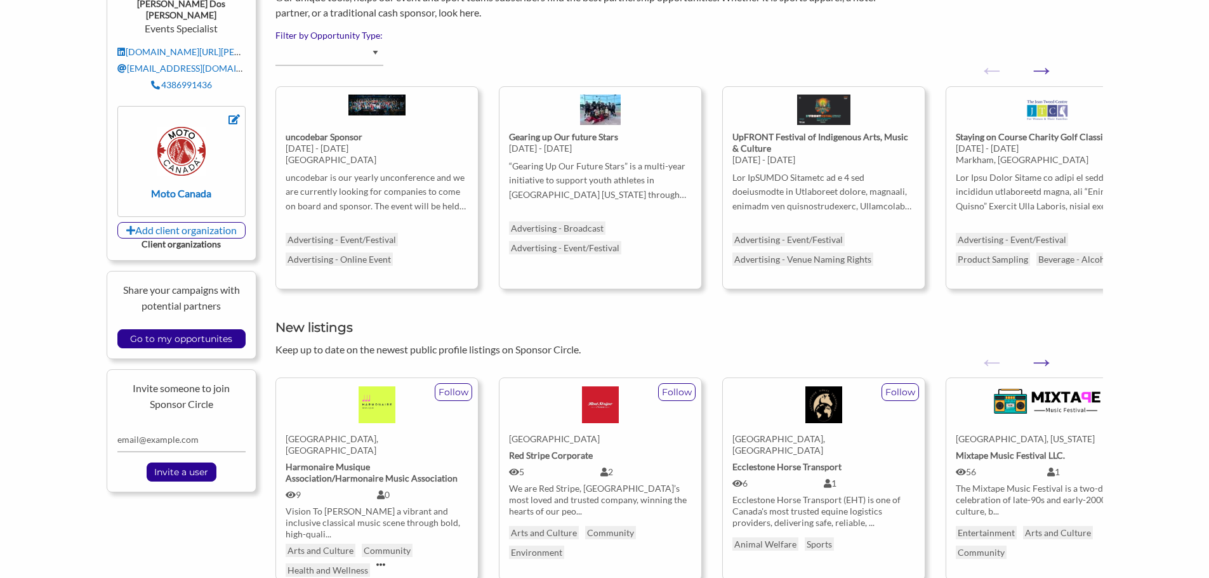
scroll to position [190, 0]
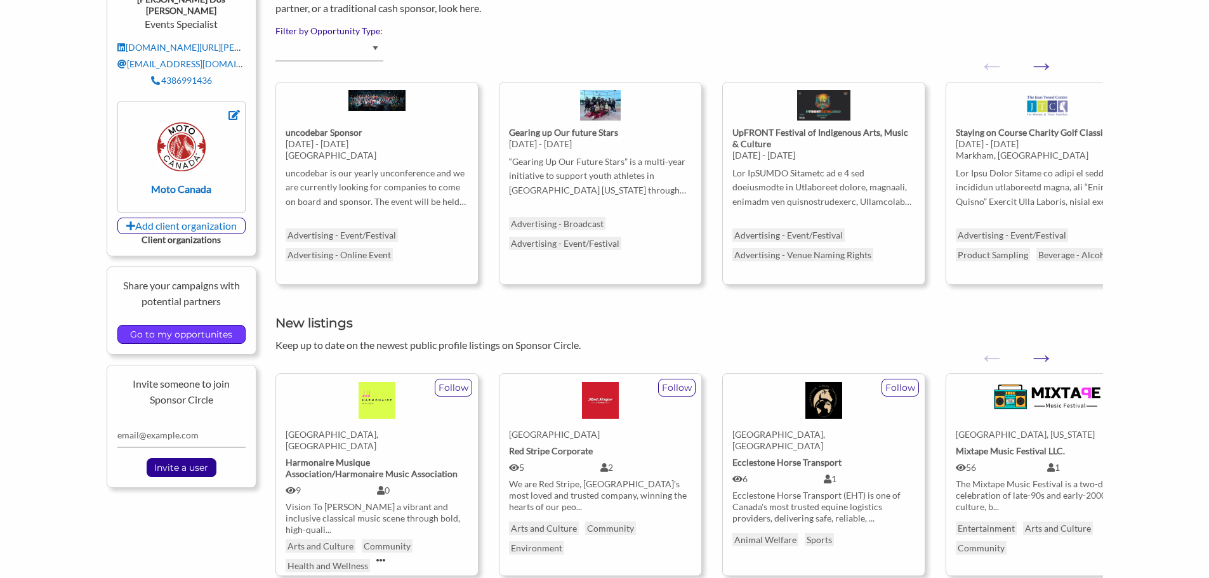
click at [187, 326] on input "Go to my opportunites" at bounding box center [181, 335] width 115 height 18
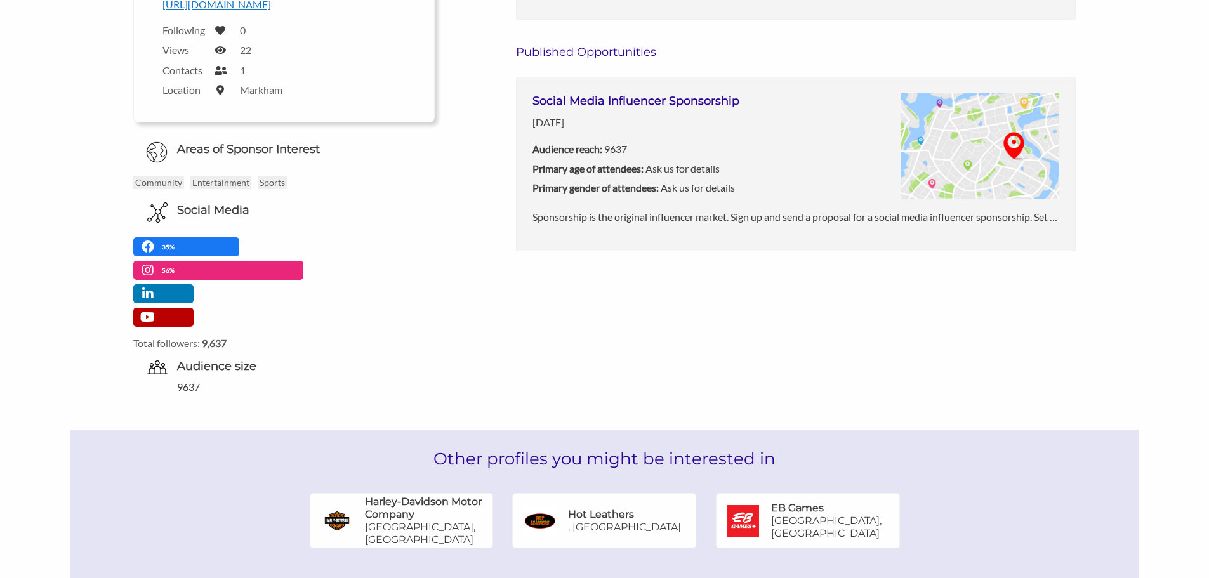
scroll to position [508, 0]
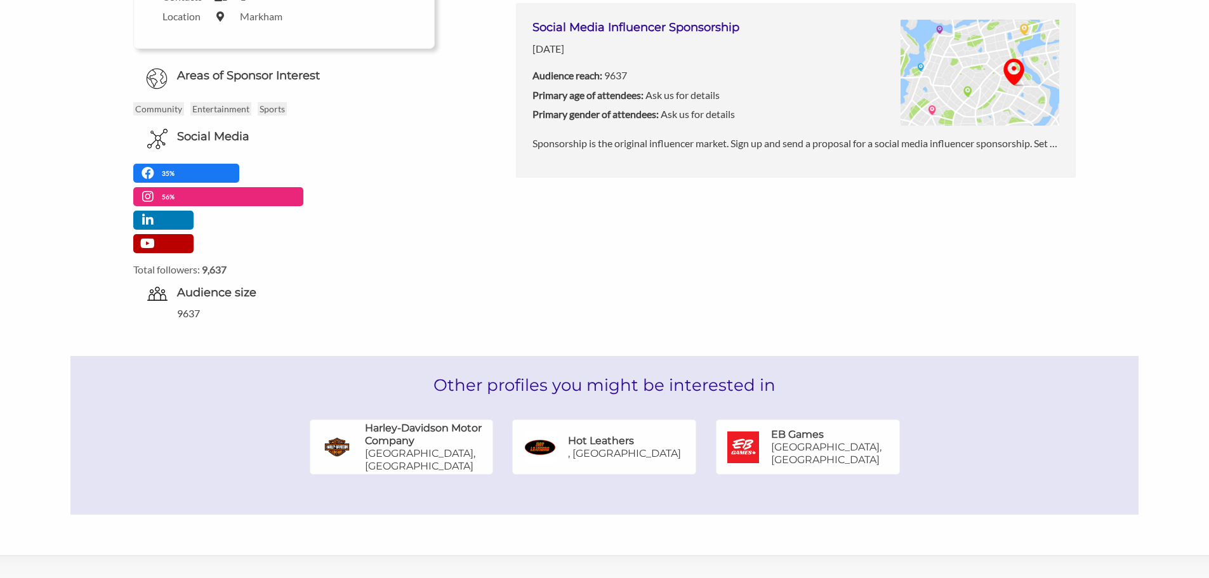
click at [760, 443] on div at bounding box center [743, 447] width 54 height 54
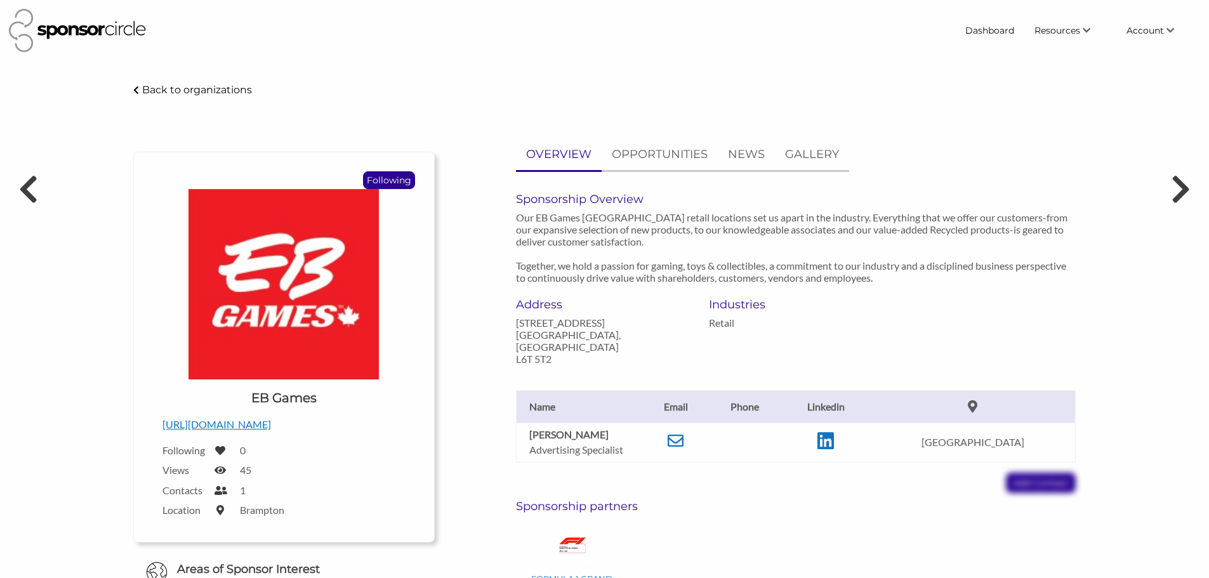
drag, startPoint x: 622, startPoint y: 424, endPoint x: 526, endPoint y: 427, distance: 96.5
click at [526, 427] on td "[PERSON_NAME] Advertising Specialist" at bounding box center [579, 442] width 127 height 39
copy b "[PERSON_NAME]"
